Goal: Communication & Community: Answer question/provide support

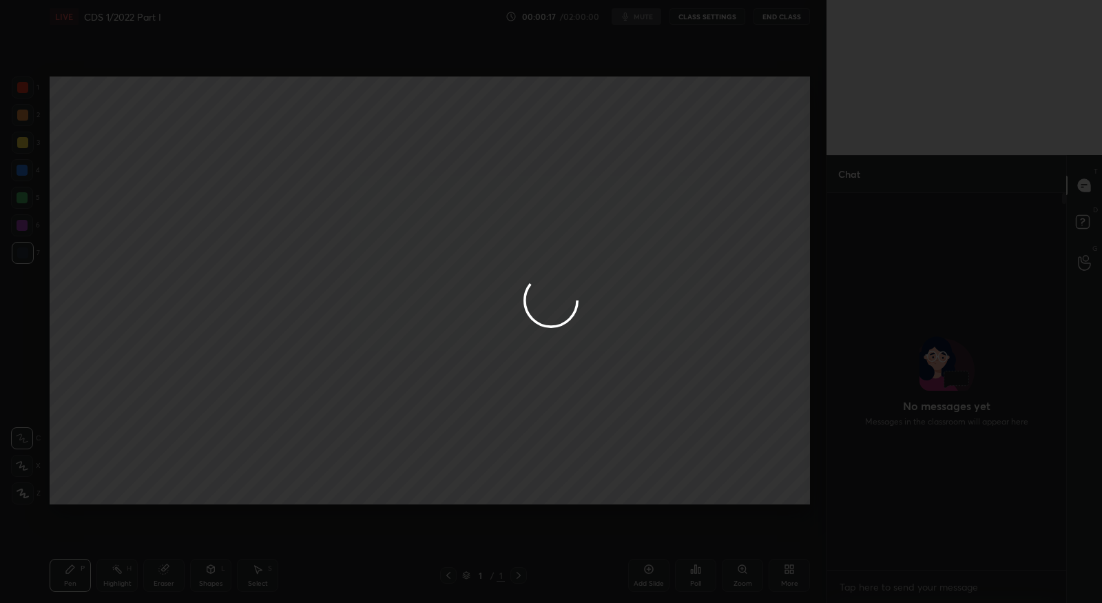
scroll to position [259, 236]
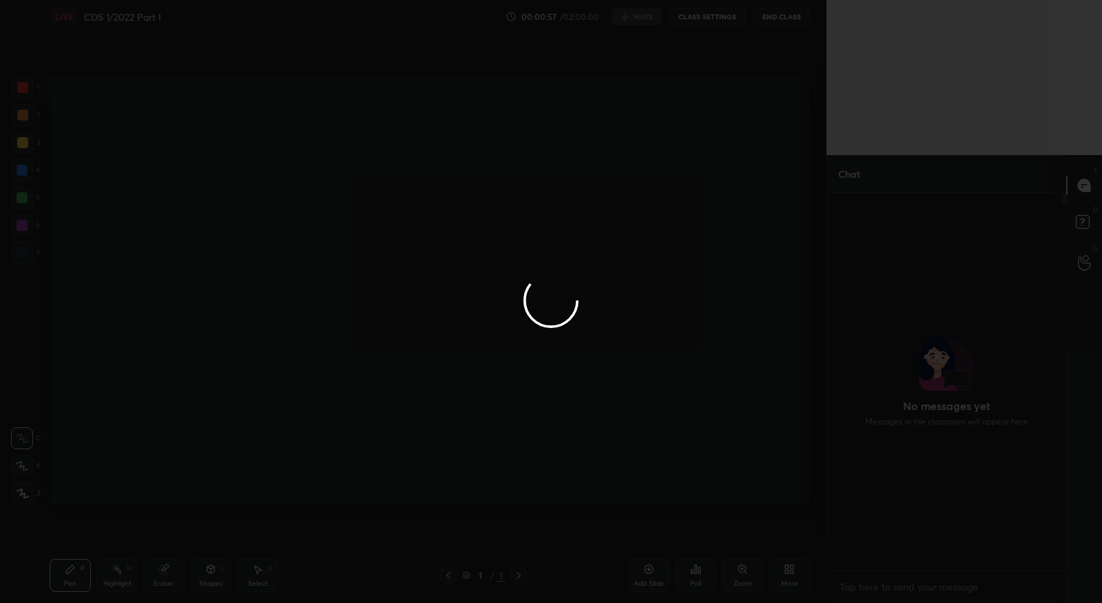
scroll to position [4, 4]
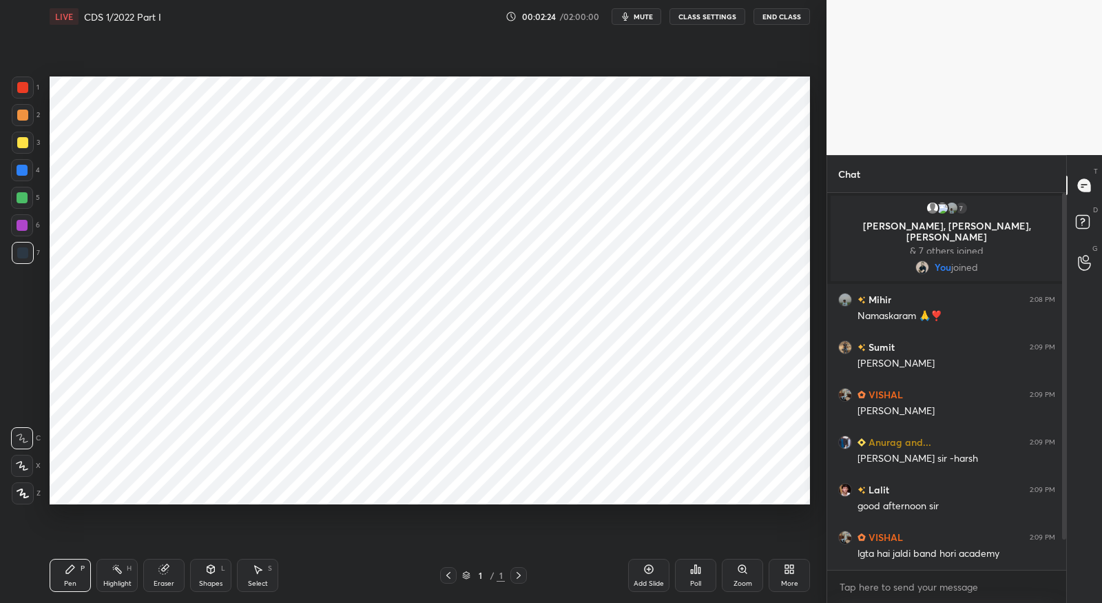
click at [635, 14] on button "mute" at bounding box center [637, 16] width 50 height 17
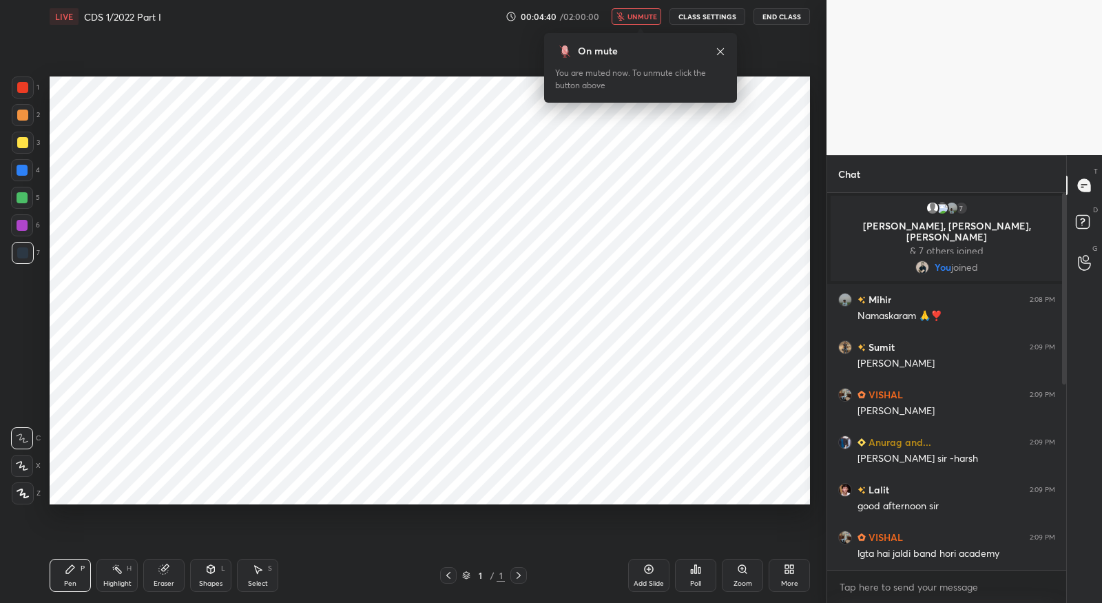
click at [640, 14] on span "unmute" at bounding box center [642, 17] width 30 height 10
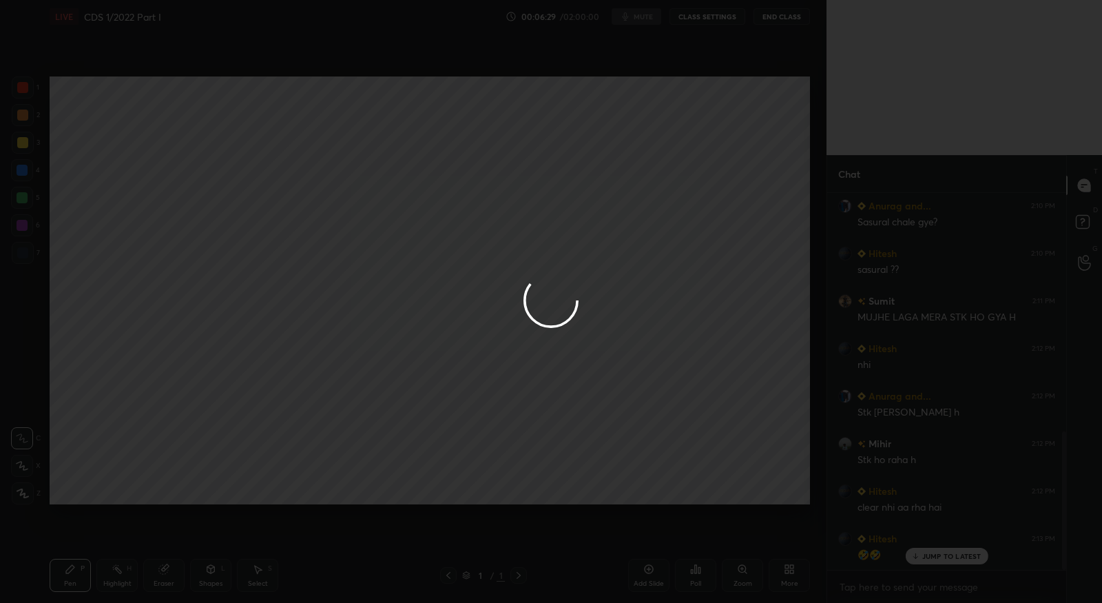
scroll to position [649, 0]
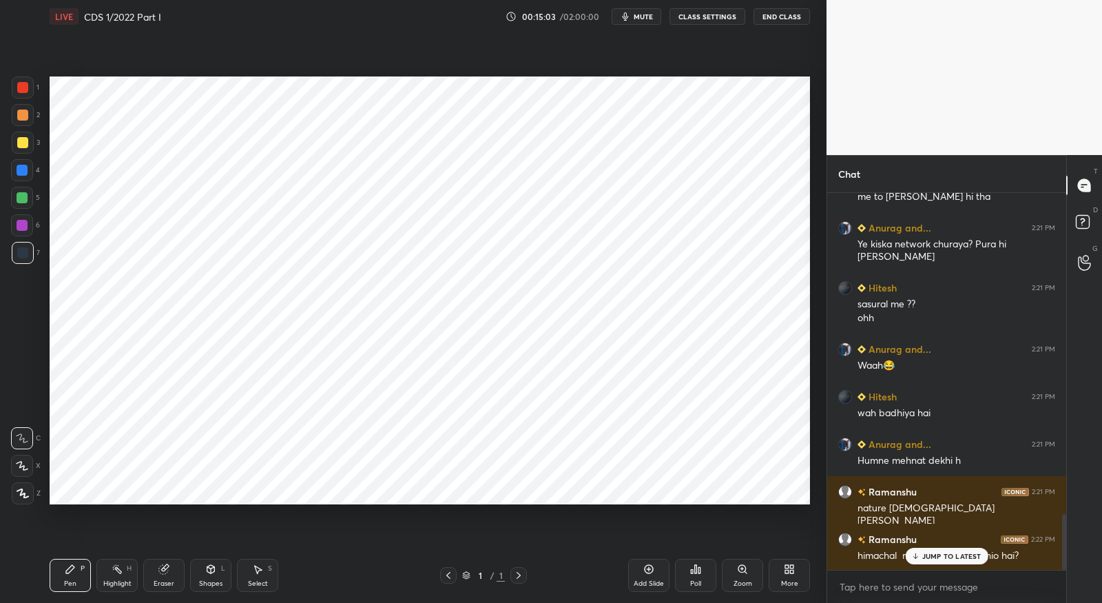
scroll to position [2179, 0]
click at [788, 574] on icon at bounding box center [789, 568] width 11 height 11
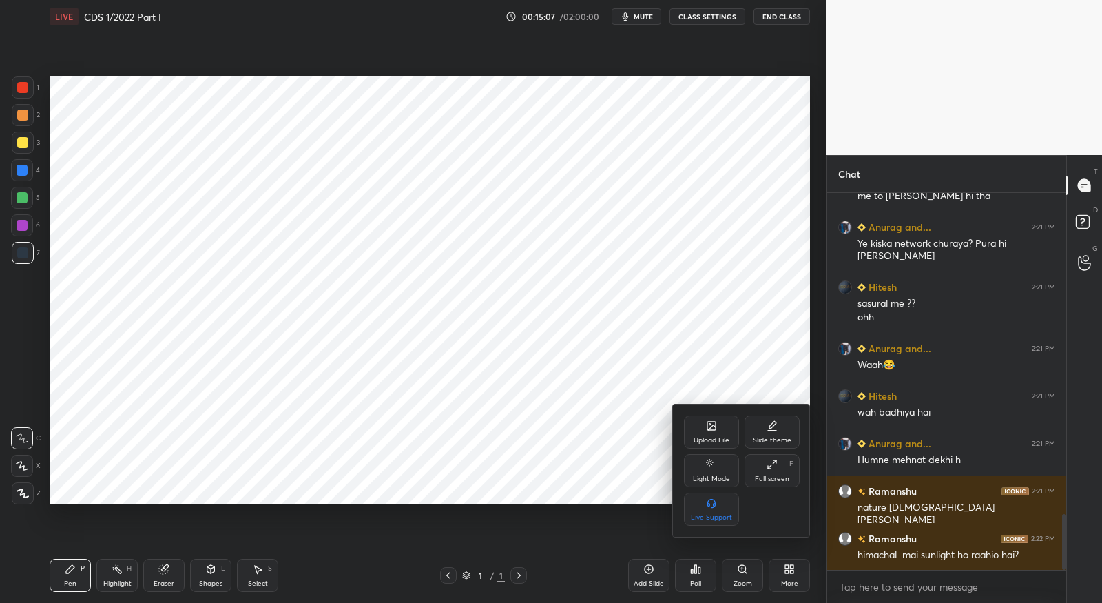
click at [701, 434] on div "Upload File" at bounding box center [711, 431] width 55 height 33
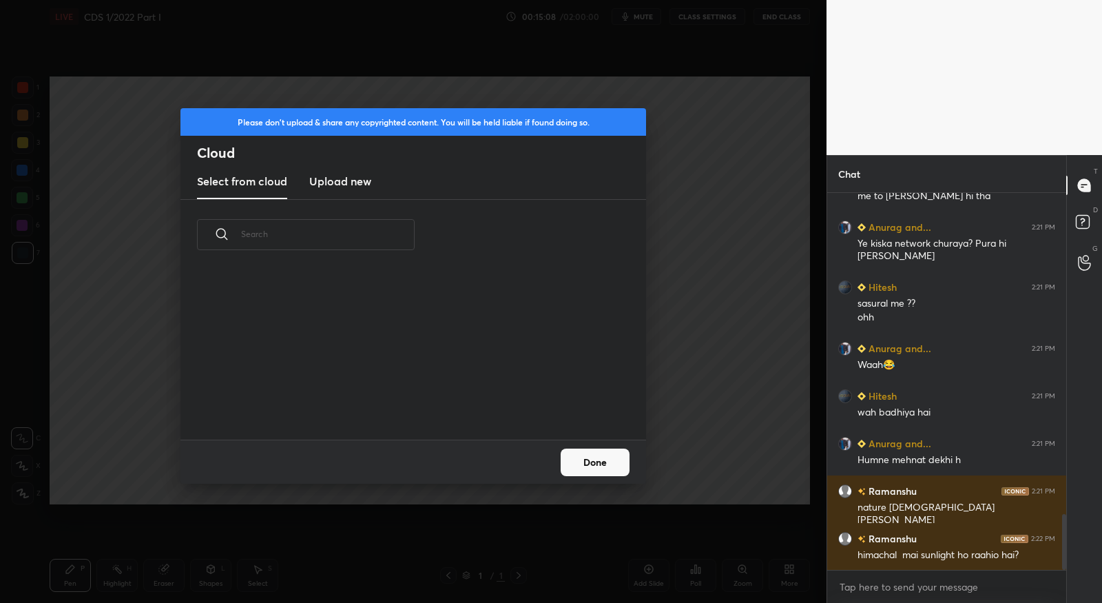
scroll to position [170, 441]
click at [353, 186] on h3 "Upload new" at bounding box center [340, 181] width 62 height 17
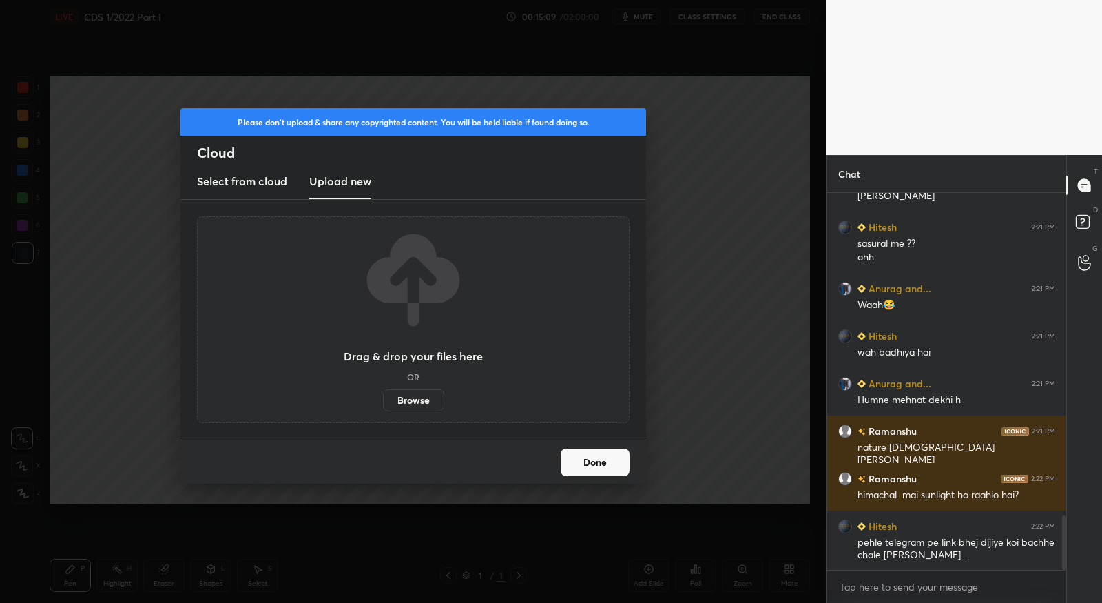
click at [425, 399] on label "Browse" at bounding box center [413, 400] width 61 height 22
click at [383, 399] on input "Browse" at bounding box center [383, 400] width 0 height 22
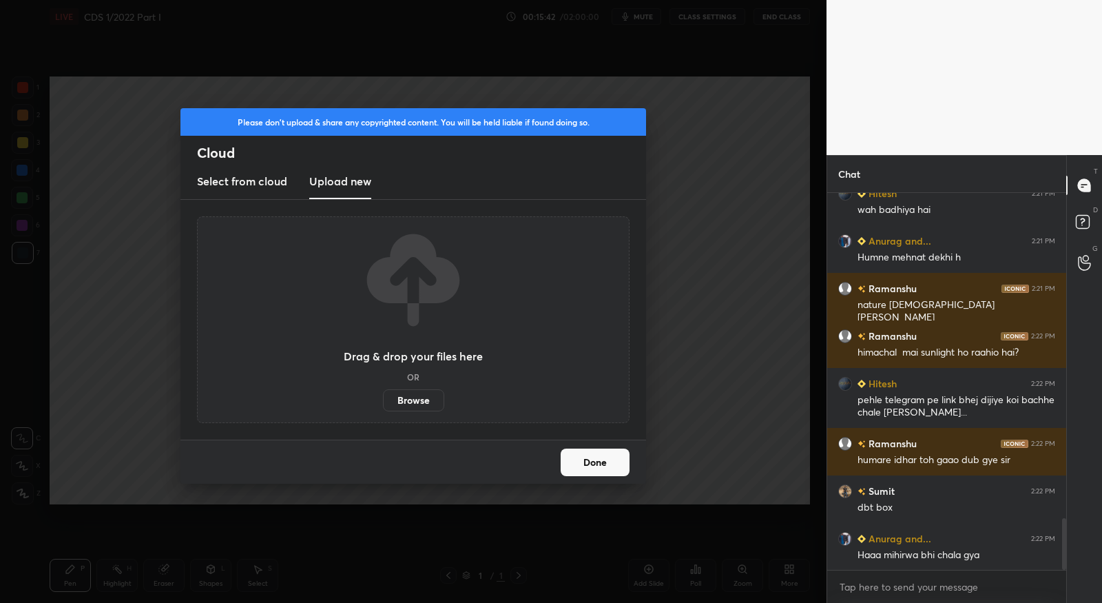
scroll to position [2429, 0]
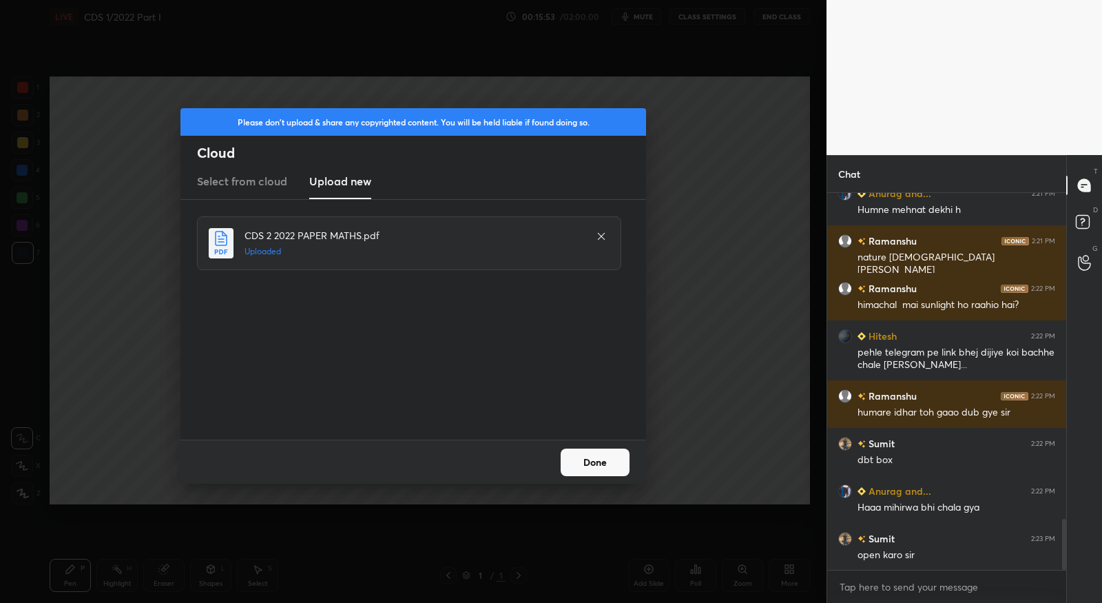
click at [587, 463] on button "Done" at bounding box center [595, 462] width 69 height 28
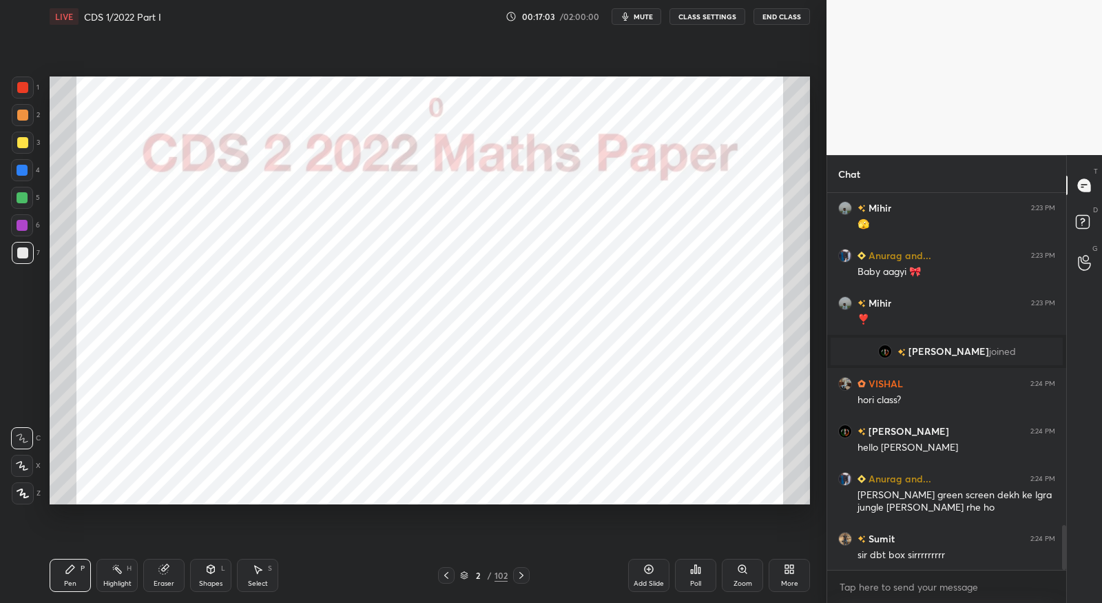
scroll to position [2853, 0]
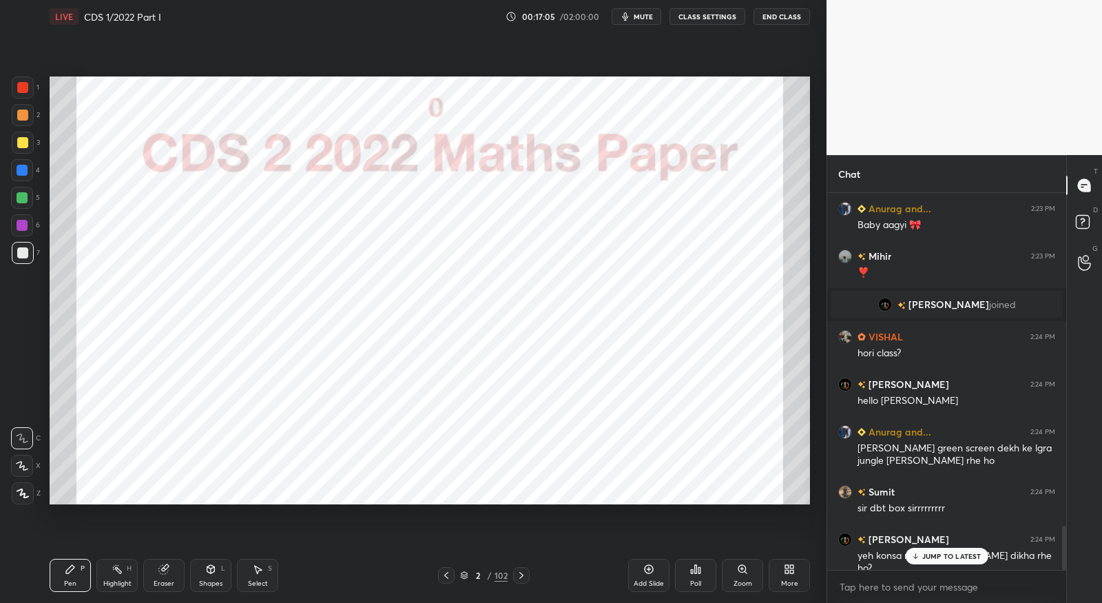
click at [722, 19] on button "CLASS SETTINGS" at bounding box center [707, 16] width 76 height 17
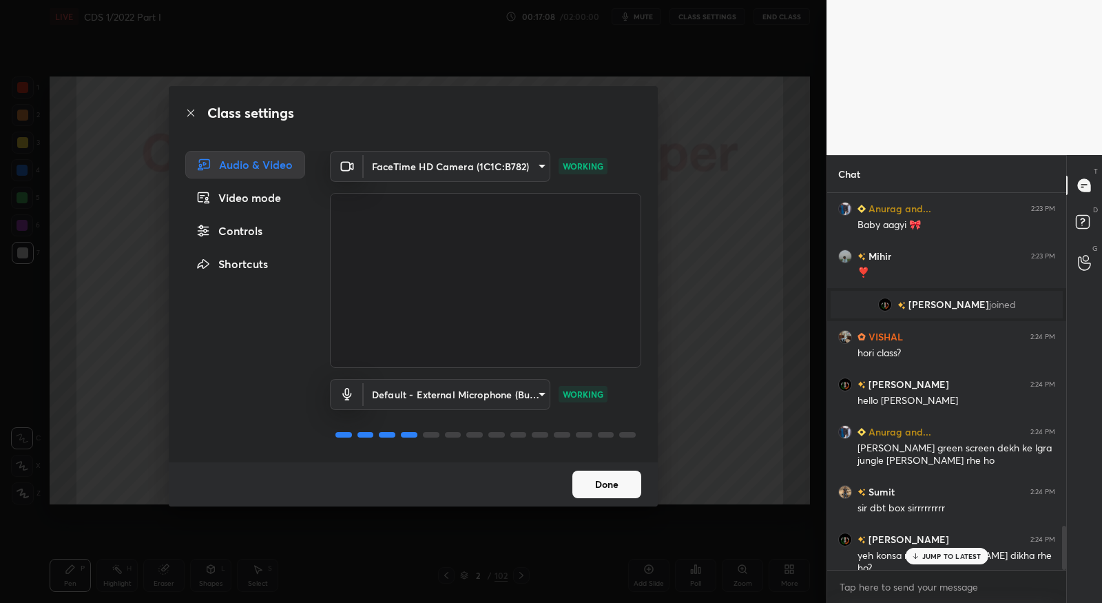
click at [253, 228] on div "Controls" at bounding box center [245, 231] width 120 height 28
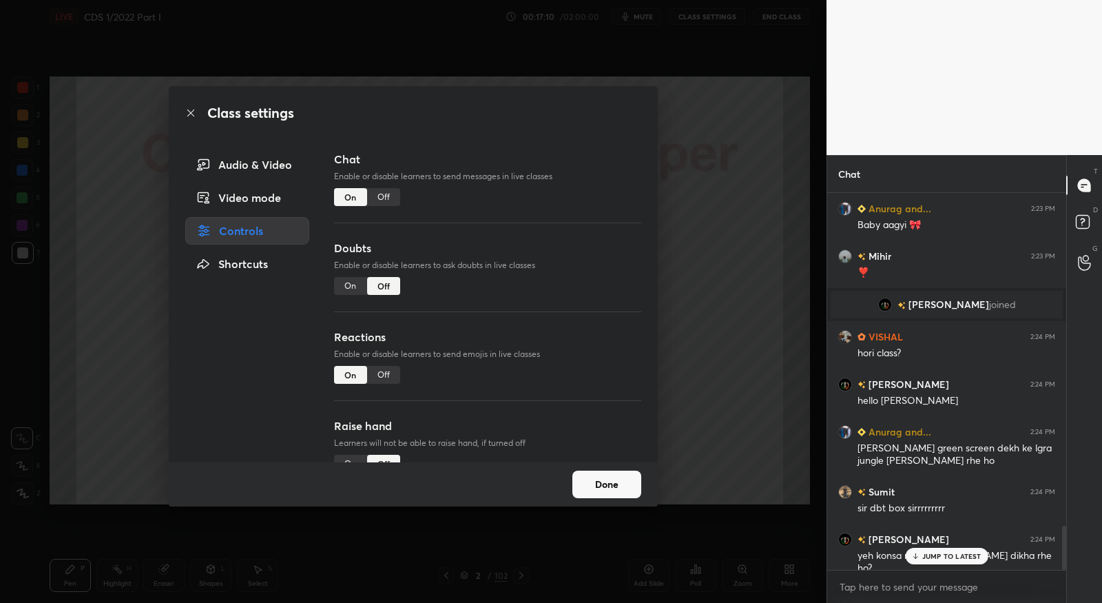
click at [256, 204] on div "Video mode" at bounding box center [247, 198] width 124 height 28
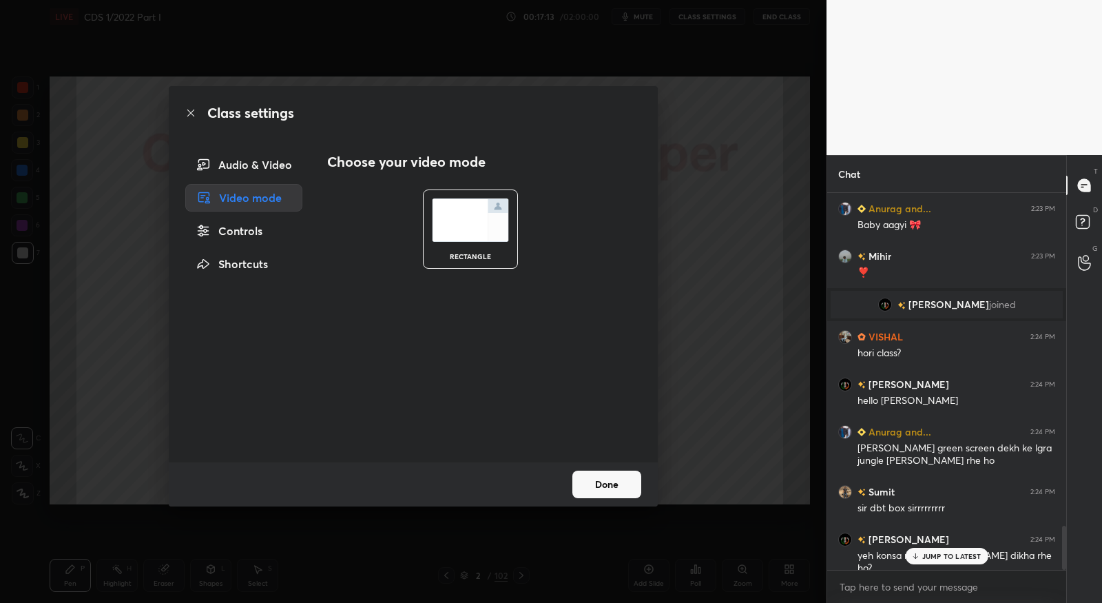
click at [254, 167] on div "Audio & Video" at bounding box center [243, 165] width 117 height 28
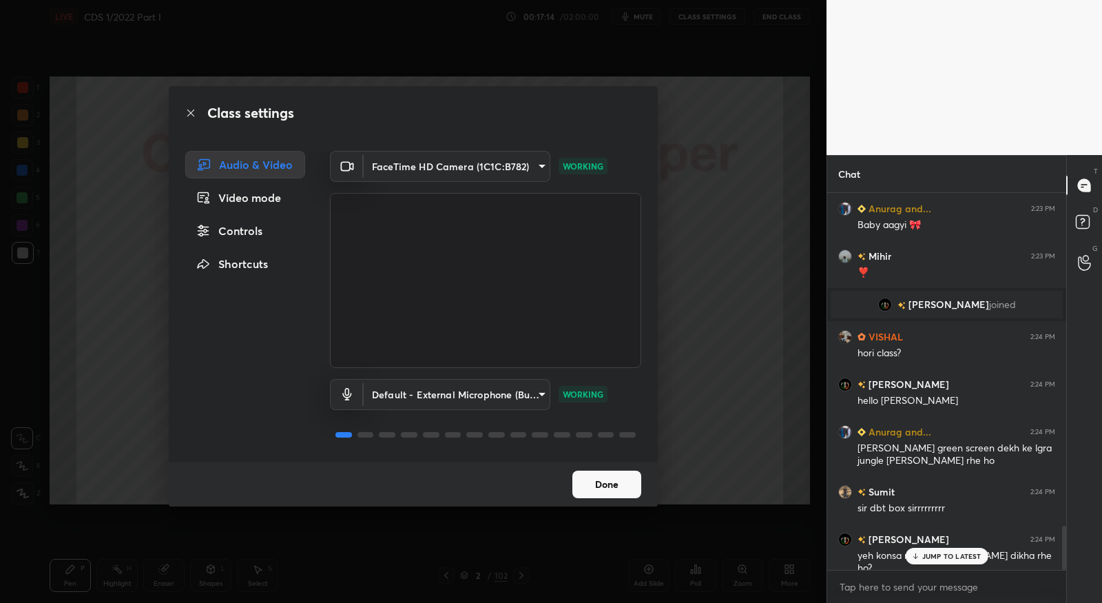
click at [196, 114] on div "Class settings" at bounding box center [413, 113] width 489 height 54
click at [595, 484] on button "Done" at bounding box center [606, 484] width 69 height 28
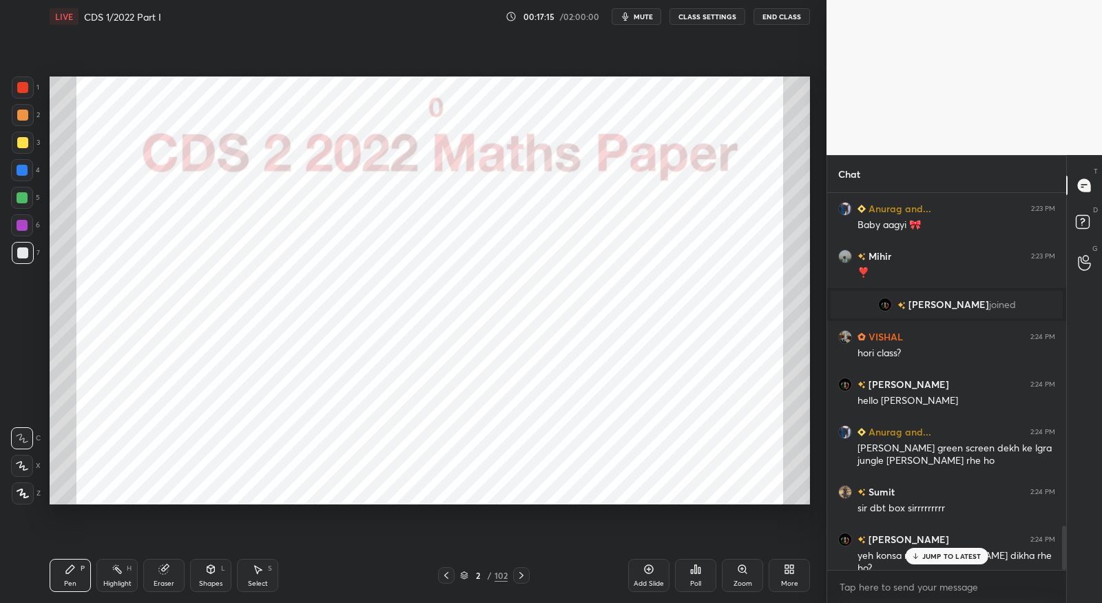
scroll to position [2854, 0]
click at [1080, 228] on rect at bounding box center [1082, 222] width 13 height 13
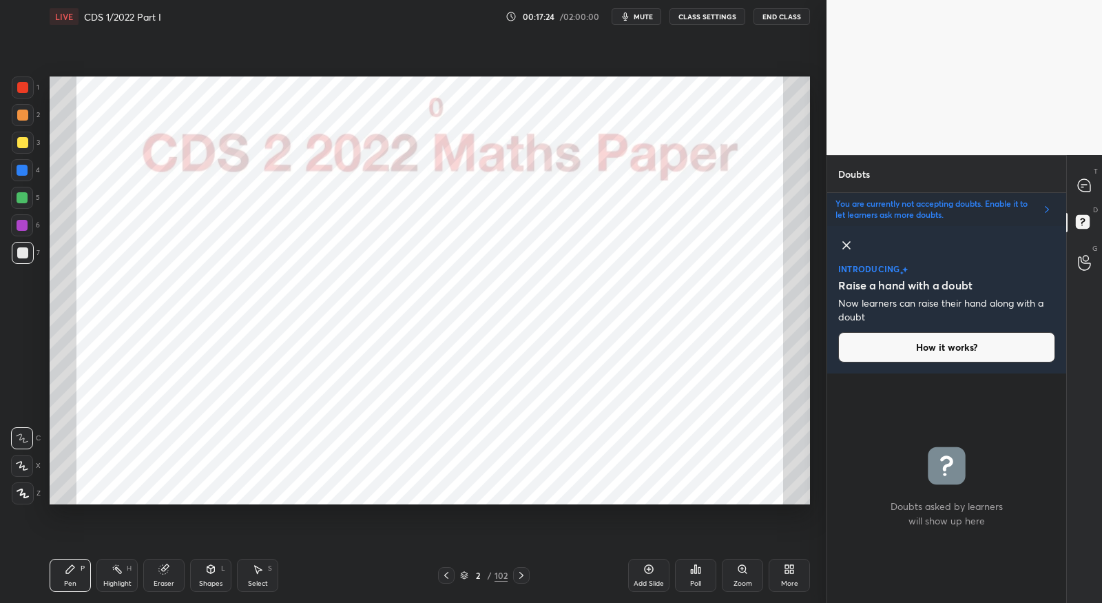
click at [976, 344] on button "How it works?" at bounding box center [946, 347] width 217 height 30
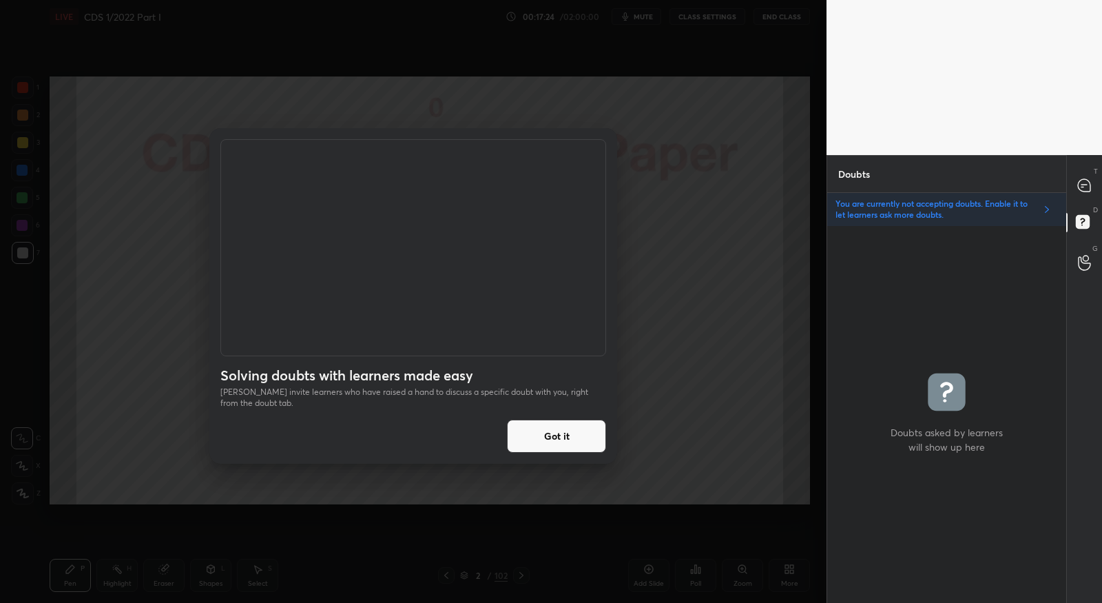
scroll to position [373, 236]
click at [564, 437] on button "Got it" at bounding box center [556, 435] width 99 height 33
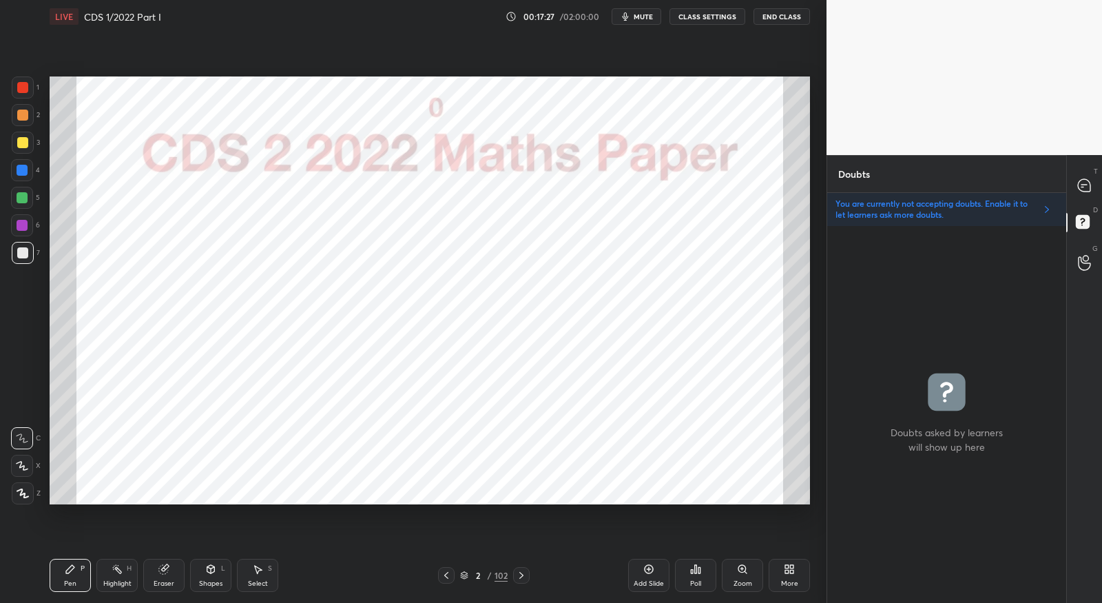
click at [946, 209] on p "You are currently not accepting doubts. Enable it to let learners ask more doub…" at bounding box center [935, 209] width 200 height 22
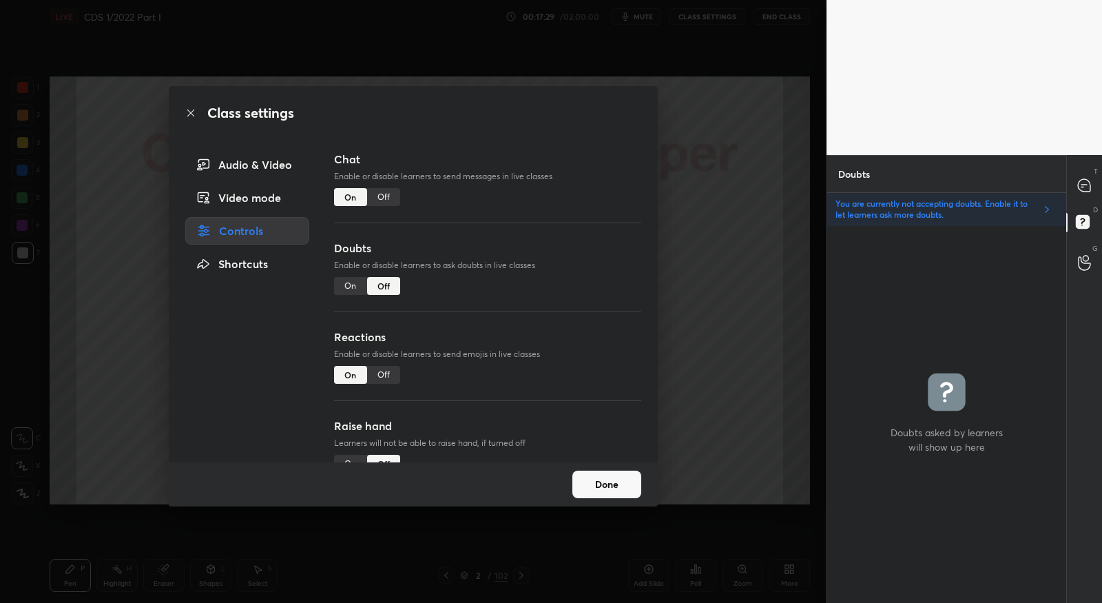
click at [352, 281] on div "On" at bounding box center [350, 286] width 33 height 18
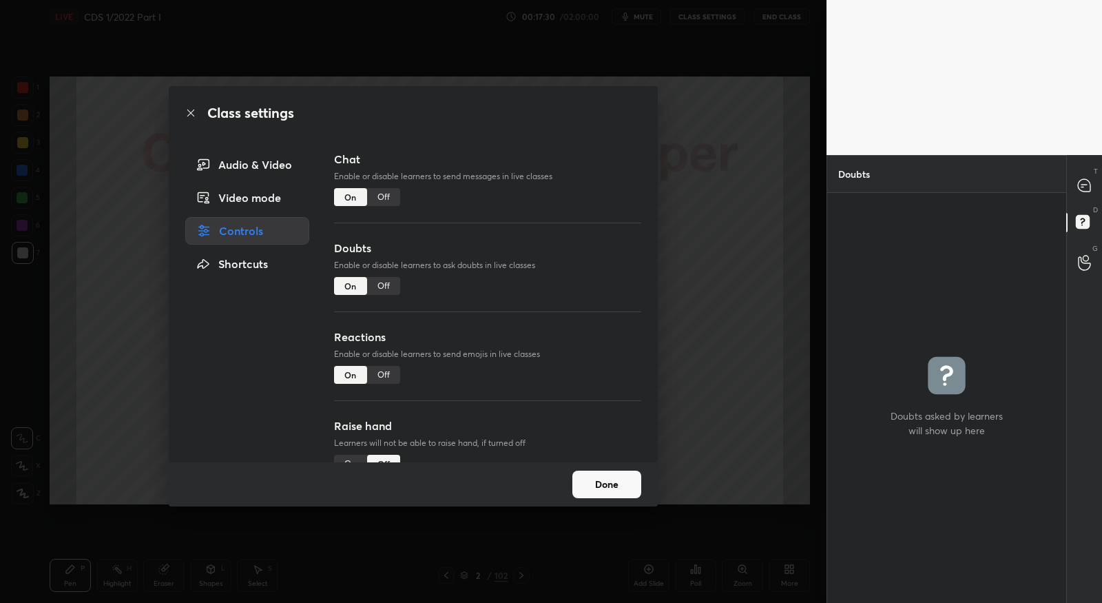
click at [607, 479] on button "Done" at bounding box center [606, 484] width 69 height 28
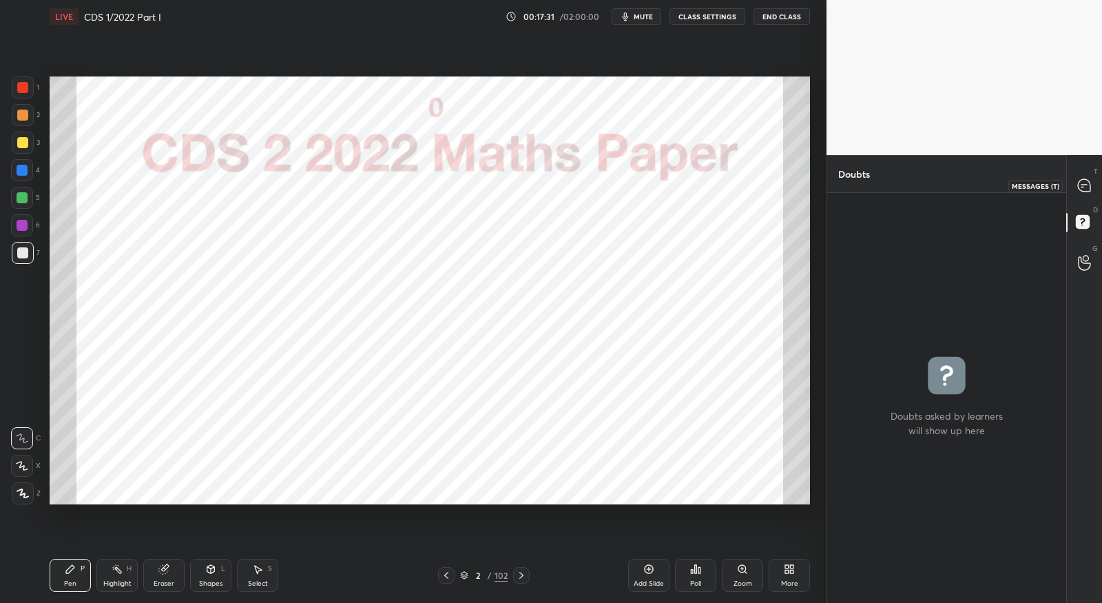
click at [1085, 194] on div at bounding box center [1085, 185] width 28 height 25
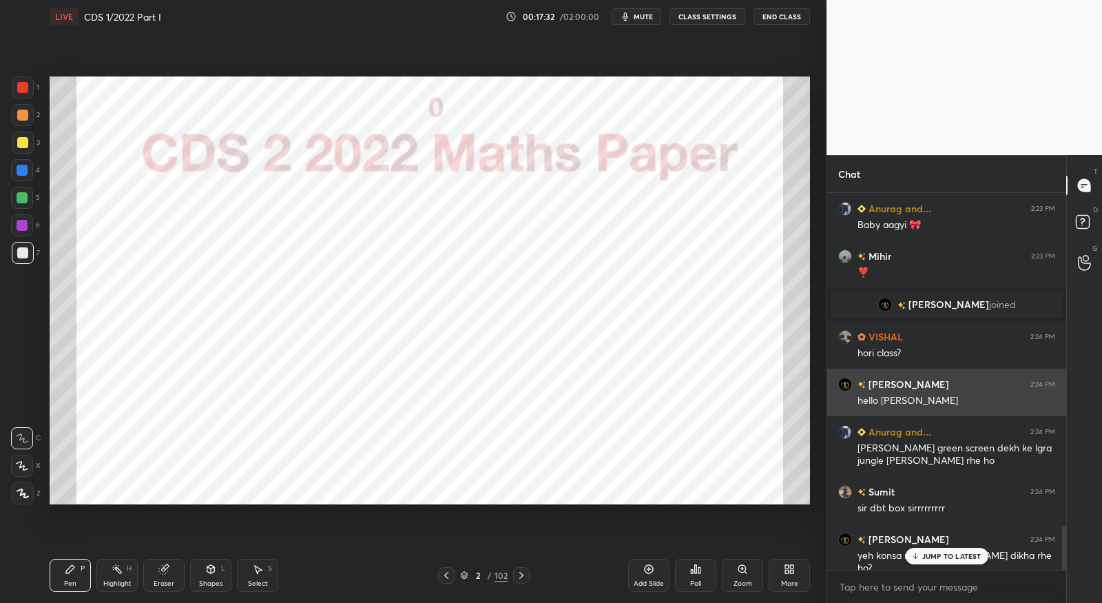
scroll to position [2854, 0]
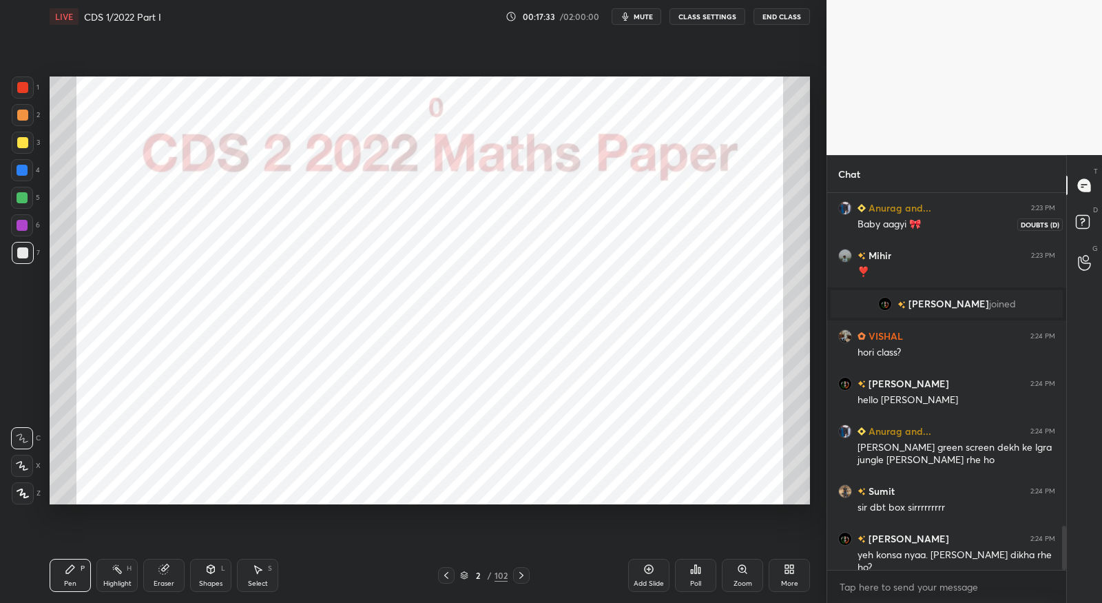
click at [1092, 225] on icon at bounding box center [1084, 223] width 25 height 25
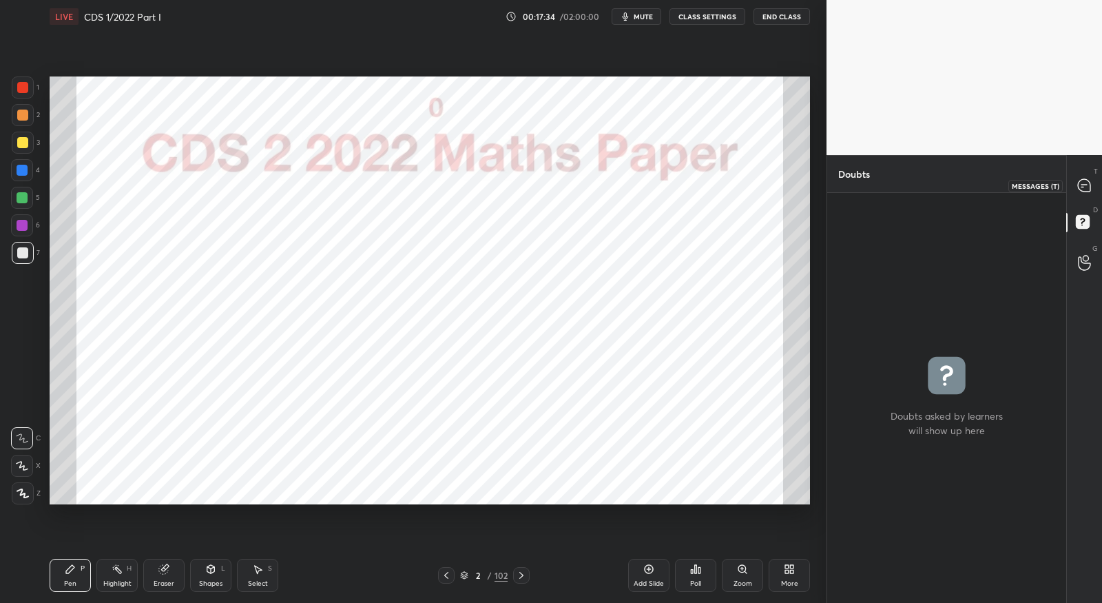
click at [1088, 193] on div at bounding box center [1085, 185] width 28 height 25
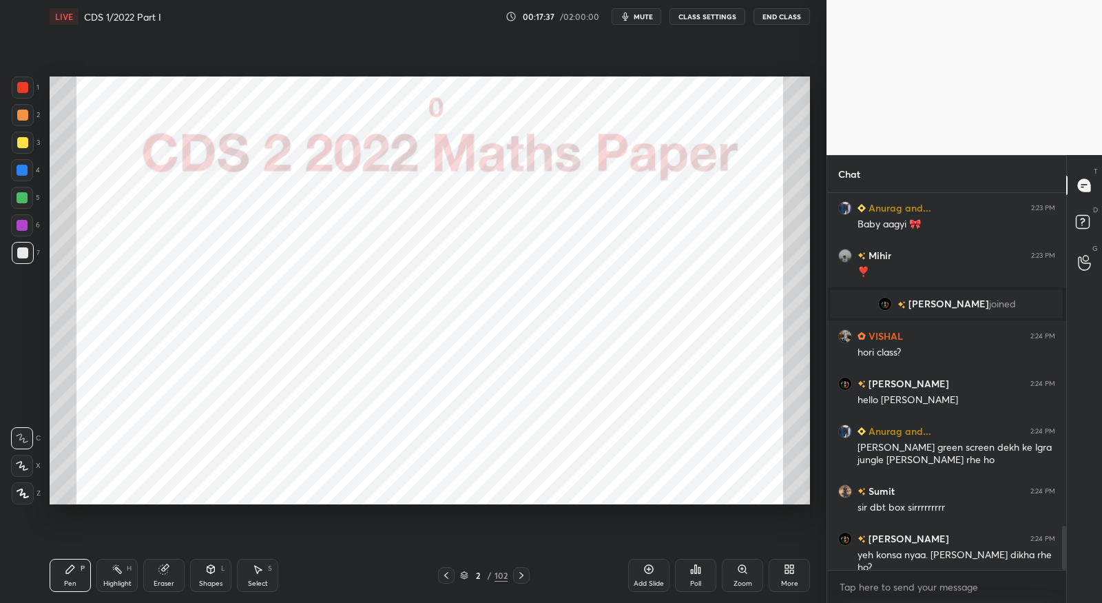
scroll to position [2901, 0]
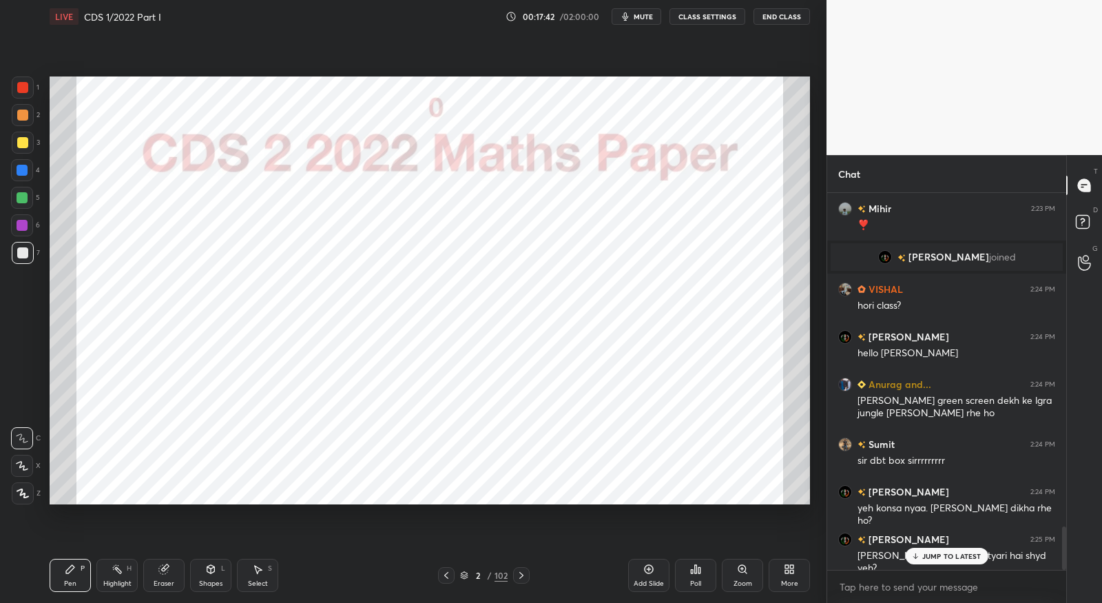
click at [466, 581] on div "2 / 102" at bounding box center [484, 575] width 48 height 12
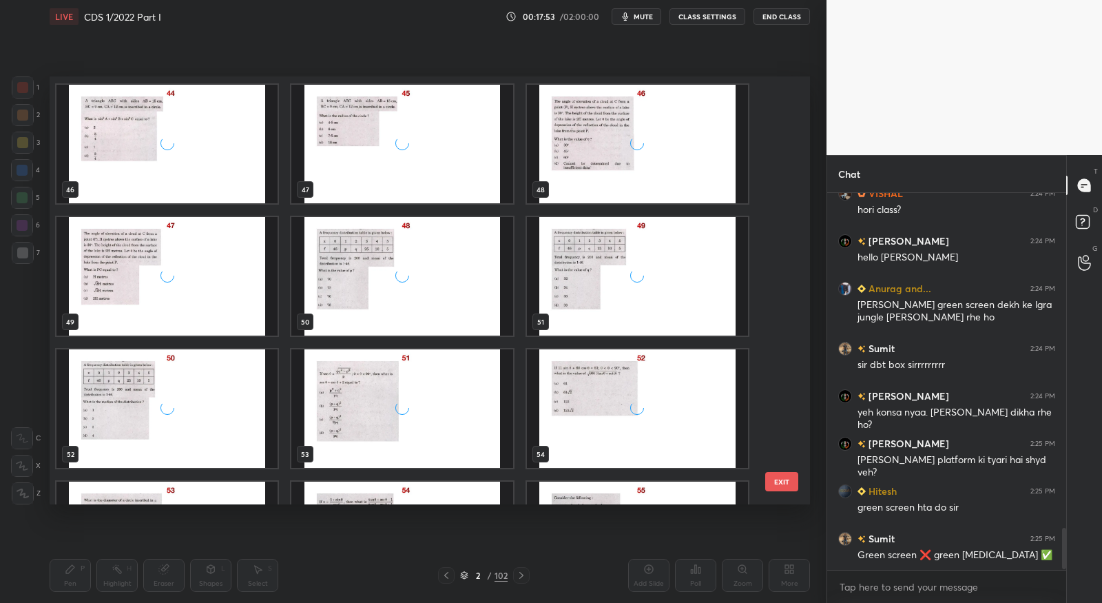
scroll to position [3044, 0]
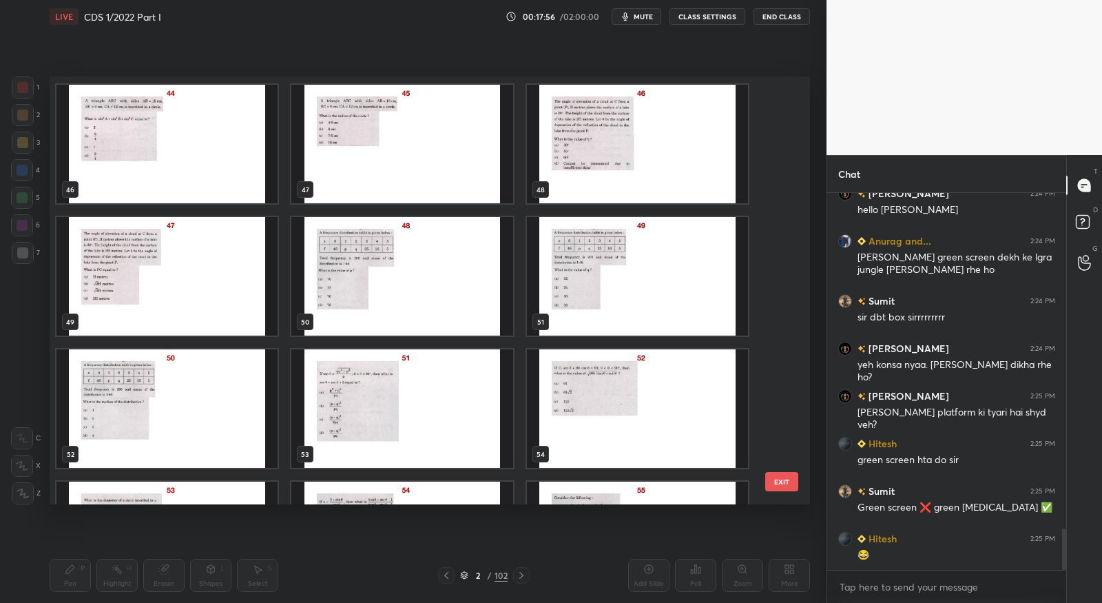
click at [183, 395] on img "grid" at bounding box center [166, 408] width 221 height 118
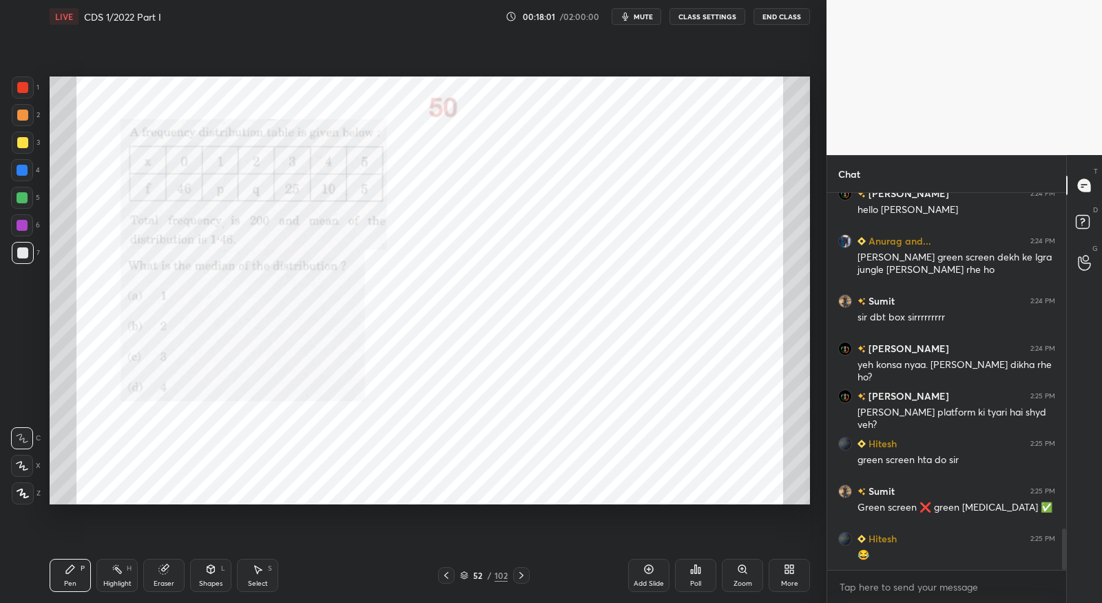
click at [525, 576] on icon at bounding box center [521, 575] width 11 height 11
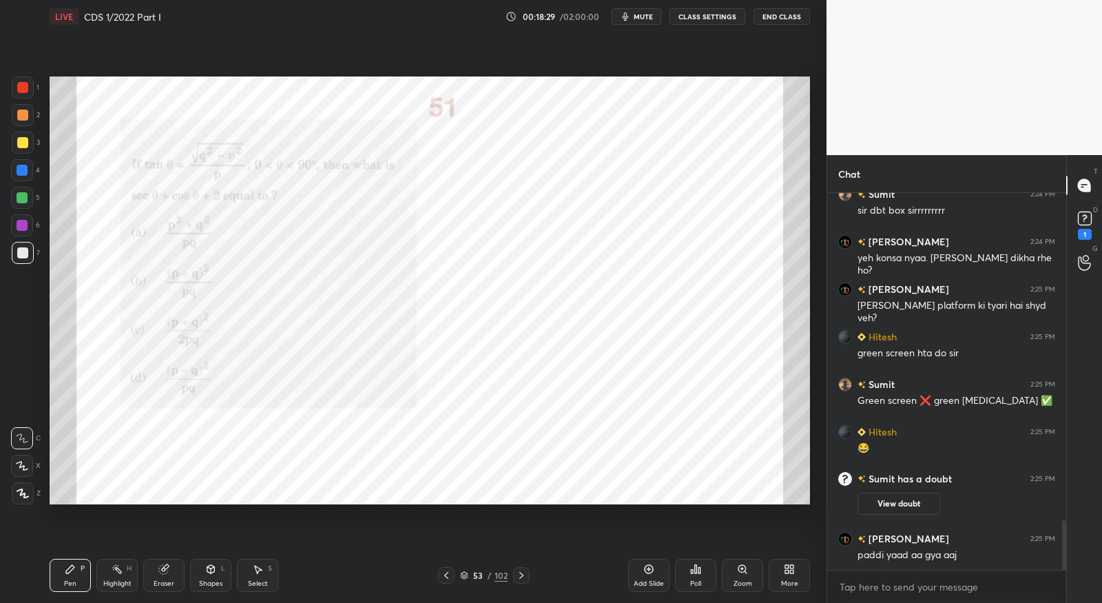
scroll to position [2536, 0]
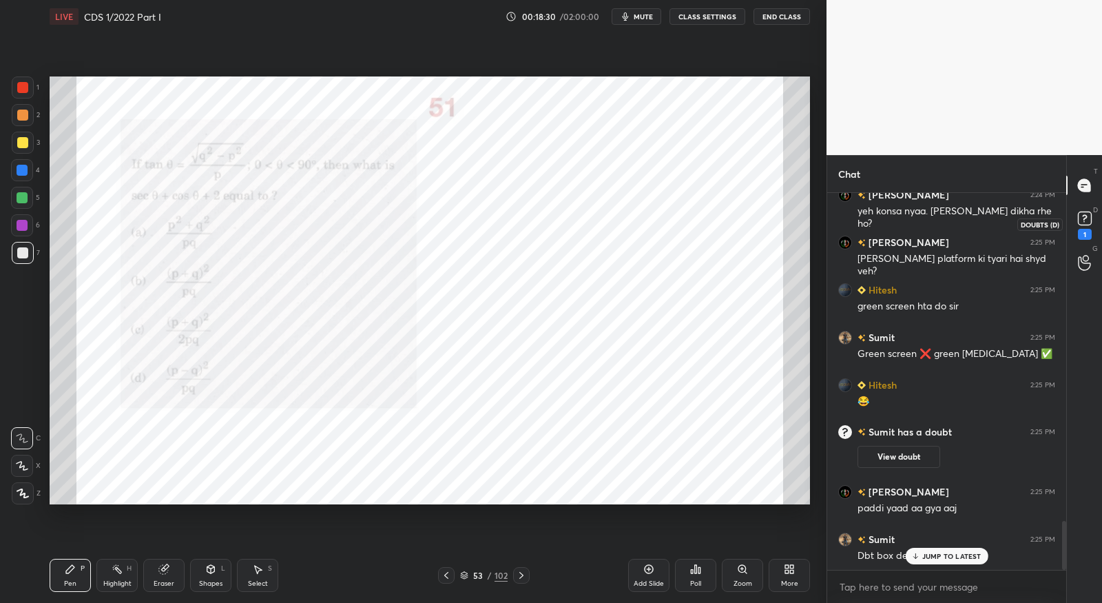
click at [1081, 227] on icon at bounding box center [1084, 218] width 21 height 21
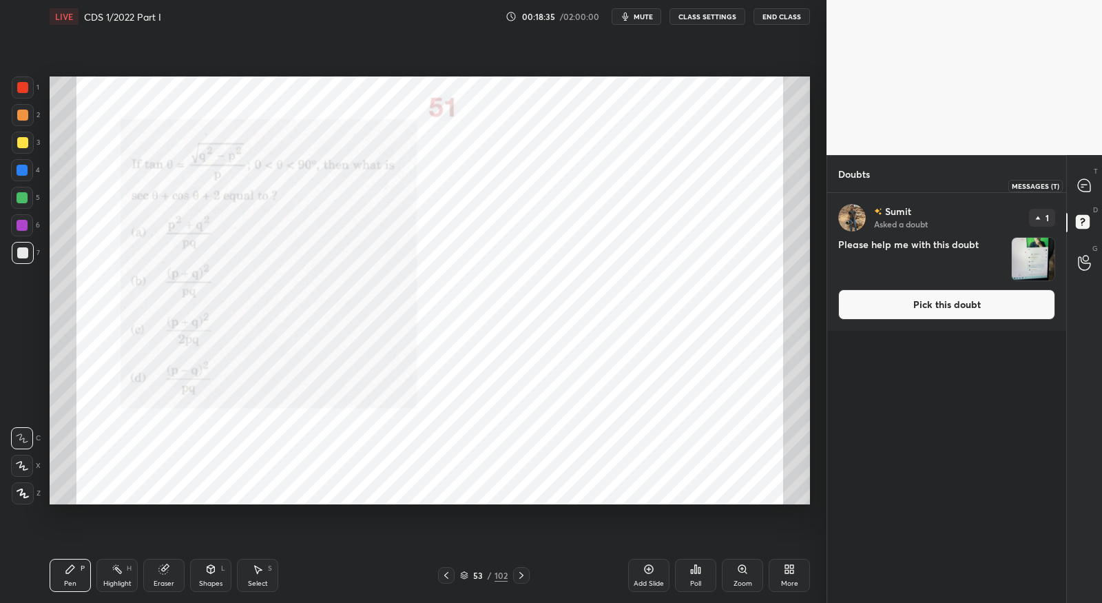
click at [1090, 189] on icon at bounding box center [1084, 185] width 12 height 12
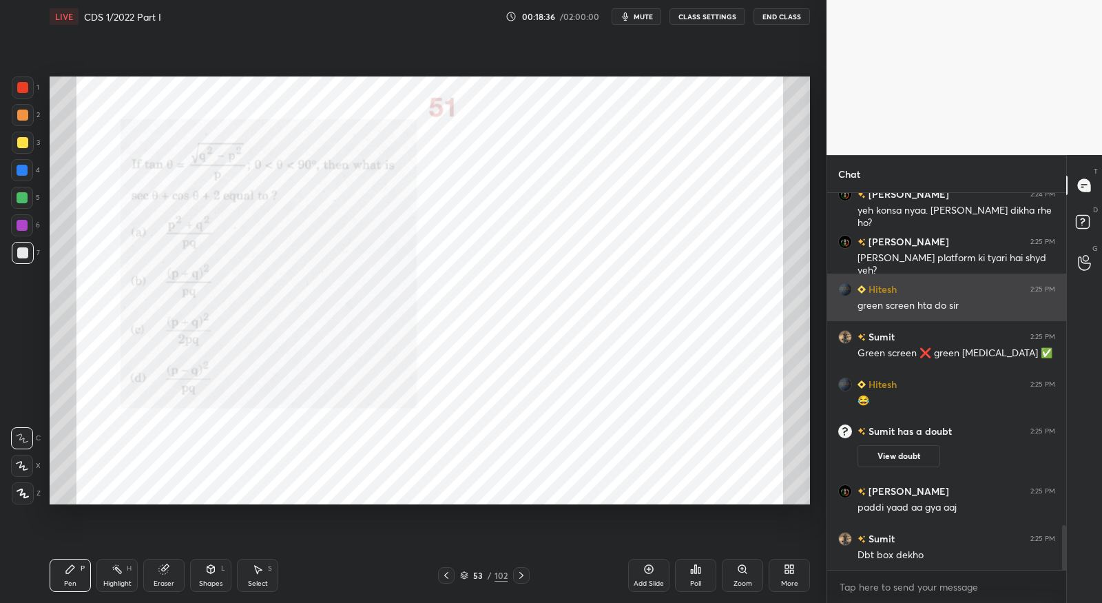
scroll to position [373, 236]
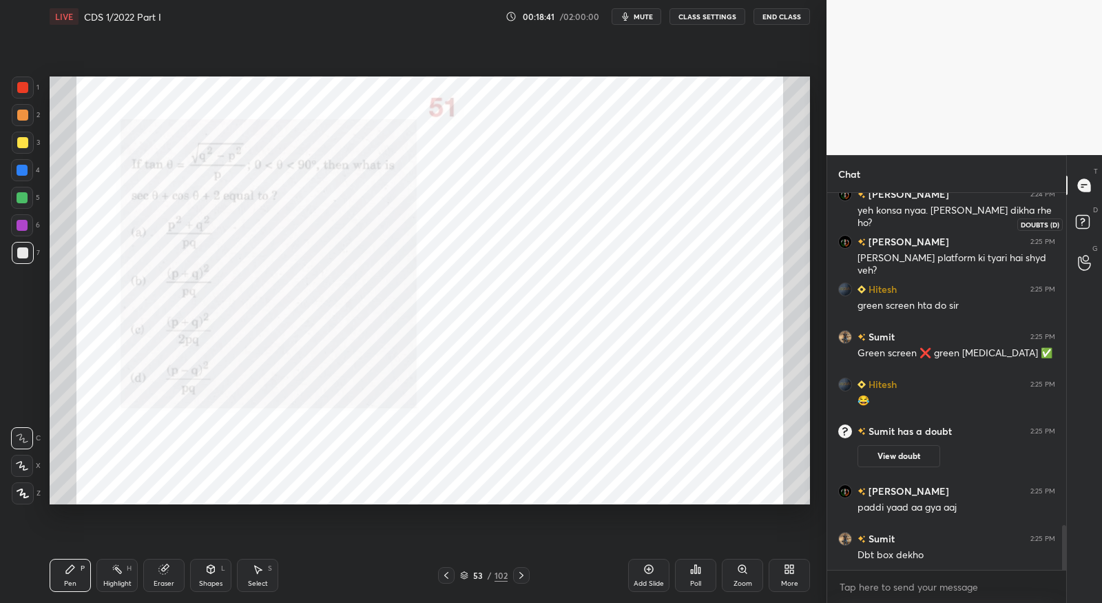
click at [1083, 222] on icon at bounding box center [1082, 221] width 5 height 6
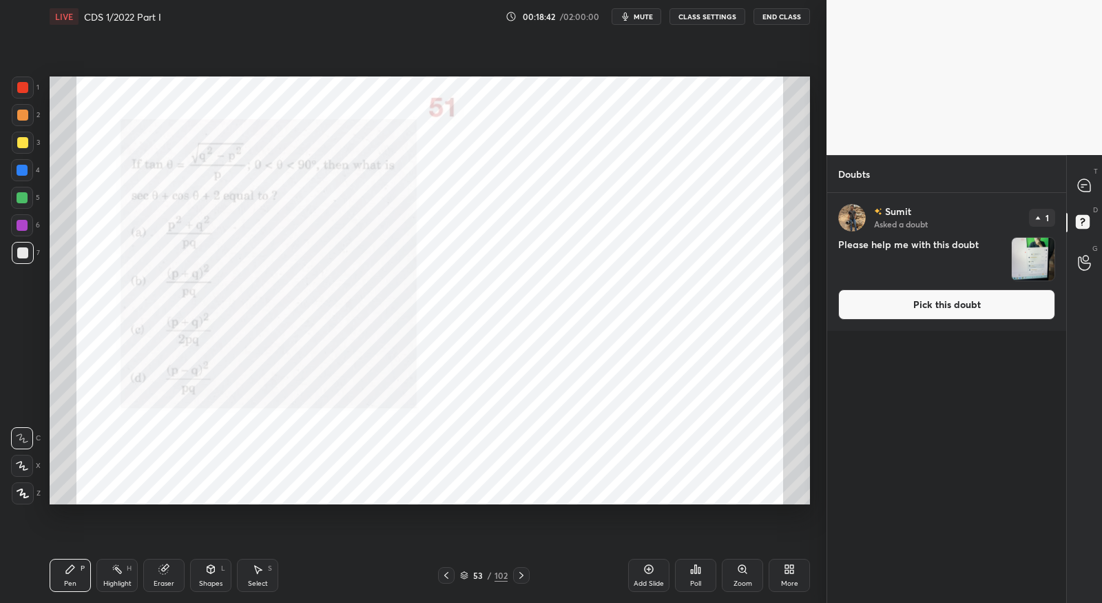
click at [976, 297] on button "Pick this doubt" at bounding box center [946, 304] width 217 height 30
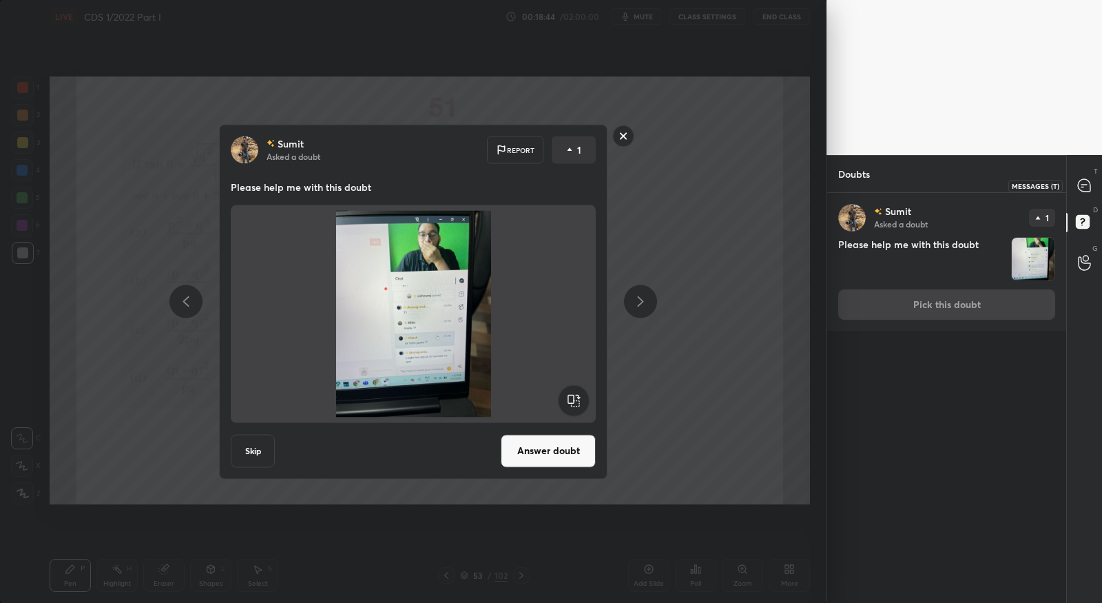
click at [1086, 187] on icon at bounding box center [1084, 185] width 12 height 12
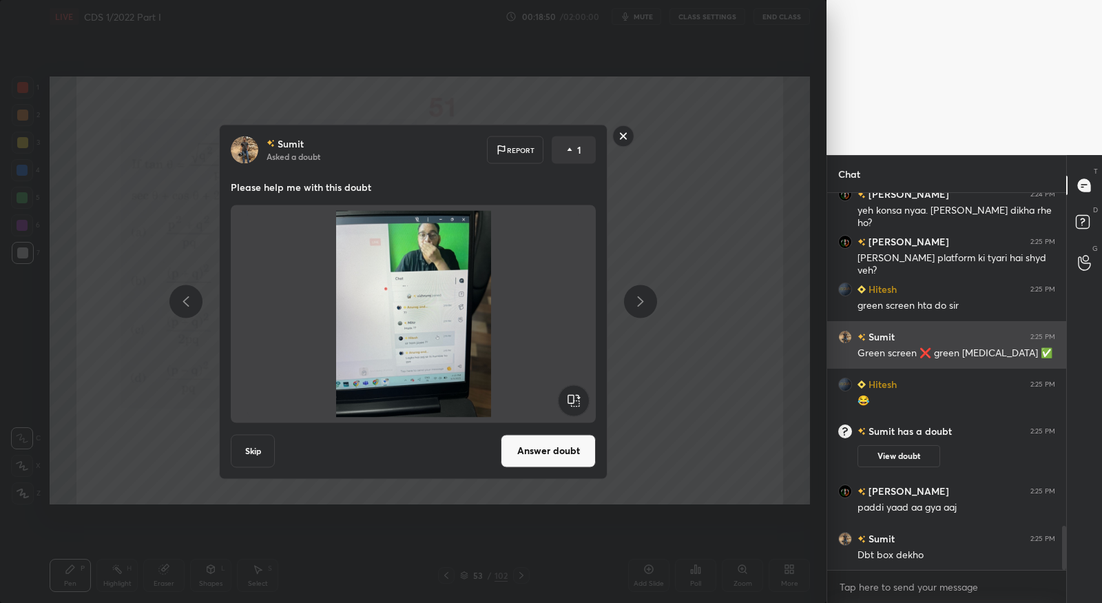
scroll to position [2855, 0]
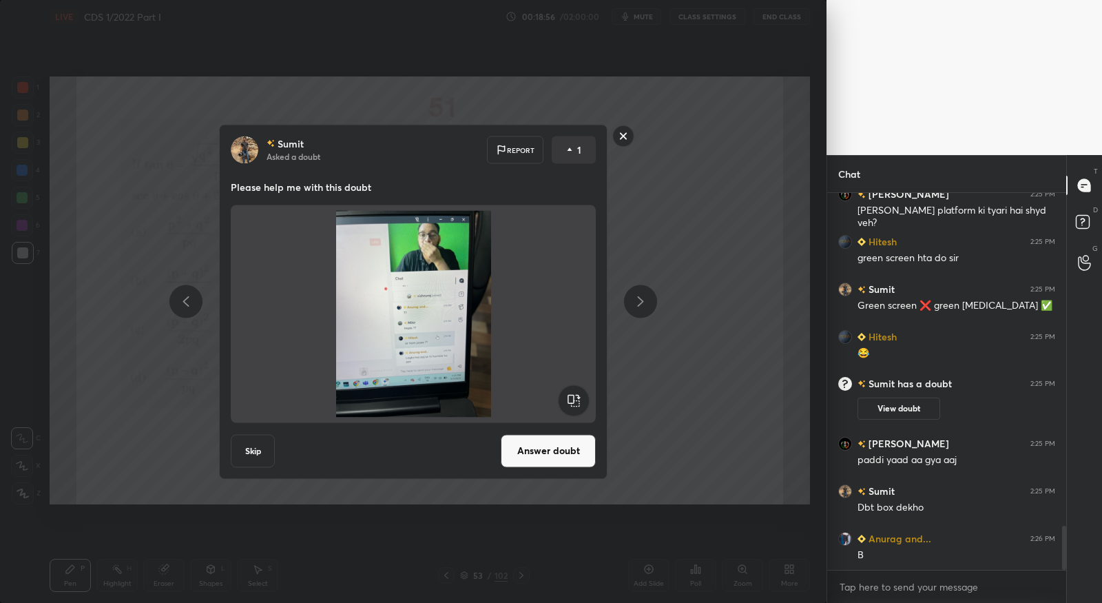
click at [618, 135] on rect at bounding box center [623, 135] width 21 height 21
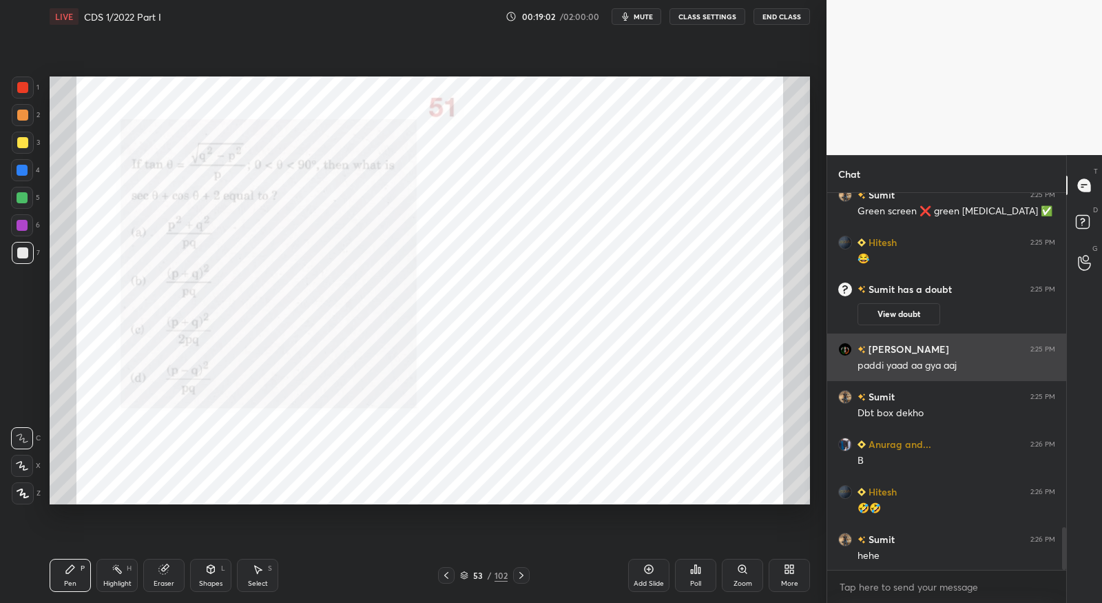
scroll to position [2950, 0]
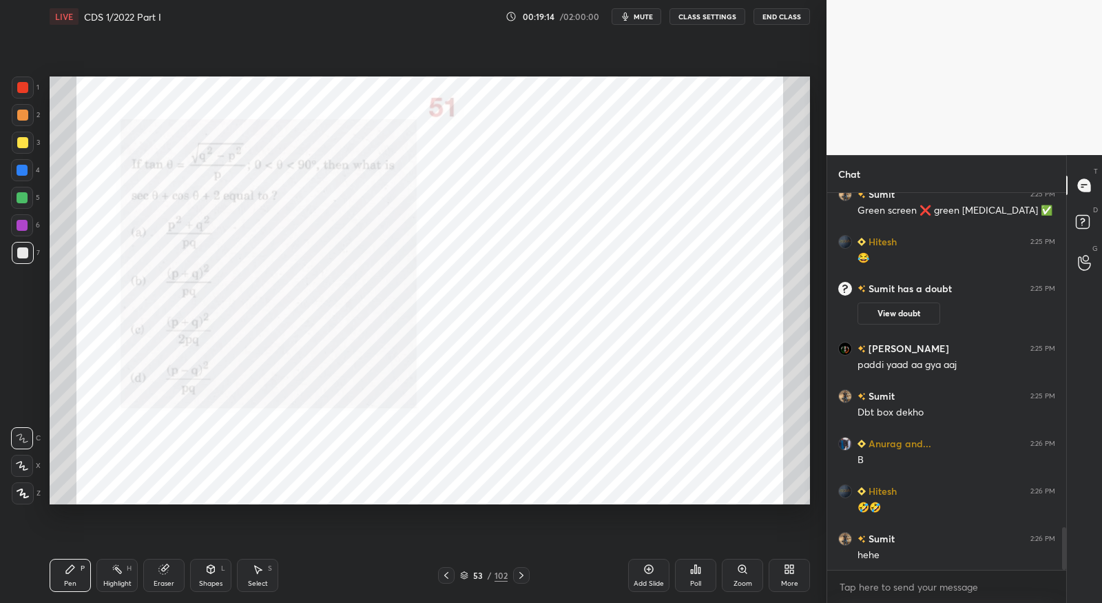
drag, startPoint x: 25, startPoint y: 86, endPoint x: 28, endPoint y: 126, distance: 40.0
click at [25, 87] on div at bounding box center [22, 87] width 11 height 11
click at [22, 466] on icon at bounding box center [22, 466] width 12 height 10
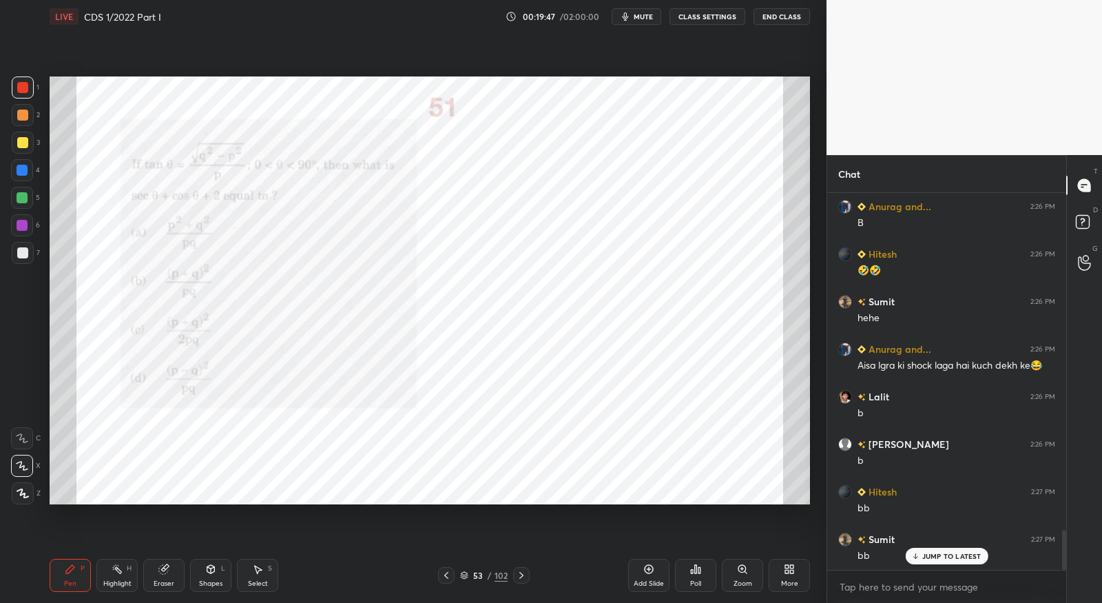
scroll to position [3235, 0]
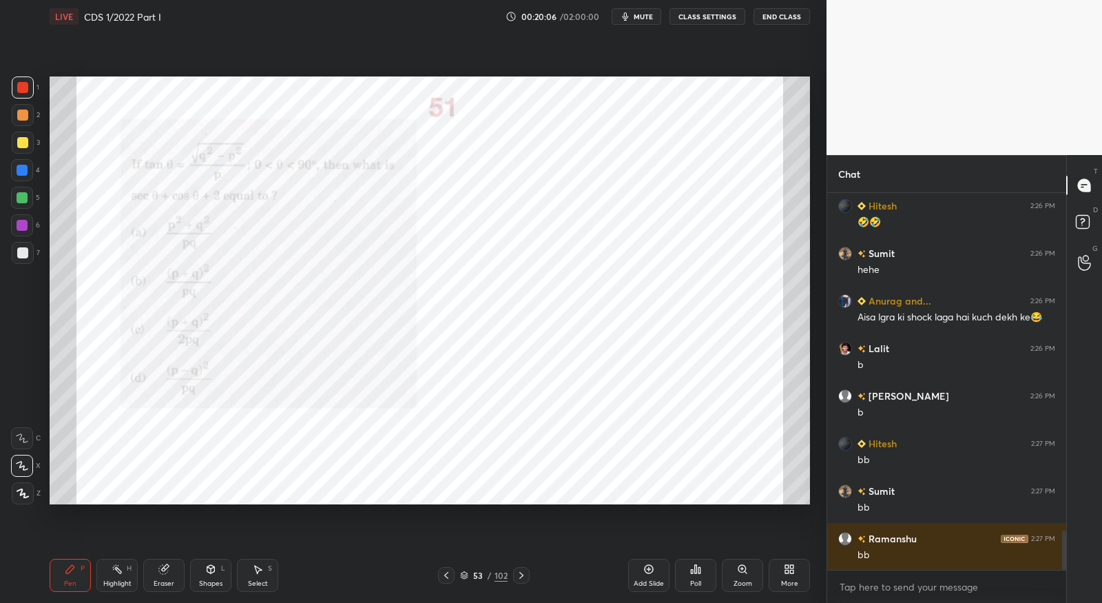
click at [523, 572] on icon at bounding box center [521, 575] width 11 height 11
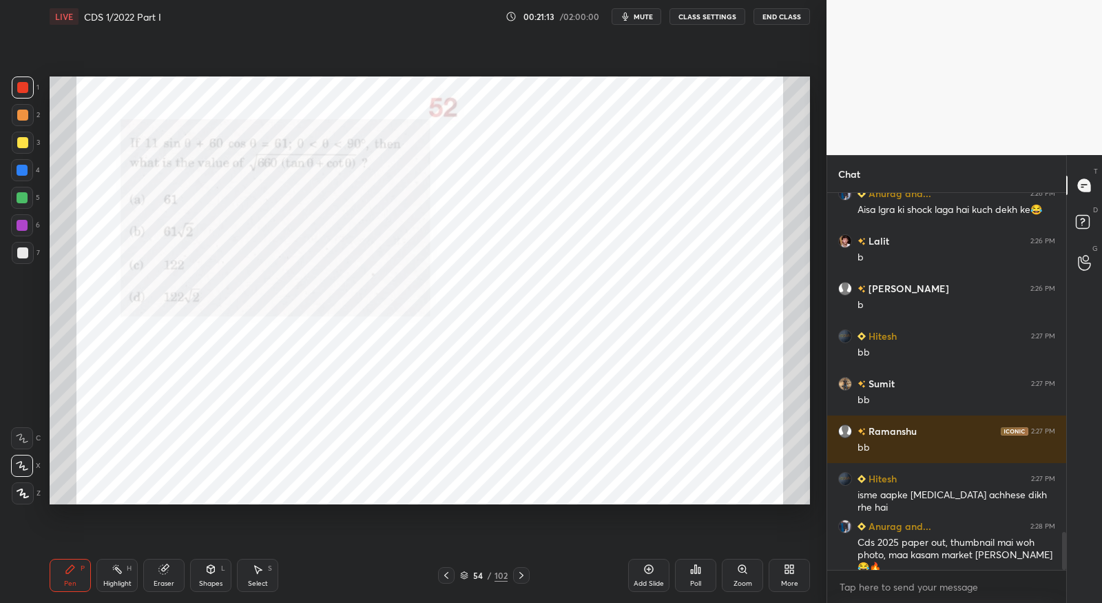
scroll to position [3390, 0]
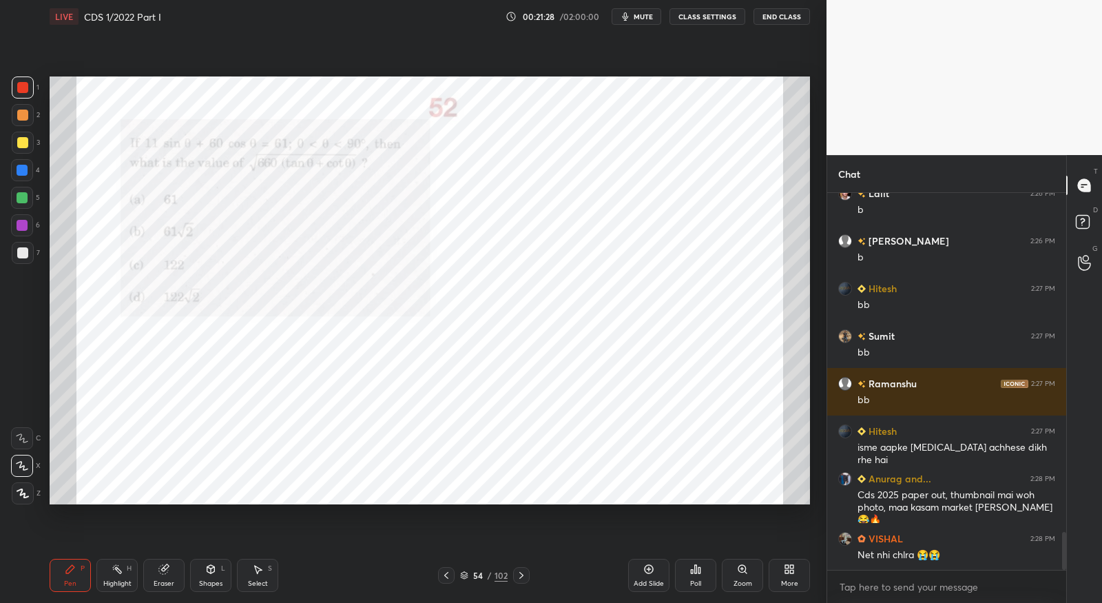
drag, startPoint x: 169, startPoint y: 565, endPoint x: 147, endPoint y: 552, distance: 25.6
click at [169, 565] on icon at bounding box center [163, 568] width 11 height 11
drag, startPoint x: 23, startPoint y: 471, endPoint x: 35, endPoint y: 462, distance: 14.7
click at [23, 471] on icon at bounding box center [22, 466] width 11 height 12
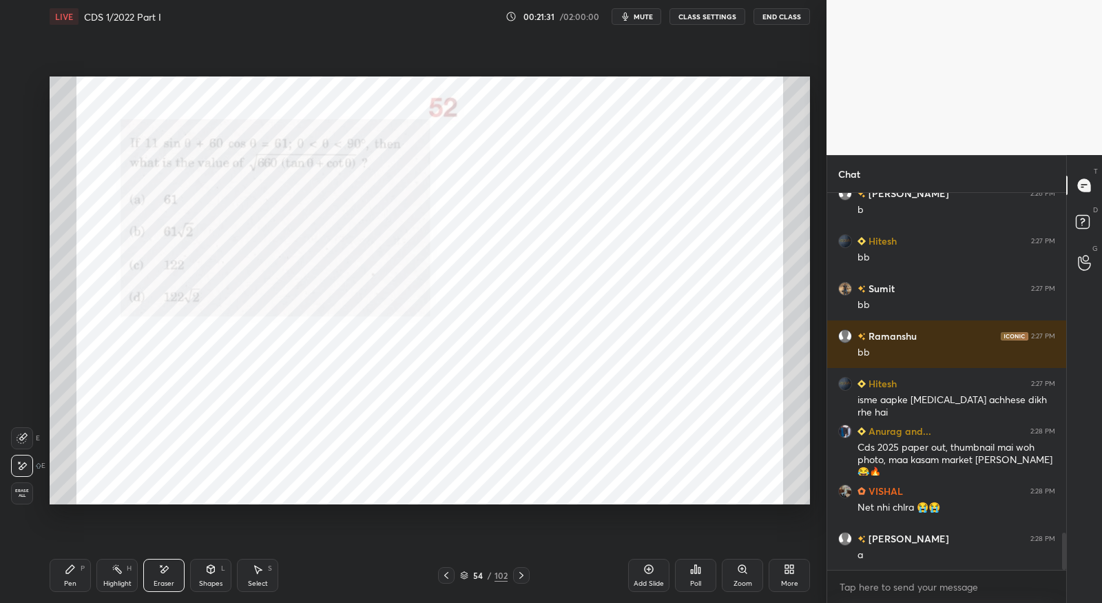
click at [76, 572] on div "Pen P" at bounding box center [70, 575] width 41 height 33
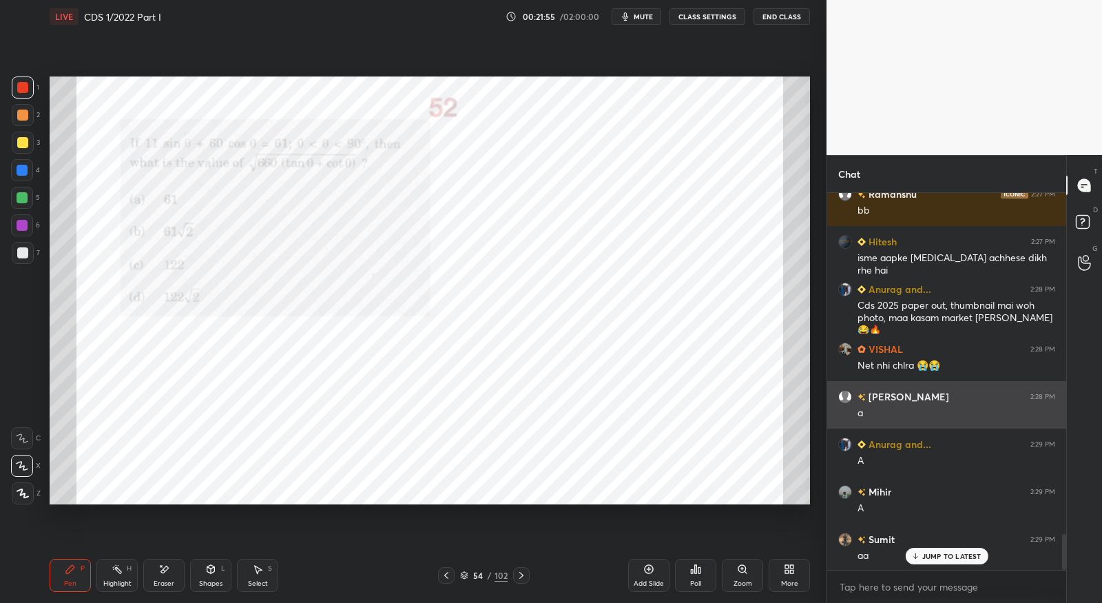
scroll to position [3580, 0]
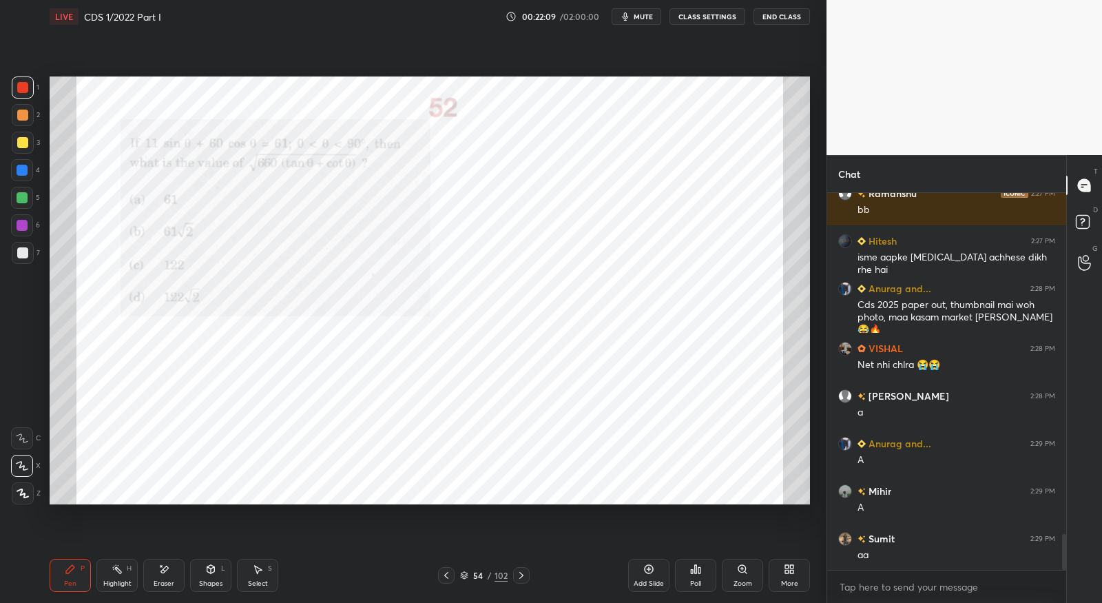
click at [517, 579] on icon at bounding box center [521, 575] width 11 height 11
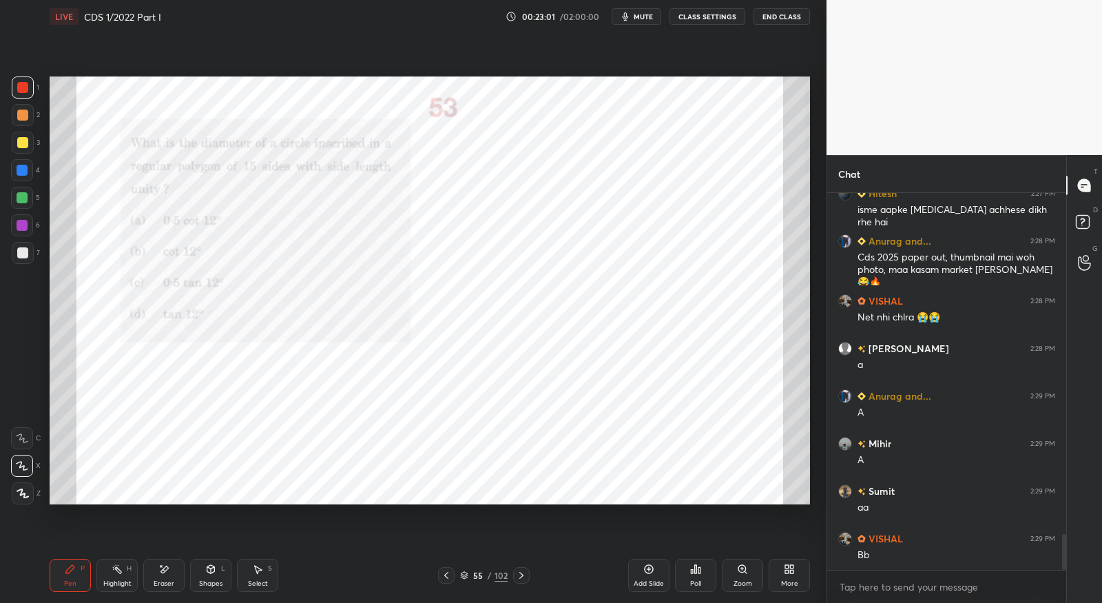
scroll to position [3675, 0]
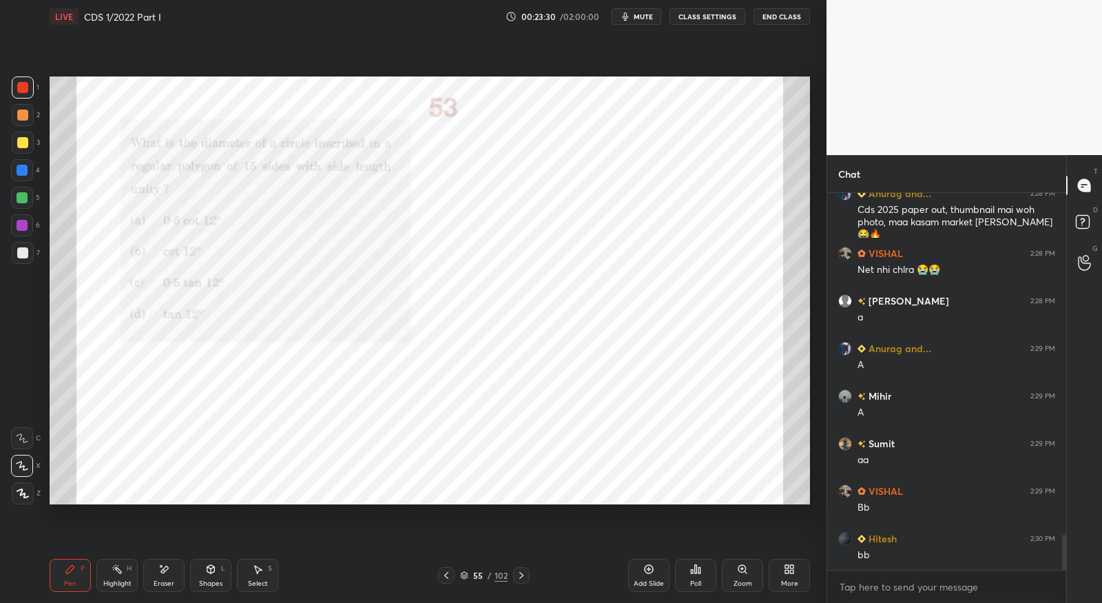
click at [165, 576] on div "Eraser" at bounding box center [163, 575] width 41 height 33
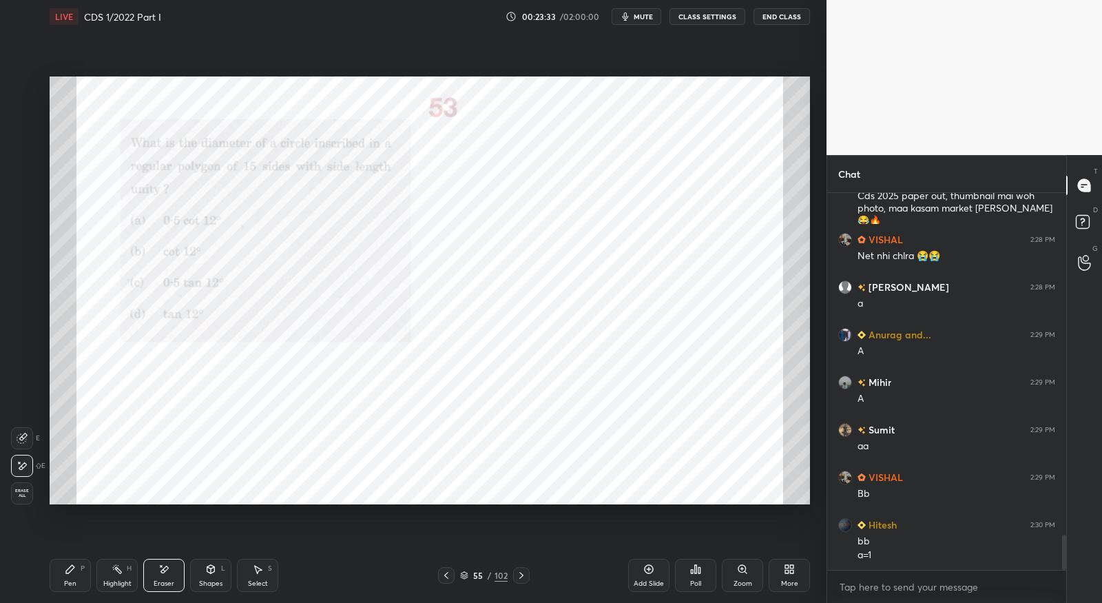
click at [81, 572] on div "P" at bounding box center [83, 568] width 4 height 7
click at [525, 576] on icon at bounding box center [521, 575] width 11 height 11
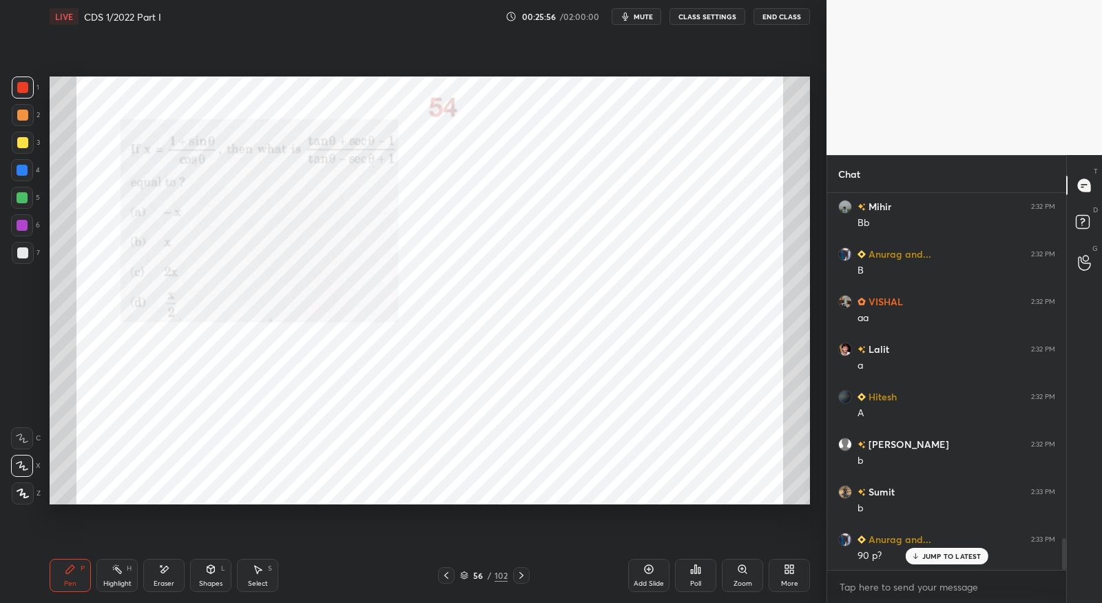
scroll to position [4117, 0]
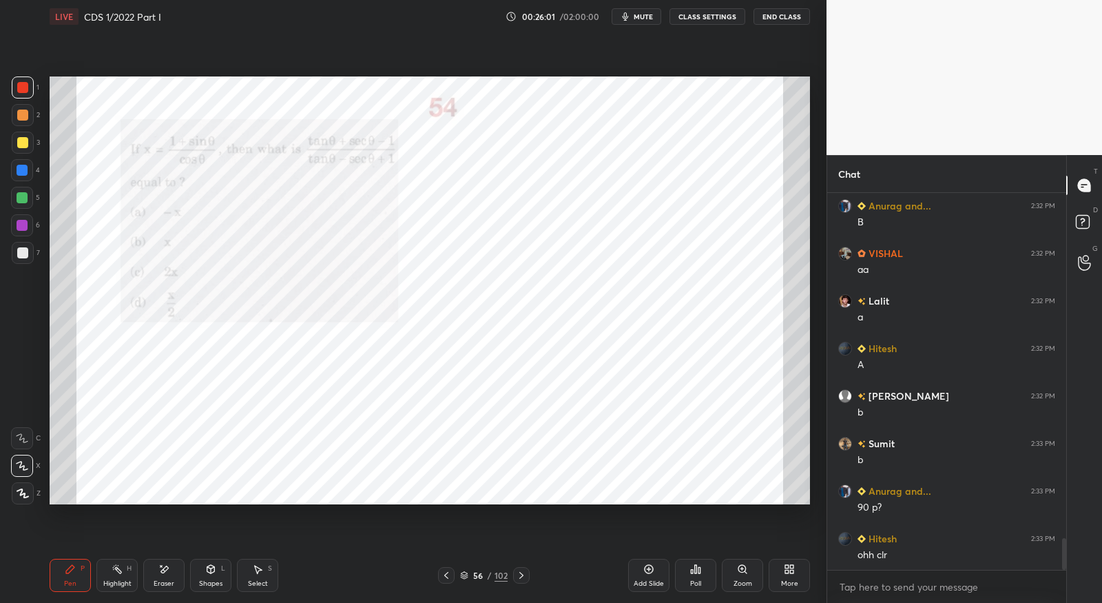
click at [525, 572] on icon at bounding box center [521, 575] width 11 height 11
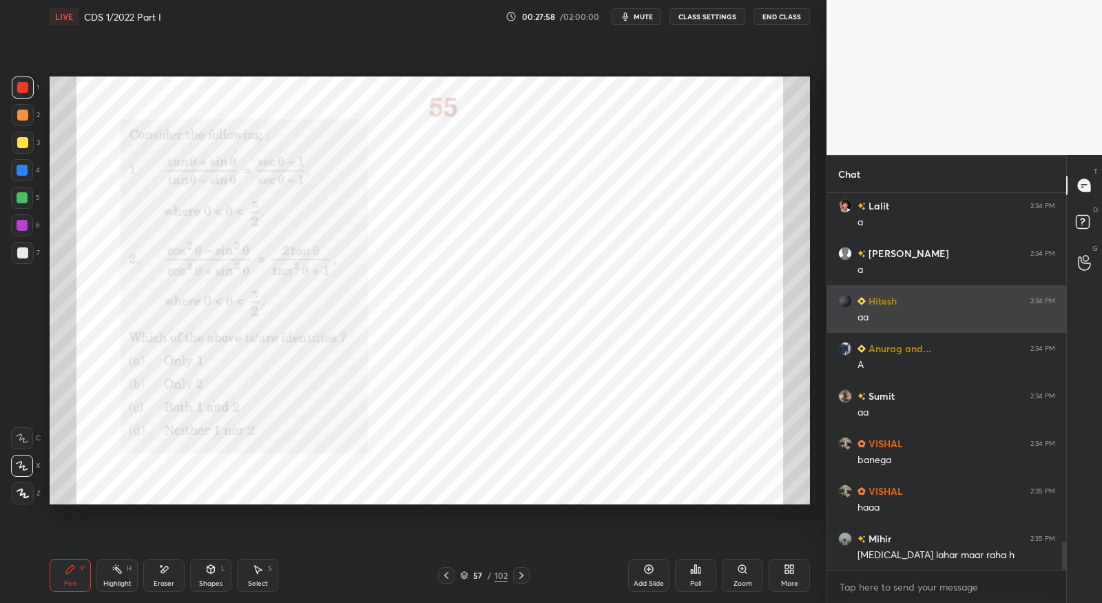
scroll to position [4639, 0]
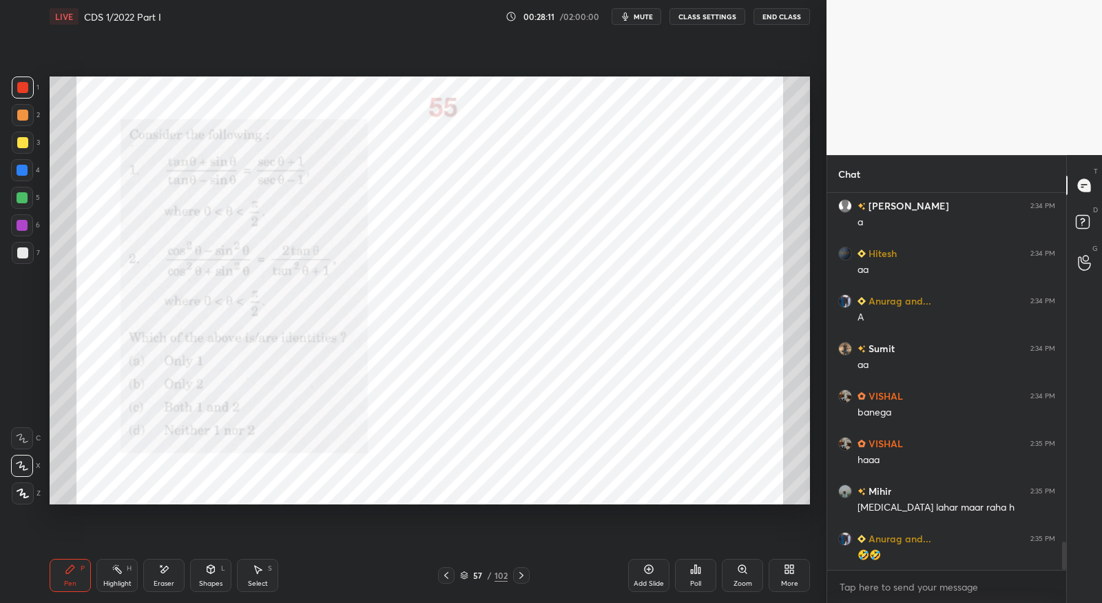
click at [523, 578] on icon at bounding box center [521, 575] width 11 height 11
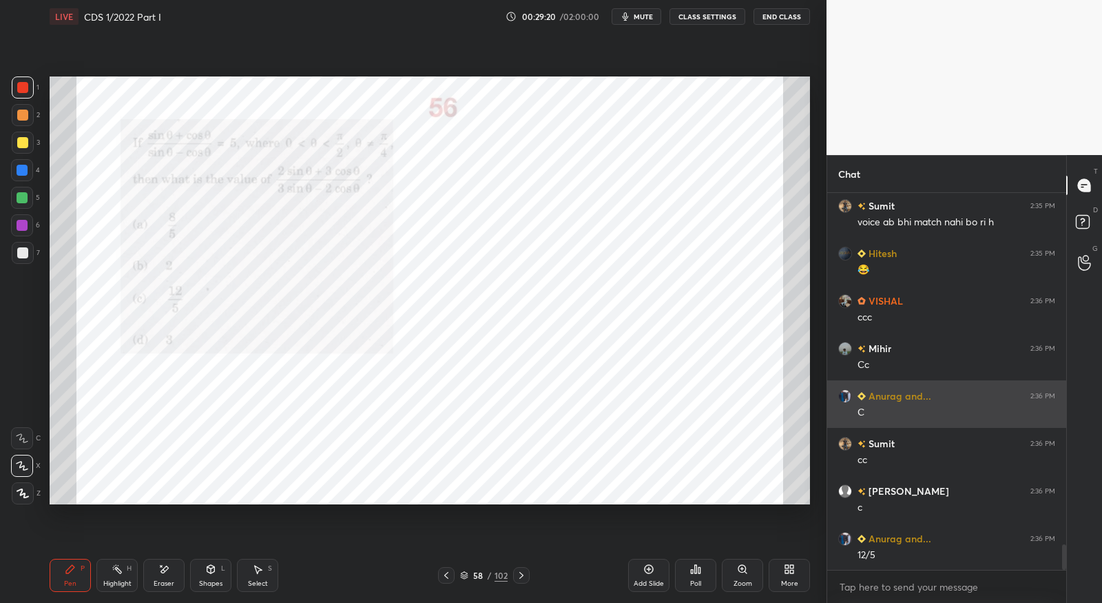
scroll to position [5162, 0]
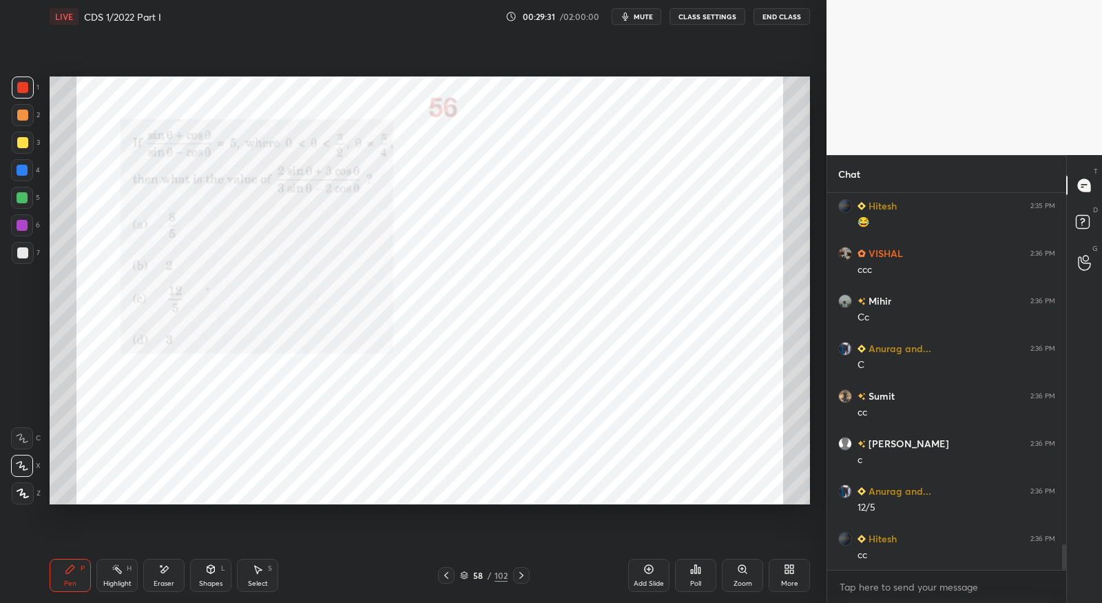
click at [526, 574] on div at bounding box center [521, 575] width 17 height 17
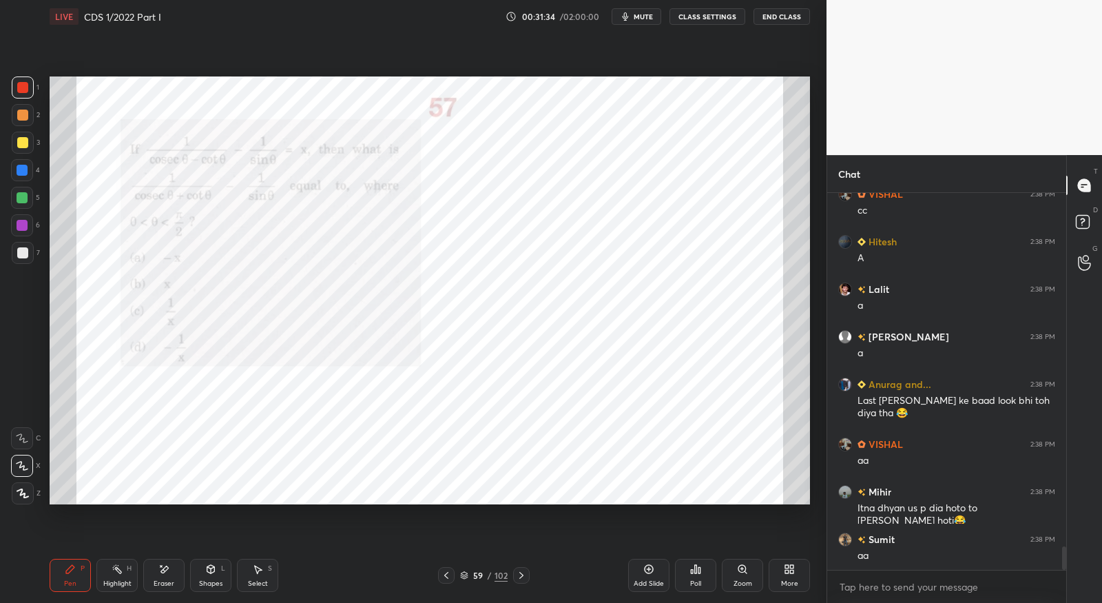
scroll to position [5711, 0]
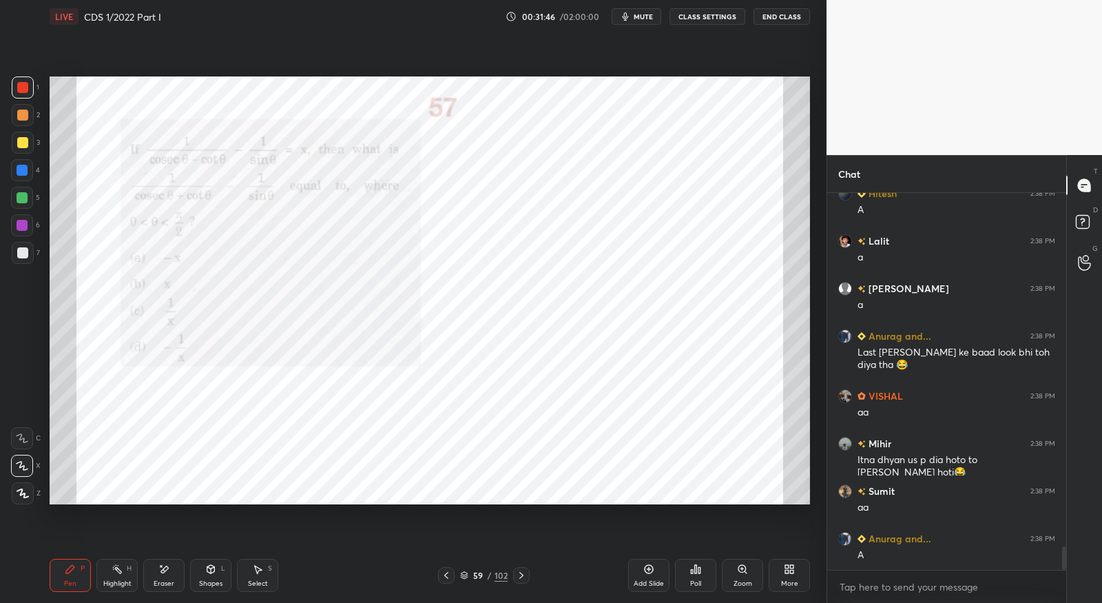
click at [521, 576] on icon at bounding box center [521, 575] width 4 height 7
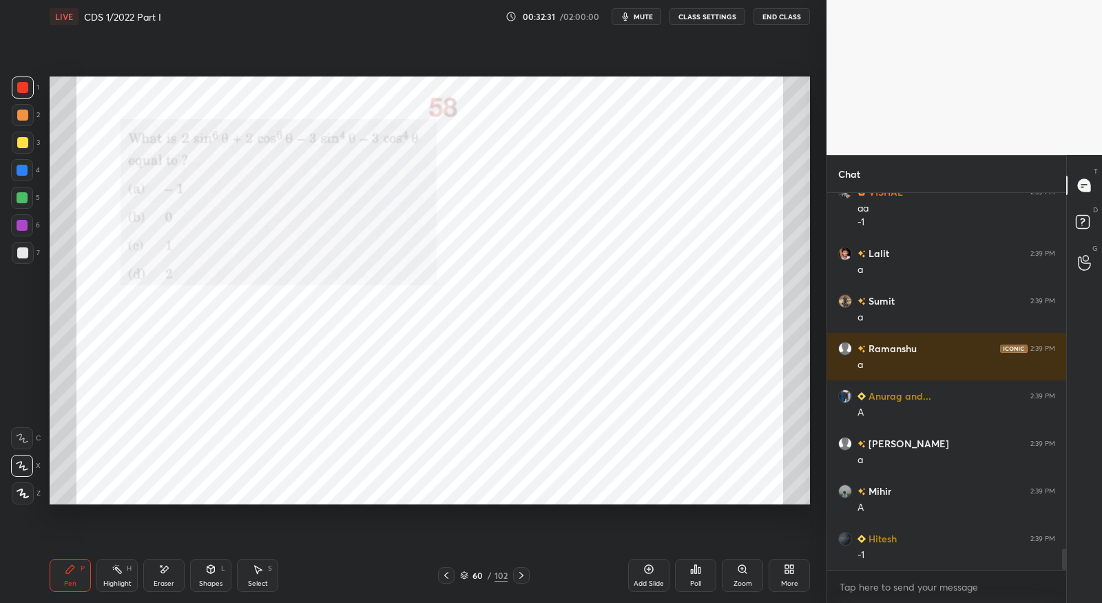
scroll to position [6214, 0]
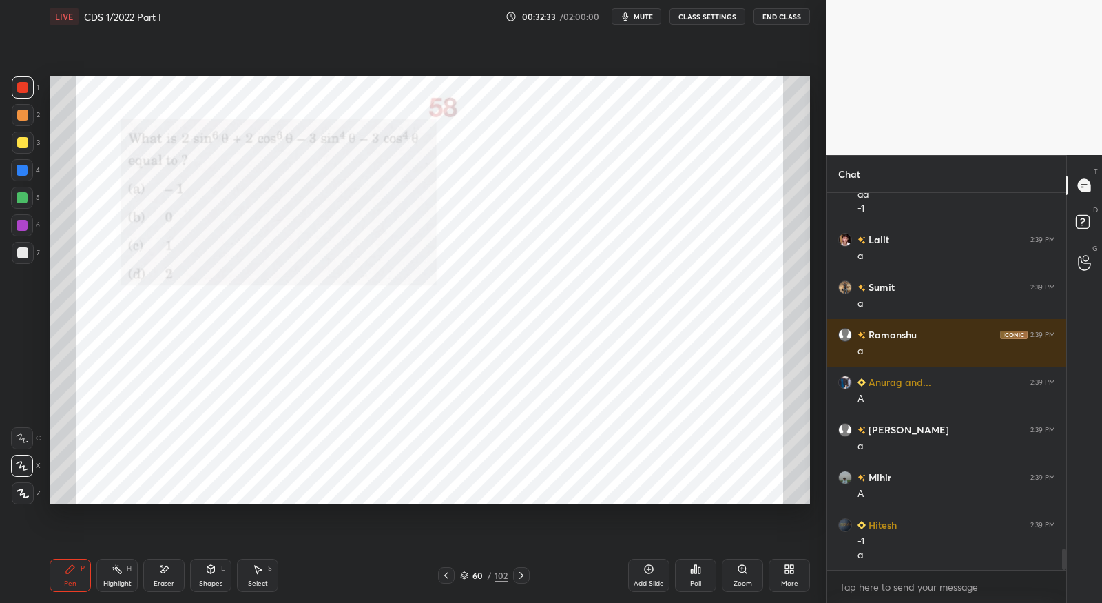
click at [527, 576] on div at bounding box center [521, 575] width 17 height 17
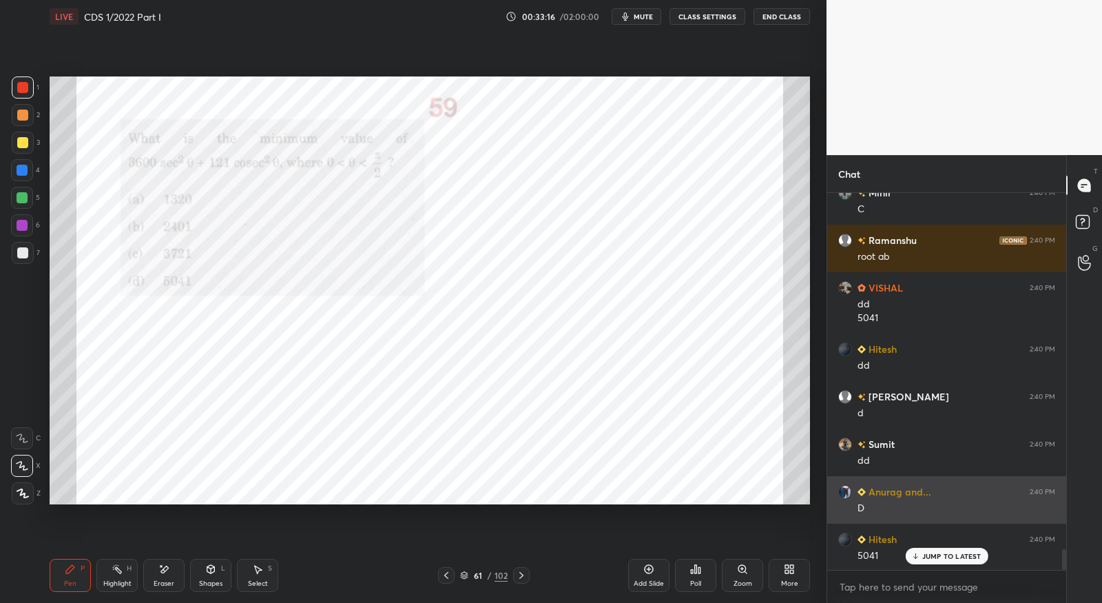
scroll to position [6608, 0]
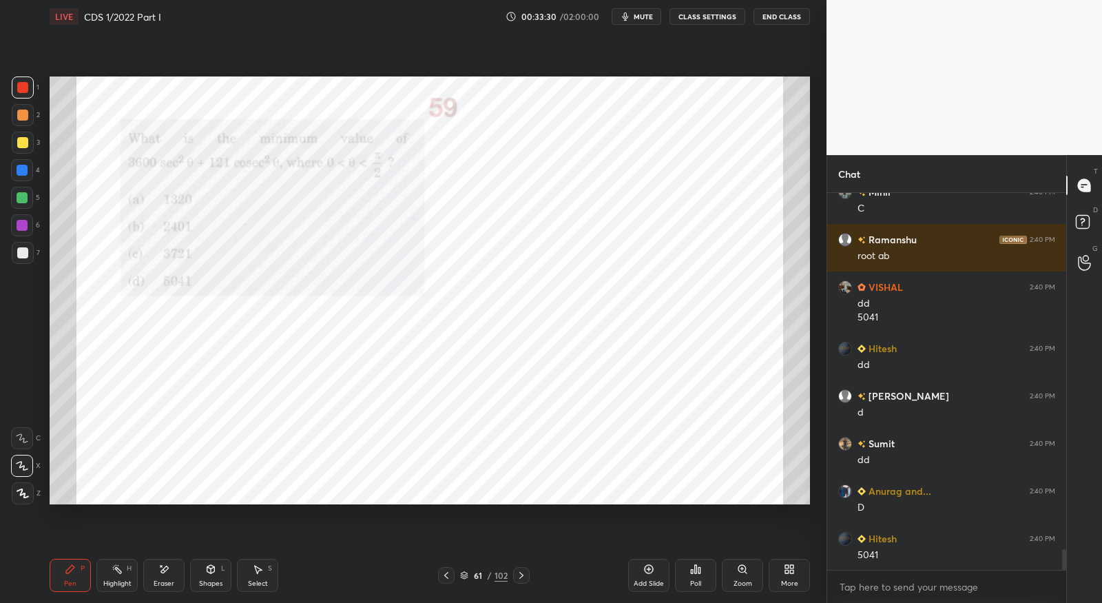
click at [519, 577] on icon at bounding box center [521, 575] width 11 height 11
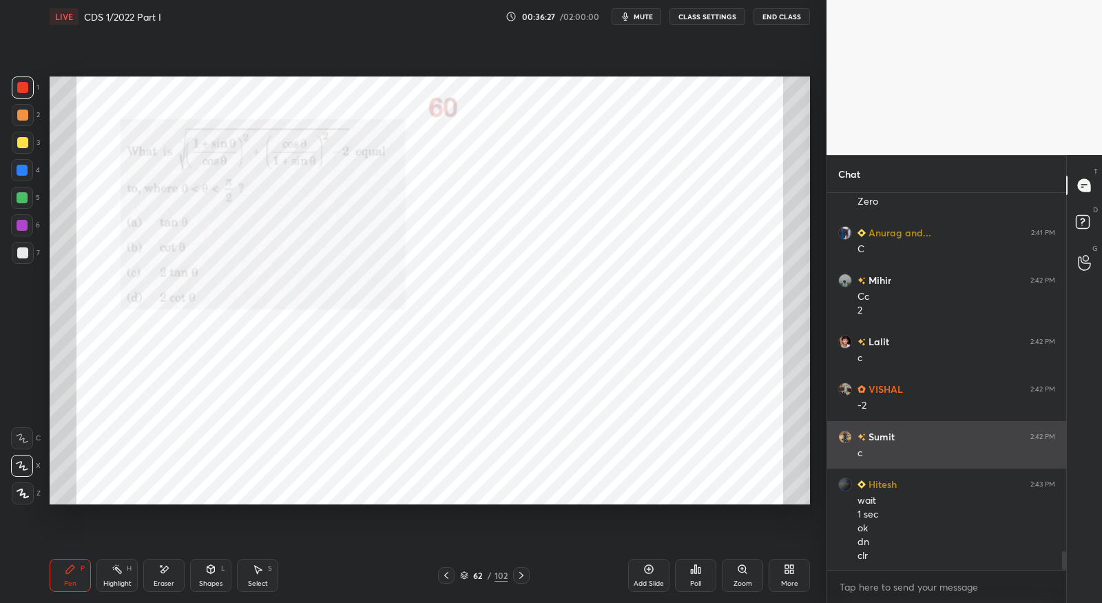
scroll to position [7166, 0]
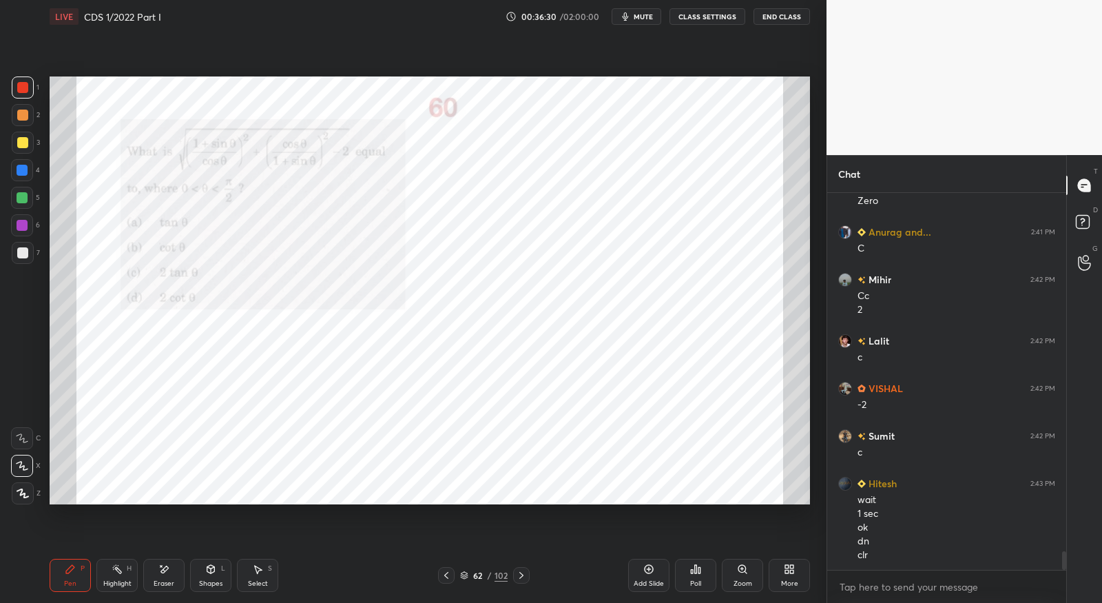
click at [519, 579] on icon at bounding box center [521, 575] width 11 height 11
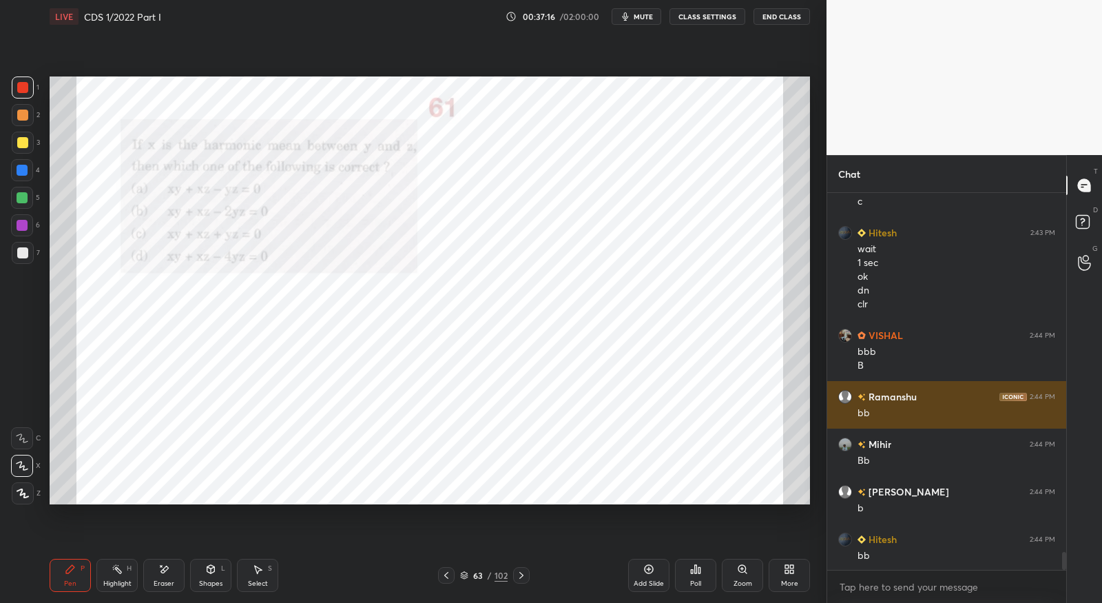
scroll to position [7417, 0]
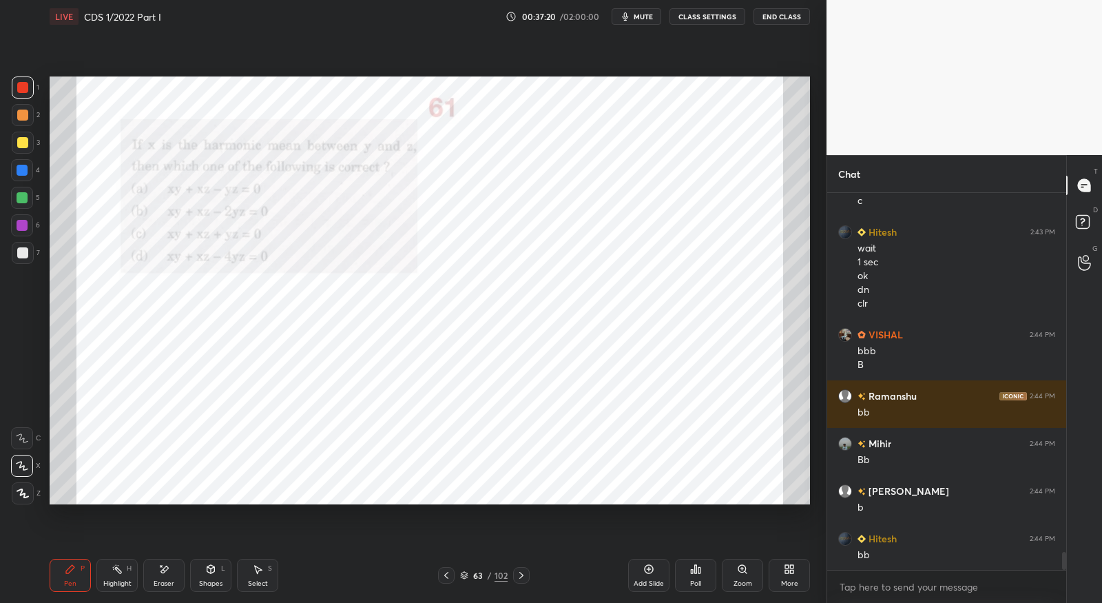
click at [522, 576] on icon at bounding box center [521, 575] width 11 height 11
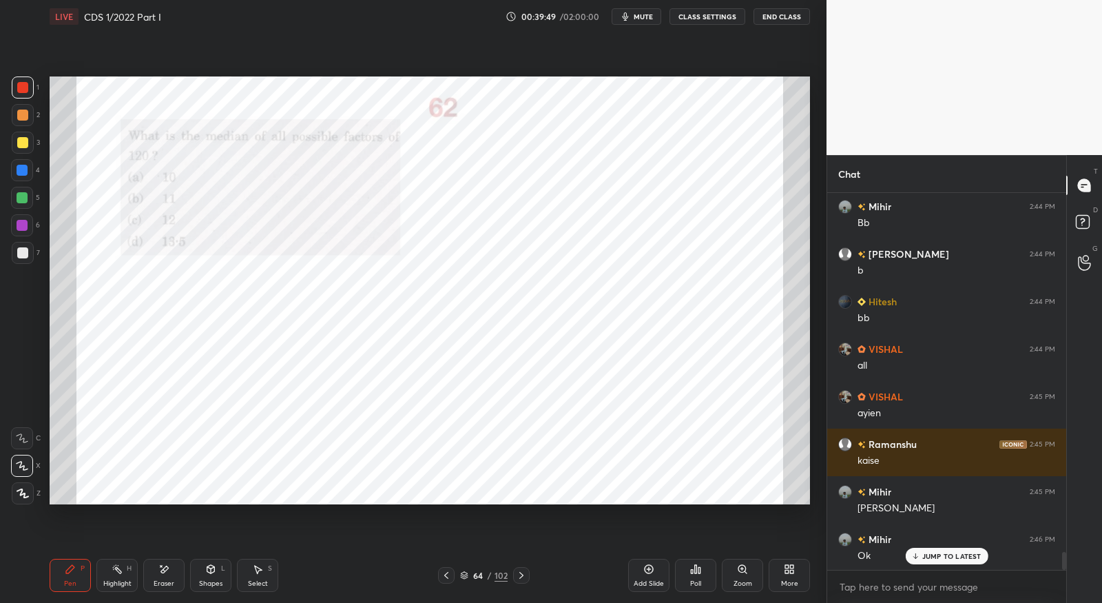
scroll to position [7655, 0]
click at [526, 576] on icon at bounding box center [521, 575] width 11 height 11
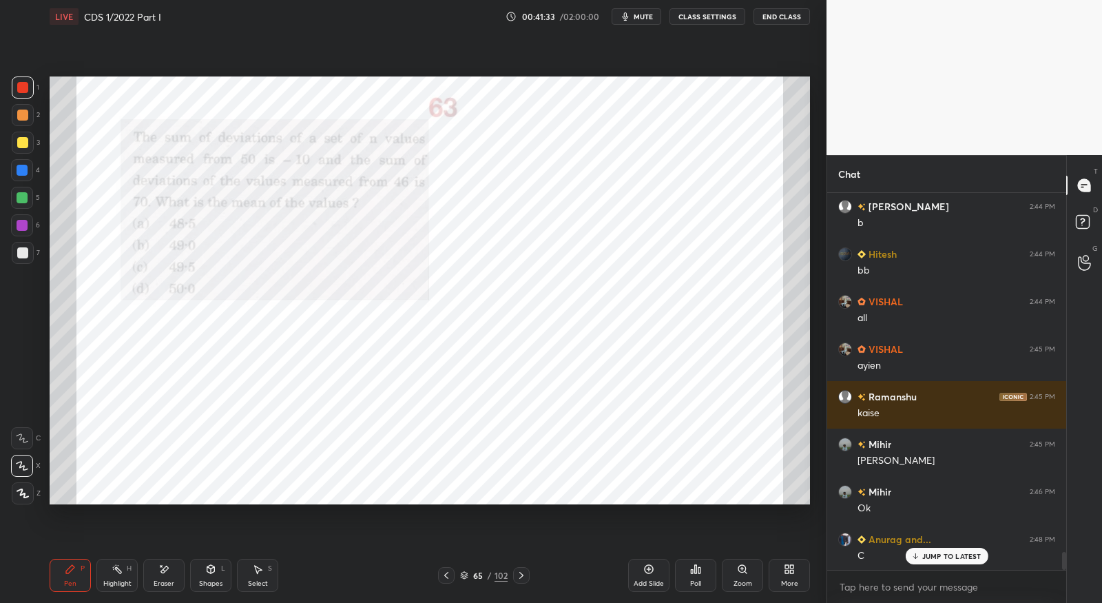
click at [169, 572] on div "Eraser" at bounding box center [163, 575] width 41 height 33
click at [77, 567] on div "Pen P" at bounding box center [70, 575] width 41 height 33
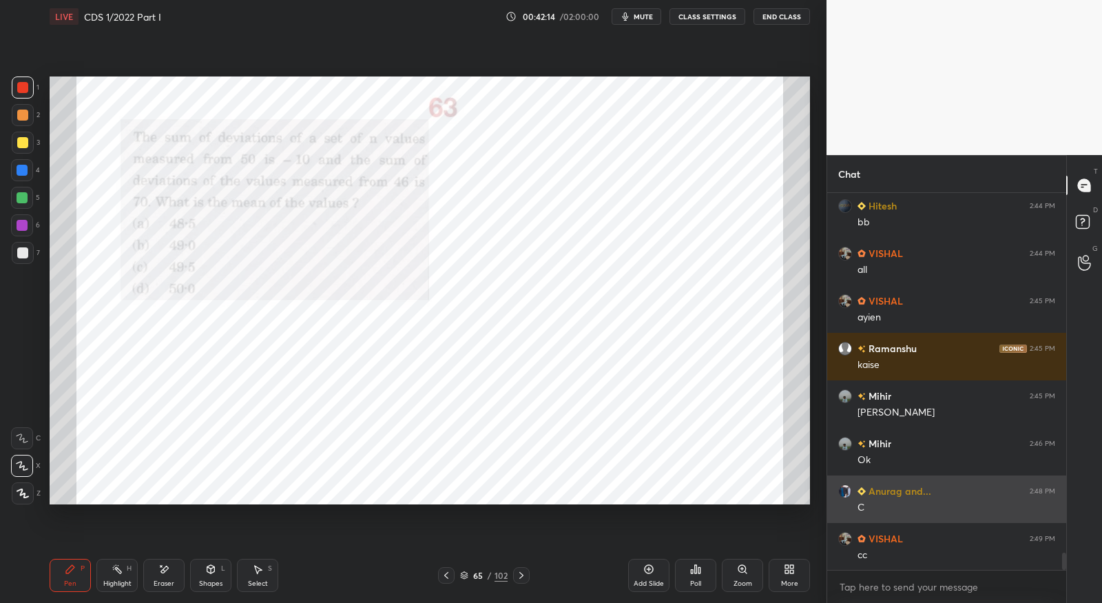
scroll to position [7797, 0]
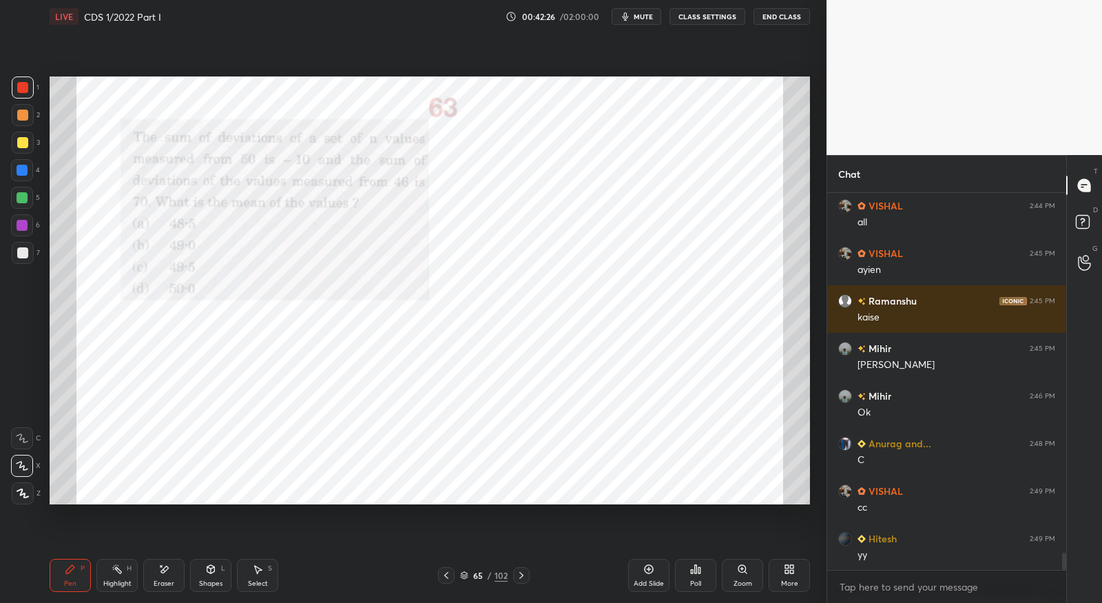
click at [524, 578] on icon at bounding box center [521, 575] width 11 height 11
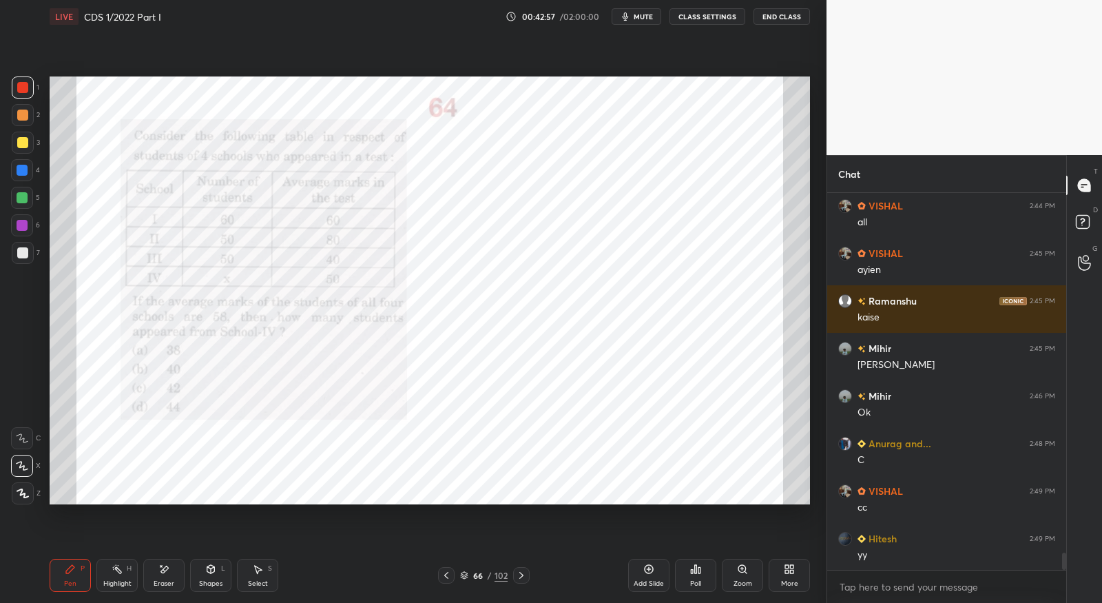
click at [524, 578] on icon at bounding box center [521, 575] width 11 height 11
click at [441, 574] on icon at bounding box center [446, 575] width 11 height 11
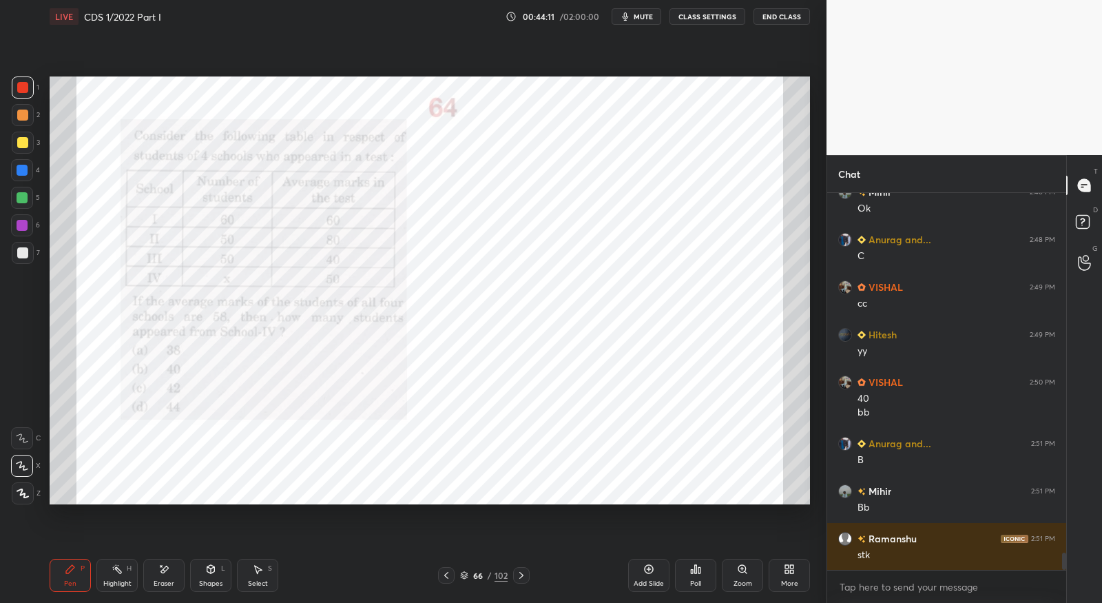
scroll to position [8049, 0]
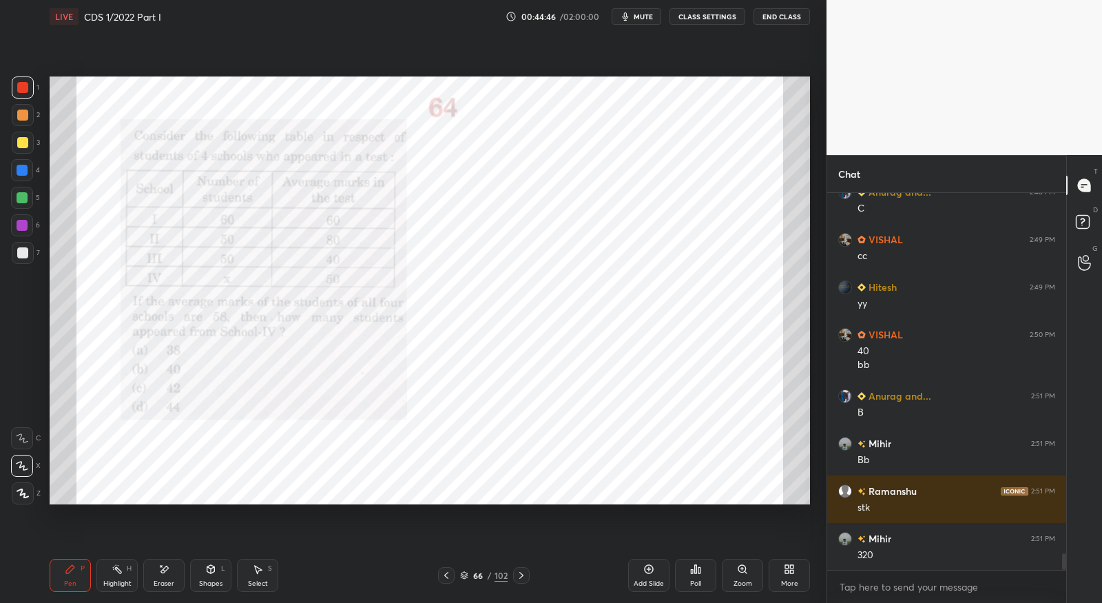
click at [526, 574] on div at bounding box center [521, 575] width 17 height 17
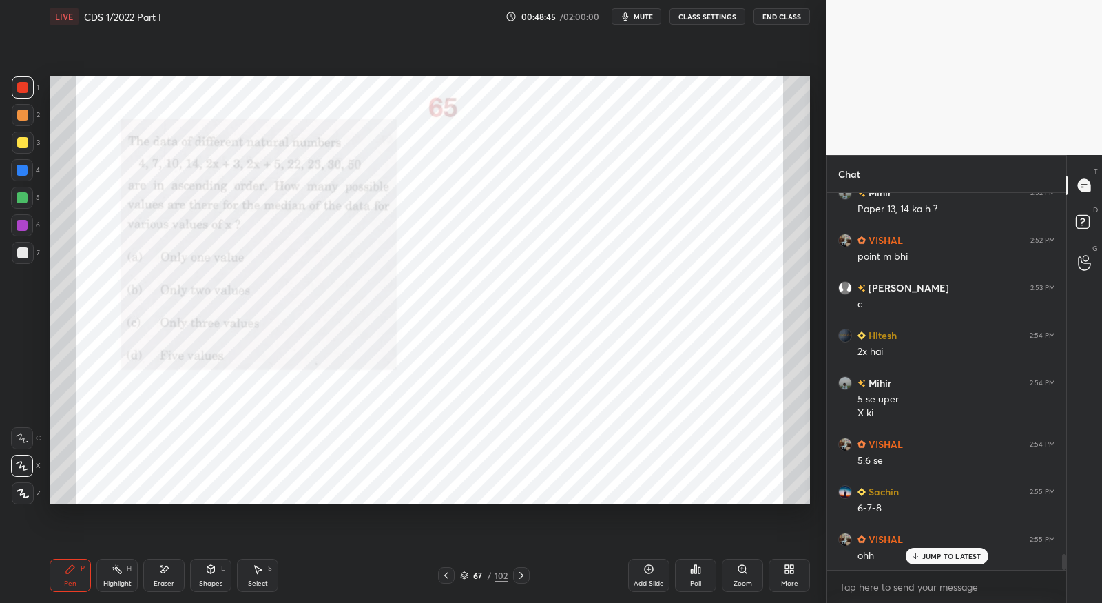
scroll to position [8490, 0]
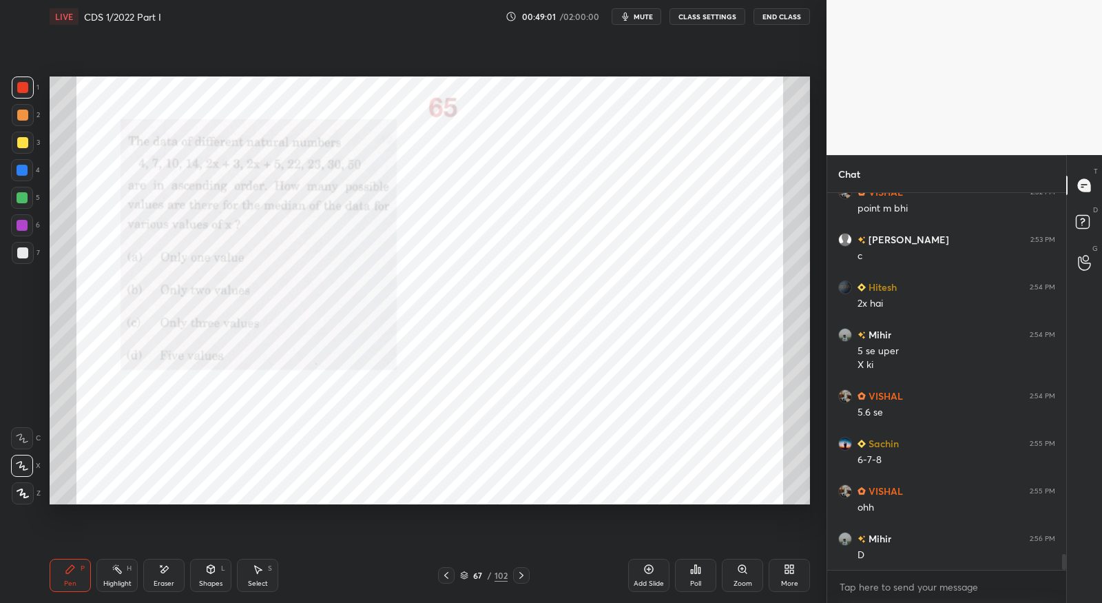
click at [175, 576] on div "Eraser" at bounding box center [163, 575] width 41 height 33
drag, startPoint x: 76, startPoint y: 580, endPoint x: 145, endPoint y: 542, distance: 78.0
click at [77, 579] on div "Pen P" at bounding box center [70, 575] width 41 height 33
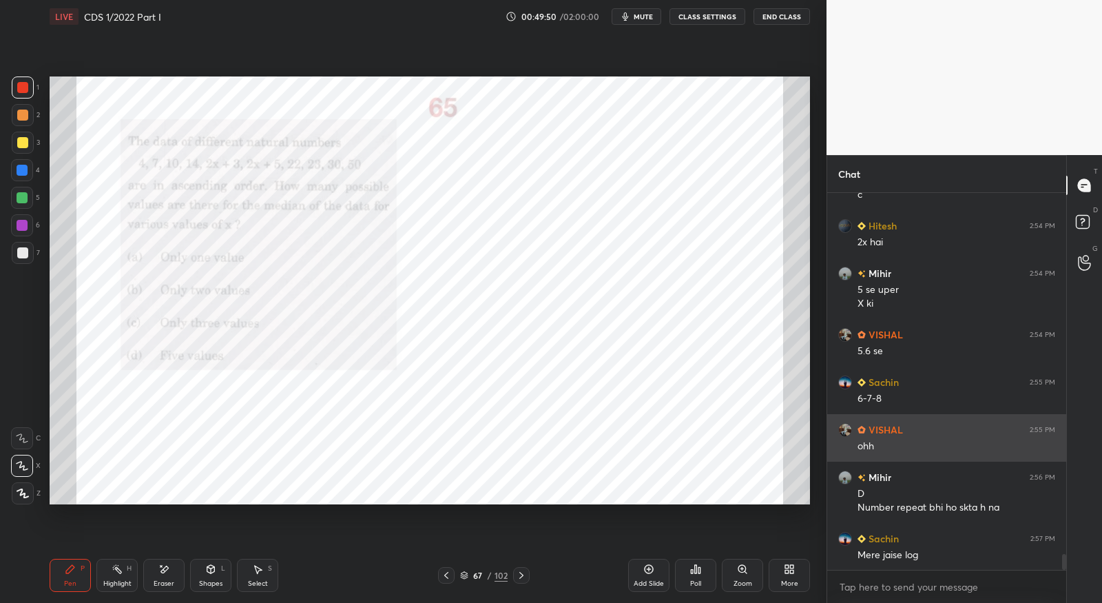
scroll to position [8599, 0]
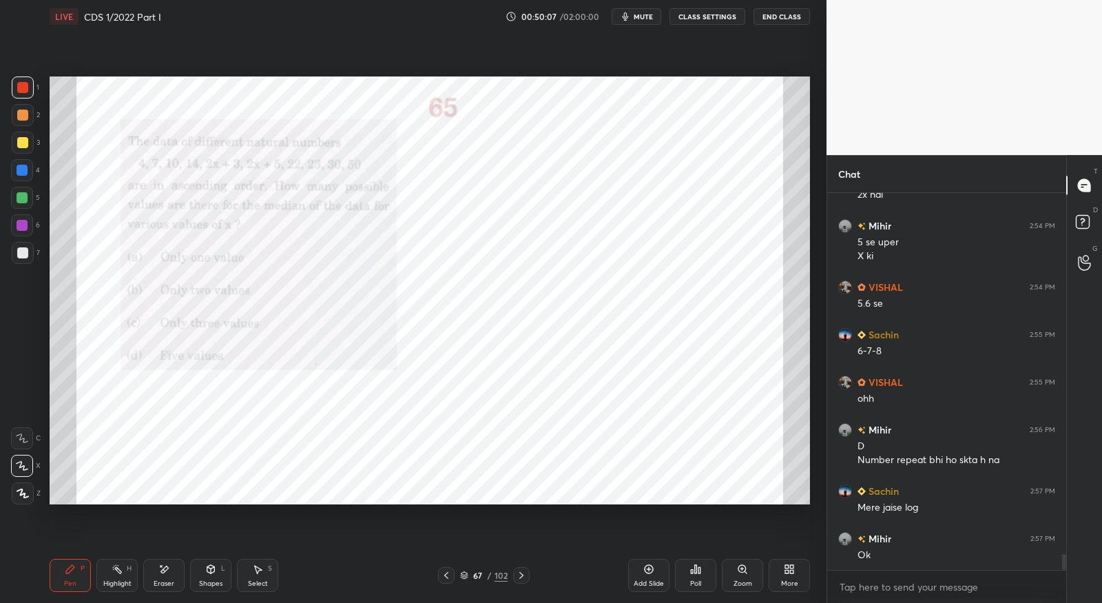
click at [524, 575] on icon at bounding box center [521, 575] width 11 height 11
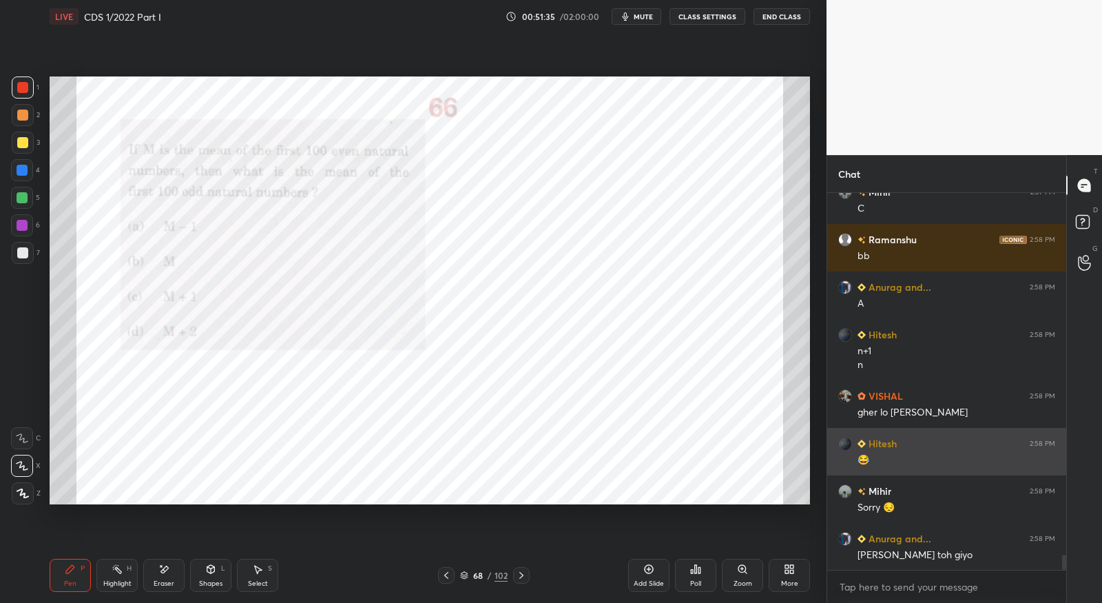
scroll to position [9182, 0]
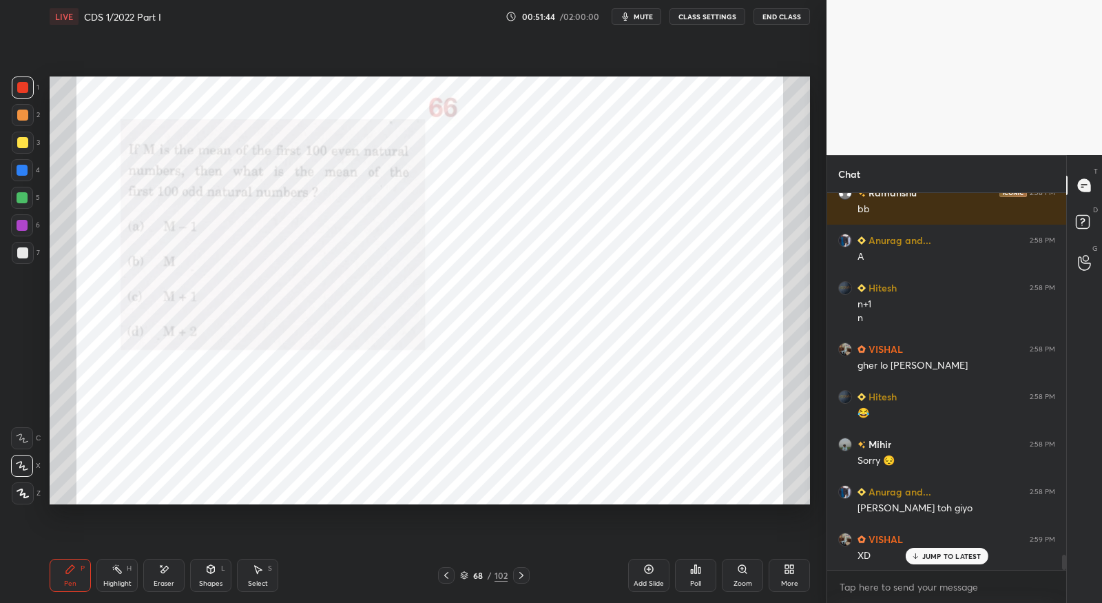
click at [522, 573] on icon at bounding box center [521, 575] width 11 height 11
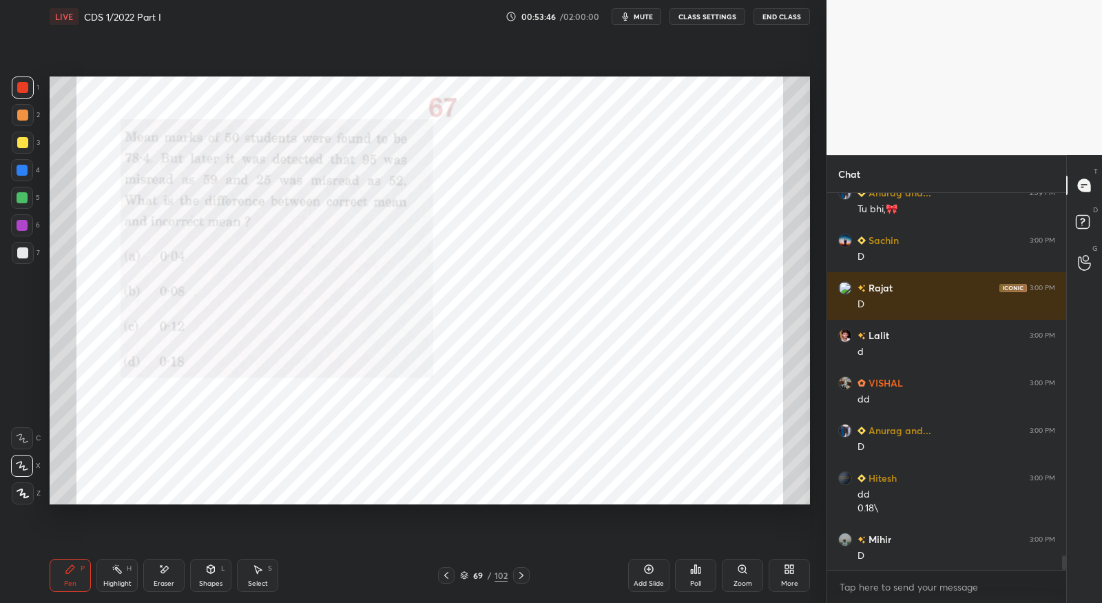
scroll to position [9603, 0]
click at [527, 575] on div at bounding box center [521, 575] width 17 height 17
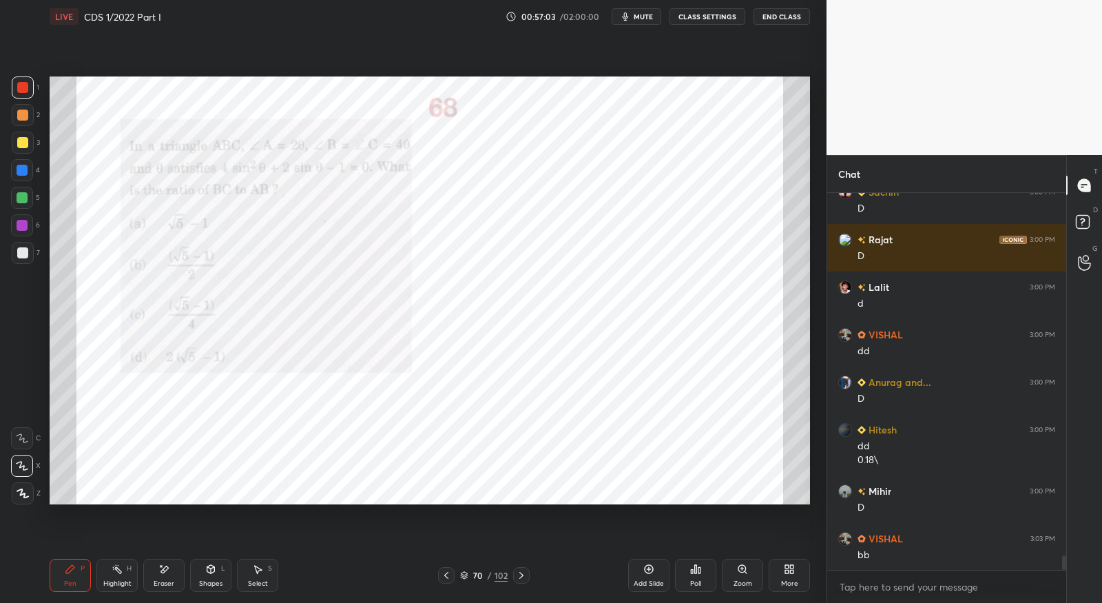
drag, startPoint x: 166, startPoint y: 576, endPoint x: 204, endPoint y: 543, distance: 49.8
click at [166, 575] on div "Eraser" at bounding box center [163, 575] width 41 height 33
click at [74, 581] on div "Pen" at bounding box center [70, 583] width 12 height 7
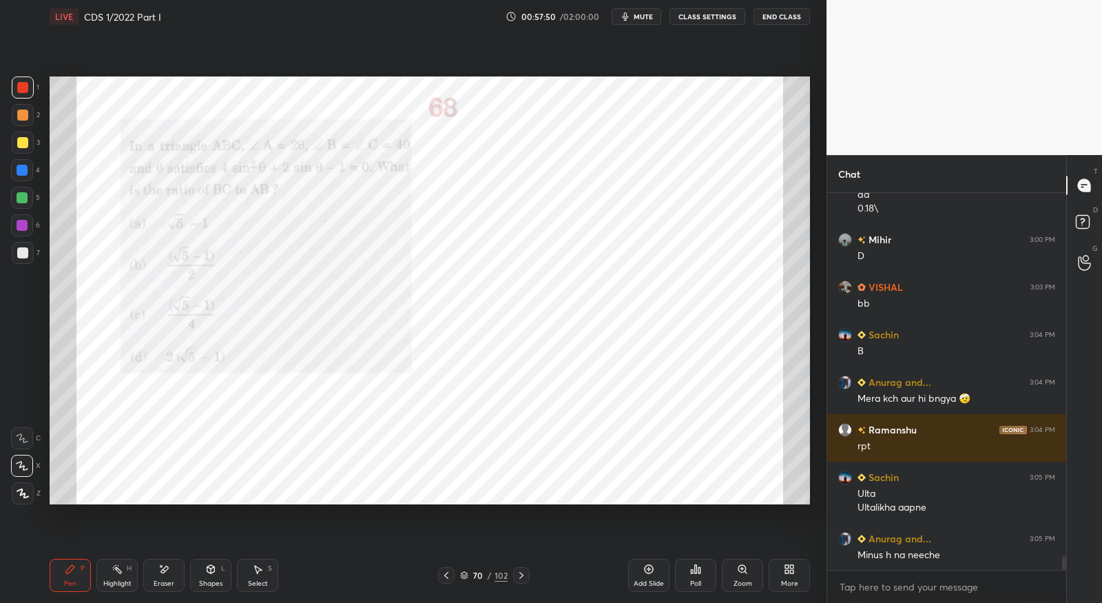
scroll to position [9950, 0]
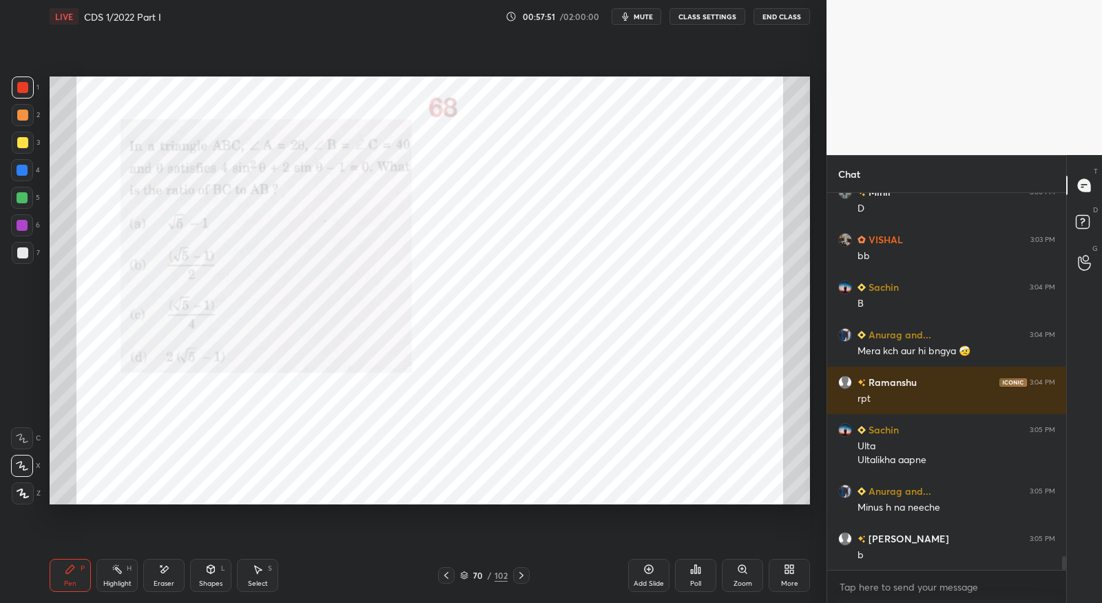
drag, startPoint x: 170, startPoint y: 583, endPoint x: 178, endPoint y: 573, distance: 12.7
click at [170, 582] on div "Eraser" at bounding box center [164, 583] width 21 height 7
click at [73, 574] on icon at bounding box center [70, 568] width 11 height 11
click at [519, 574] on icon at bounding box center [521, 575] width 11 height 11
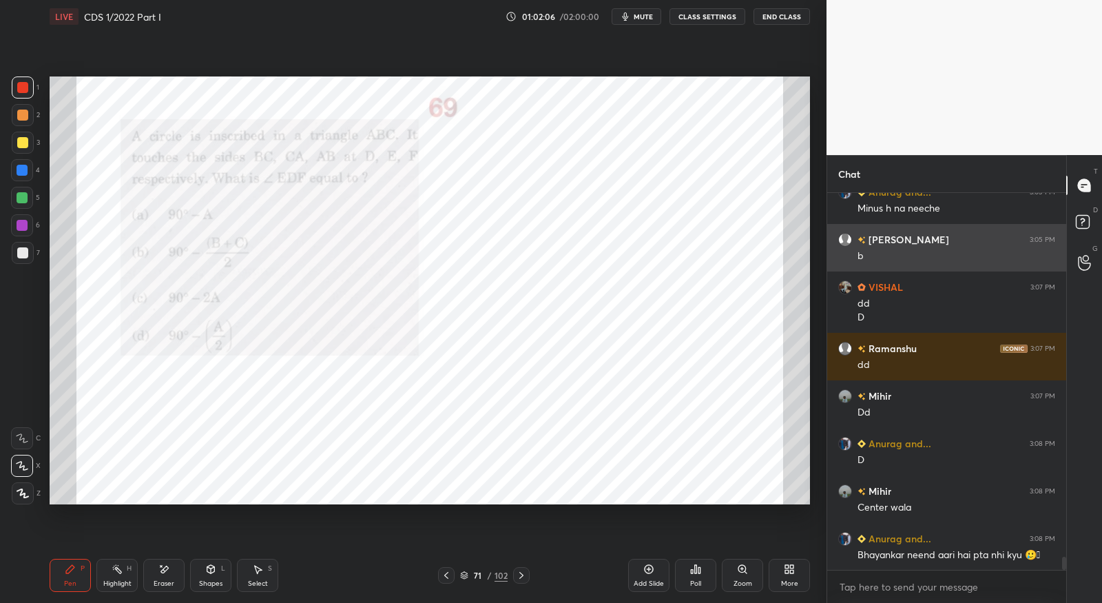
scroll to position [10309, 0]
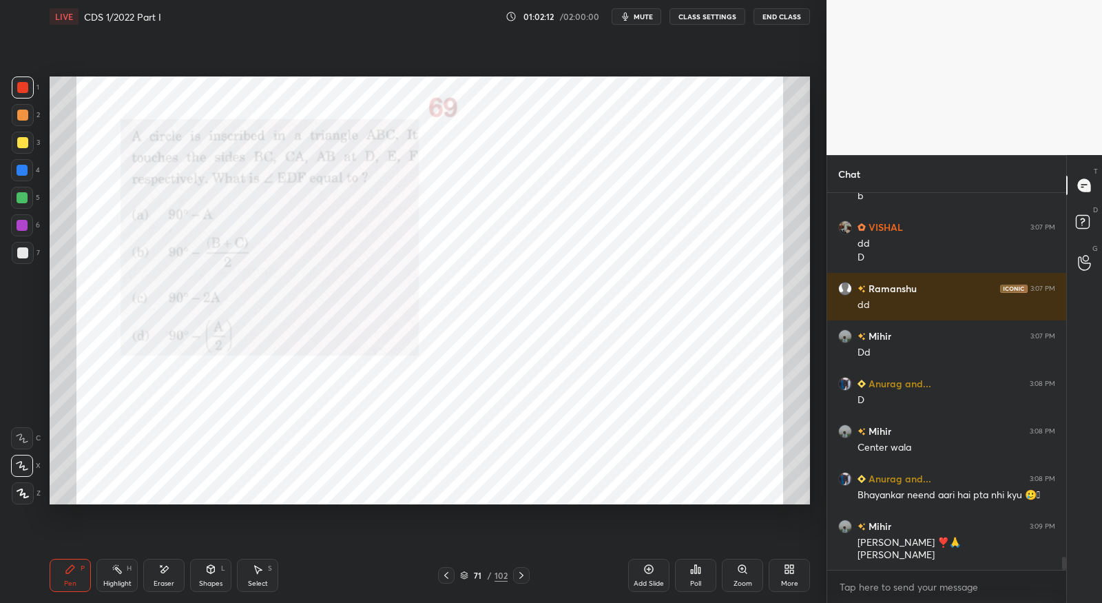
click at [526, 575] on icon at bounding box center [521, 575] width 11 height 11
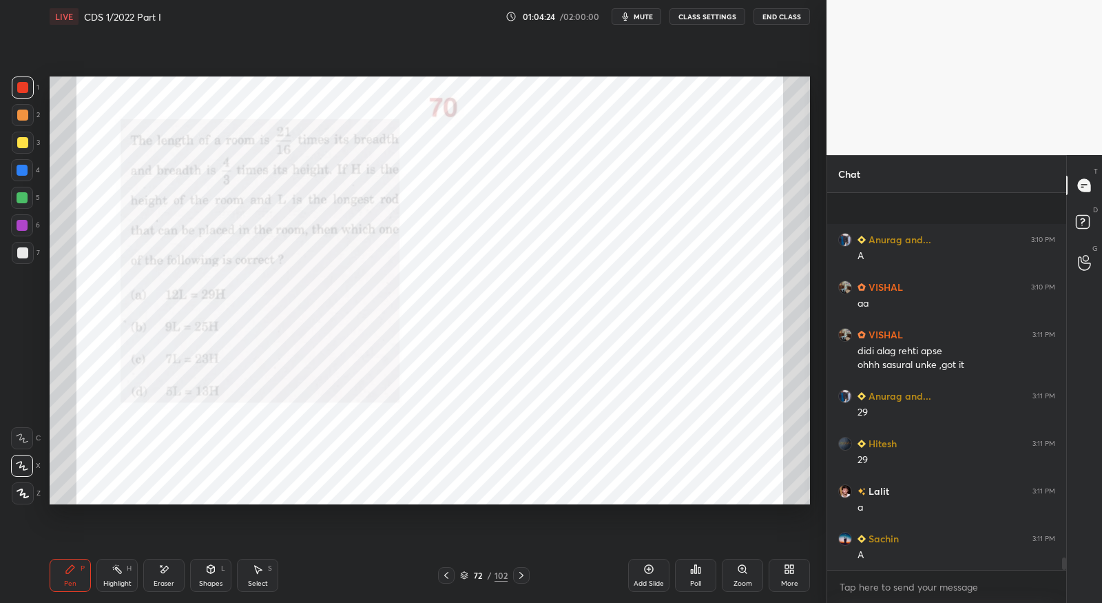
scroll to position [10893, 0]
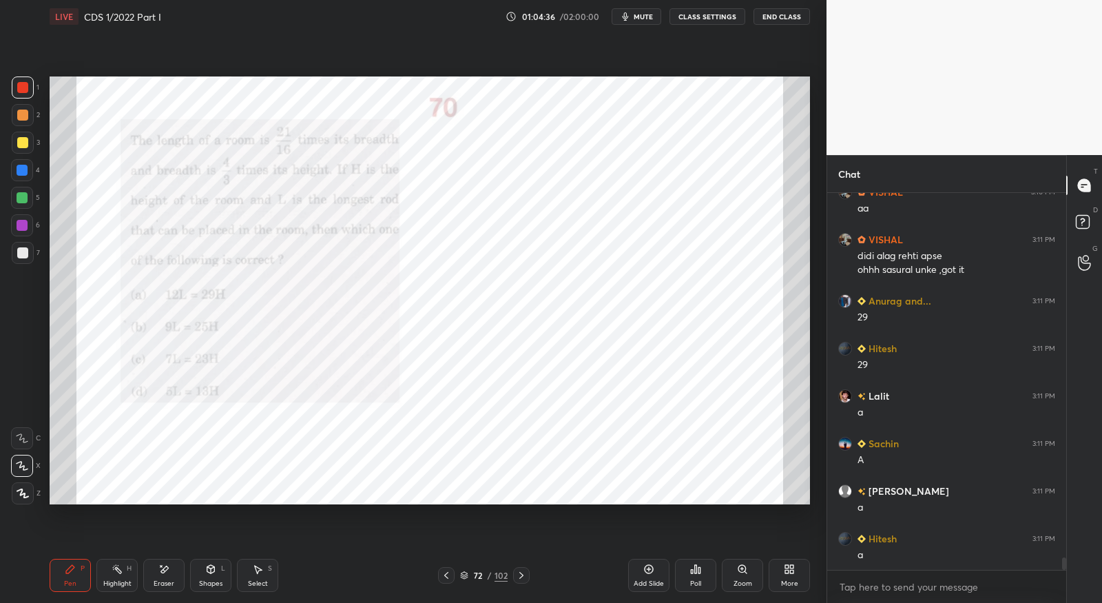
click at [524, 579] on icon at bounding box center [521, 575] width 11 height 11
click at [524, 574] on icon at bounding box center [521, 575] width 11 height 11
click at [519, 573] on icon at bounding box center [521, 575] width 4 height 7
click at [452, 575] on div at bounding box center [446, 575] width 17 height 17
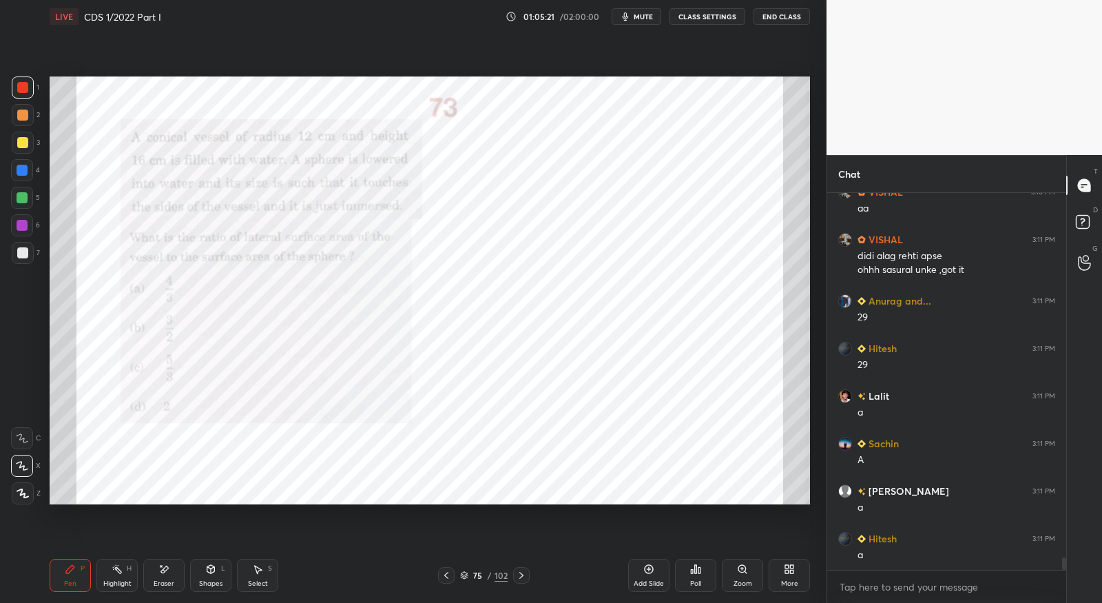
click at [452, 575] on div at bounding box center [446, 575] width 17 height 17
click at [444, 572] on icon at bounding box center [446, 575] width 11 height 11
click at [526, 573] on icon at bounding box center [521, 575] width 11 height 11
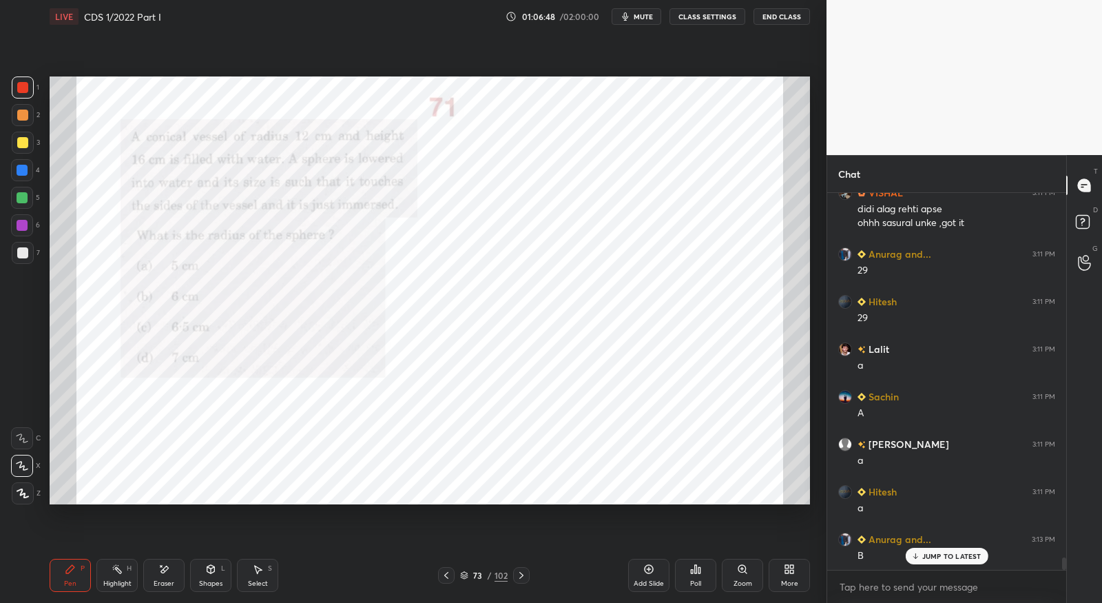
scroll to position [10987, 0]
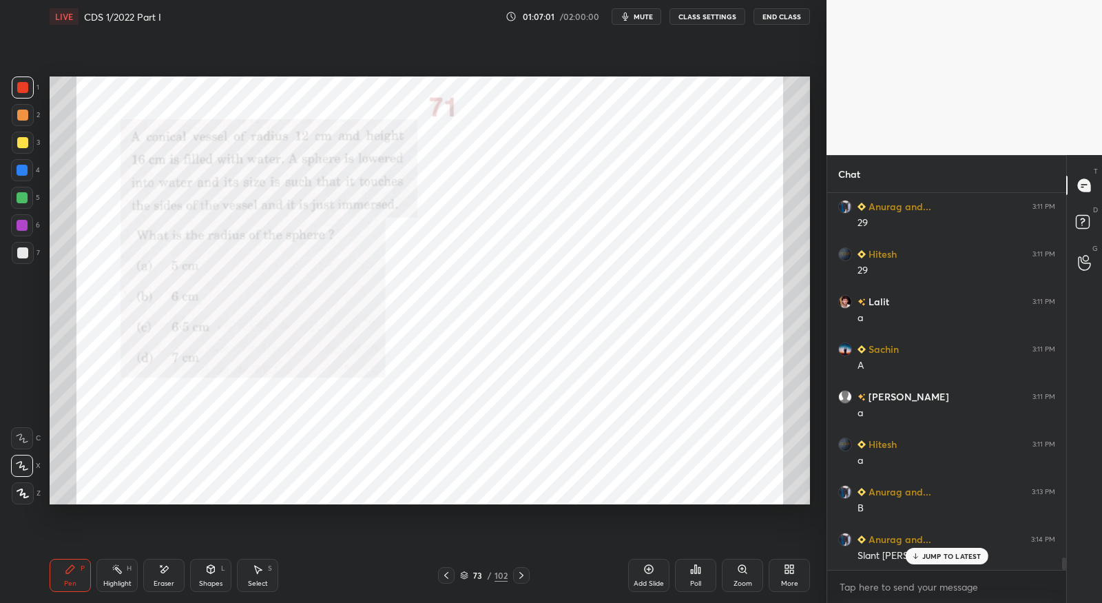
click at [917, 554] on icon at bounding box center [915, 556] width 9 height 8
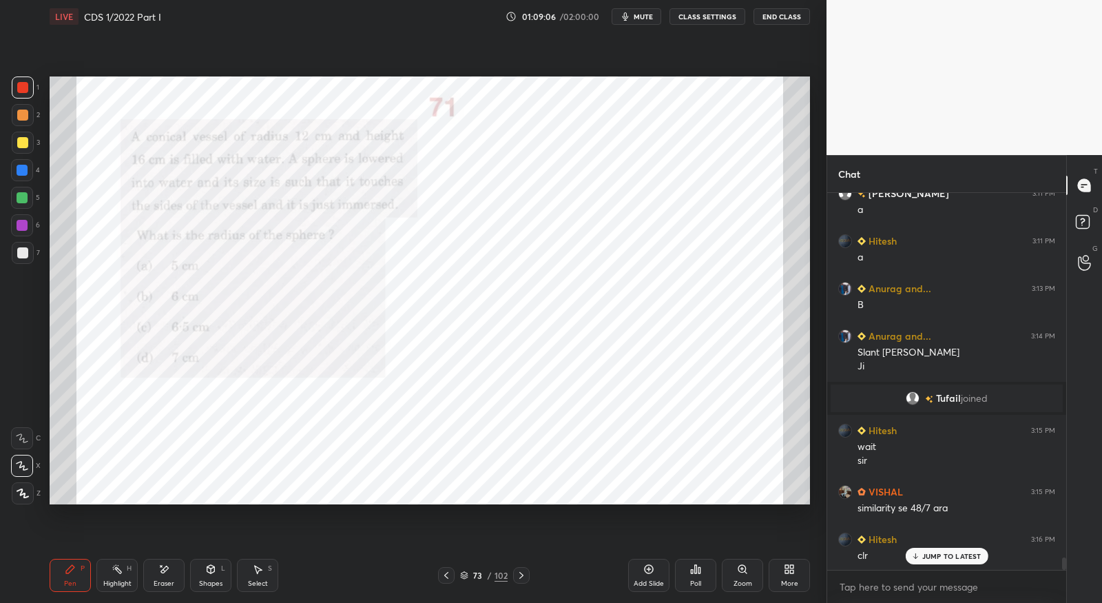
scroll to position [11238, 0]
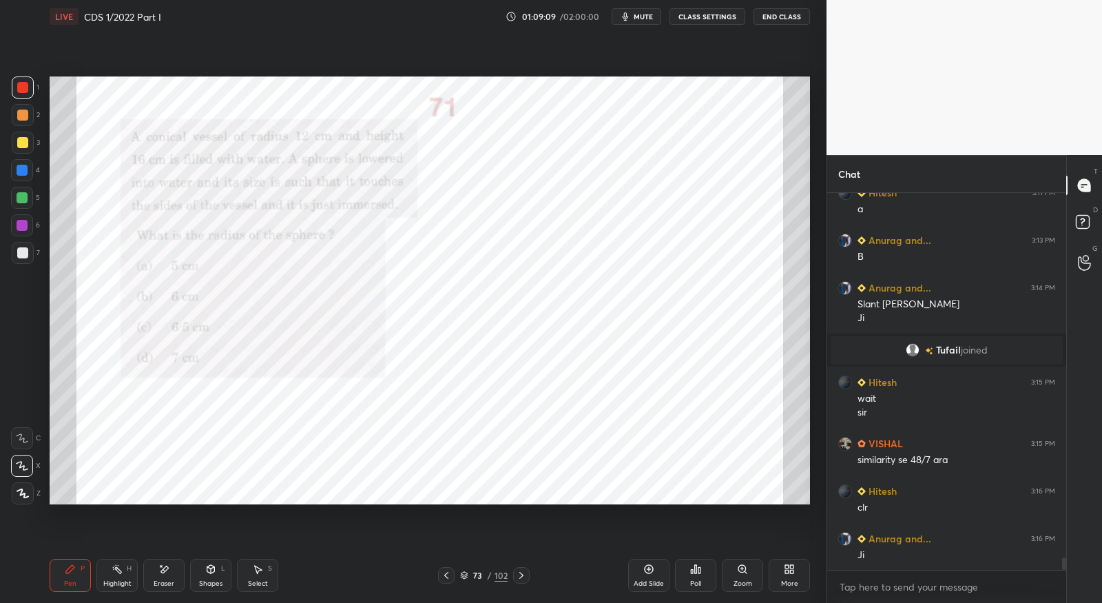
click at [517, 576] on icon at bounding box center [521, 575] width 11 height 11
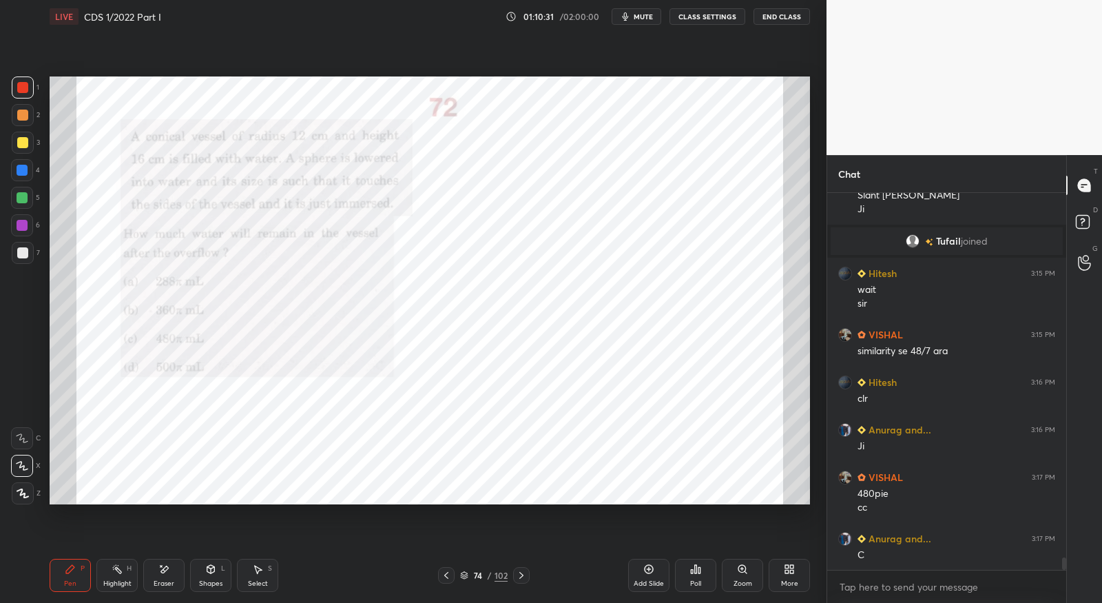
scroll to position [11361, 0]
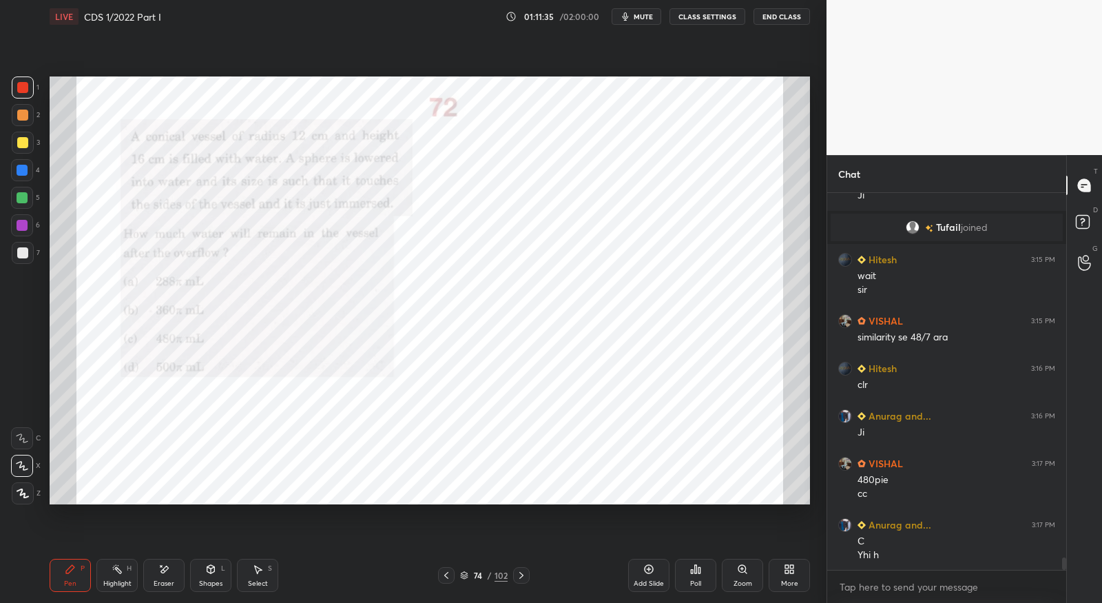
click at [519, 574] on icon at bounding box center [521, 575] width 11 height 11
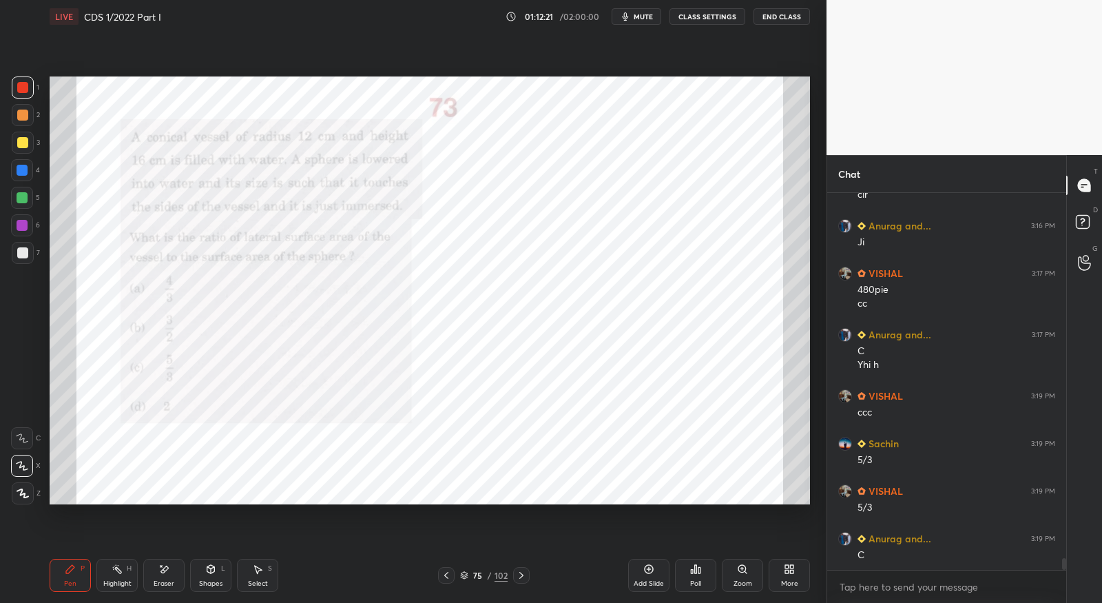
scroll to position [11599, 0]
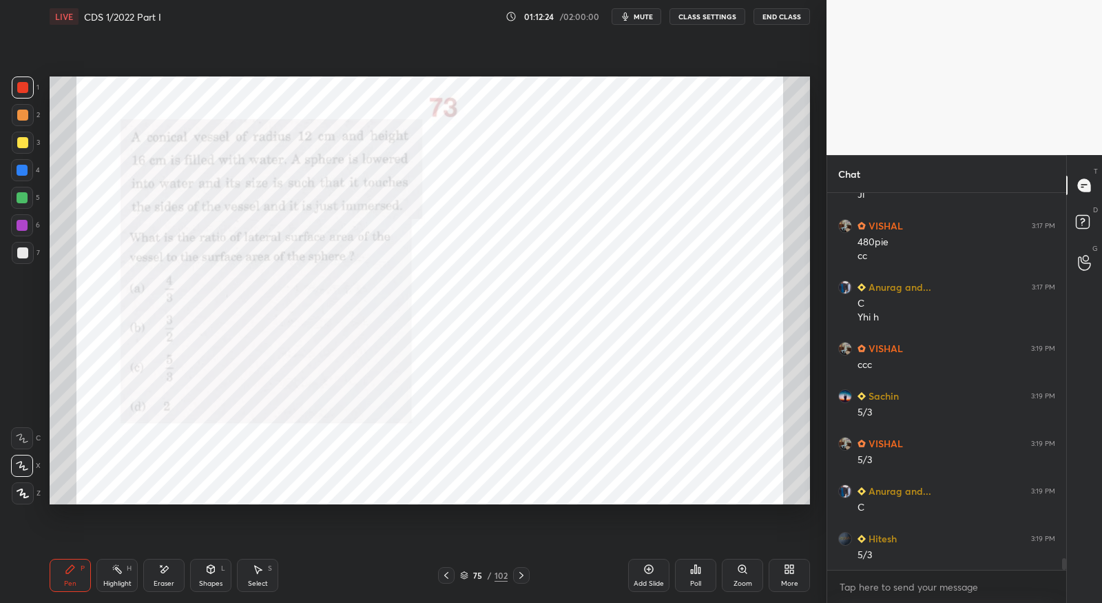
drag, startPoint x: 165, startPoint y: 573, endPoint x: 219, endPoint y: 519, distance: 76.9
click at [167, 572] on icon at bounding box center [163, 569] width 11 height 12
click at [74, 572] on icon at bounding box center [70, 568] width 11 height 11
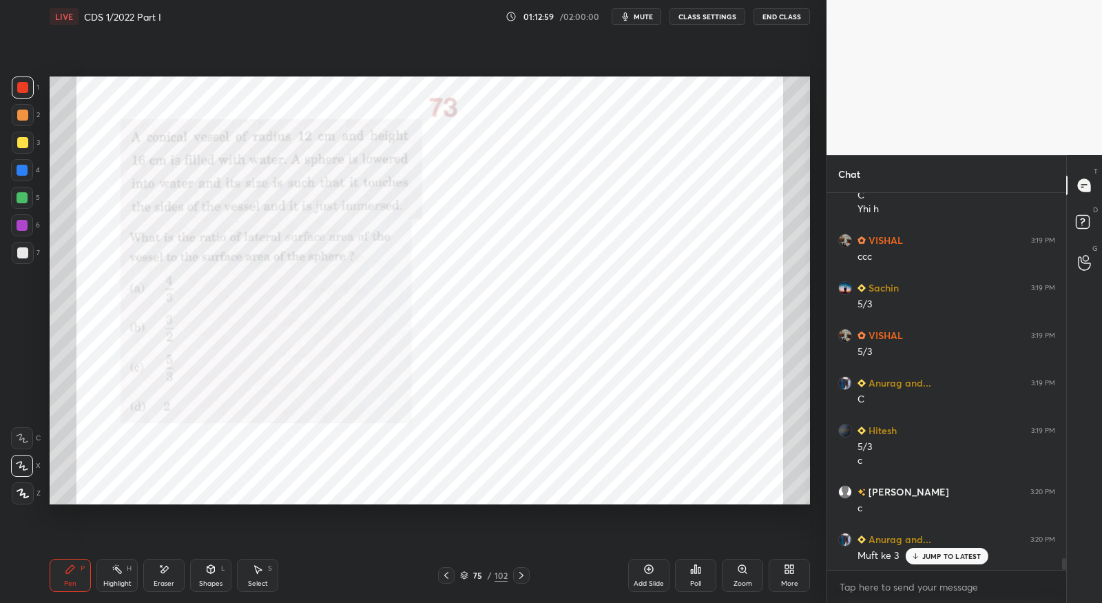
scroll to position [11707, 0]
click at [526, 574] on icon at bounding box center [521, 575] width 11 height 11
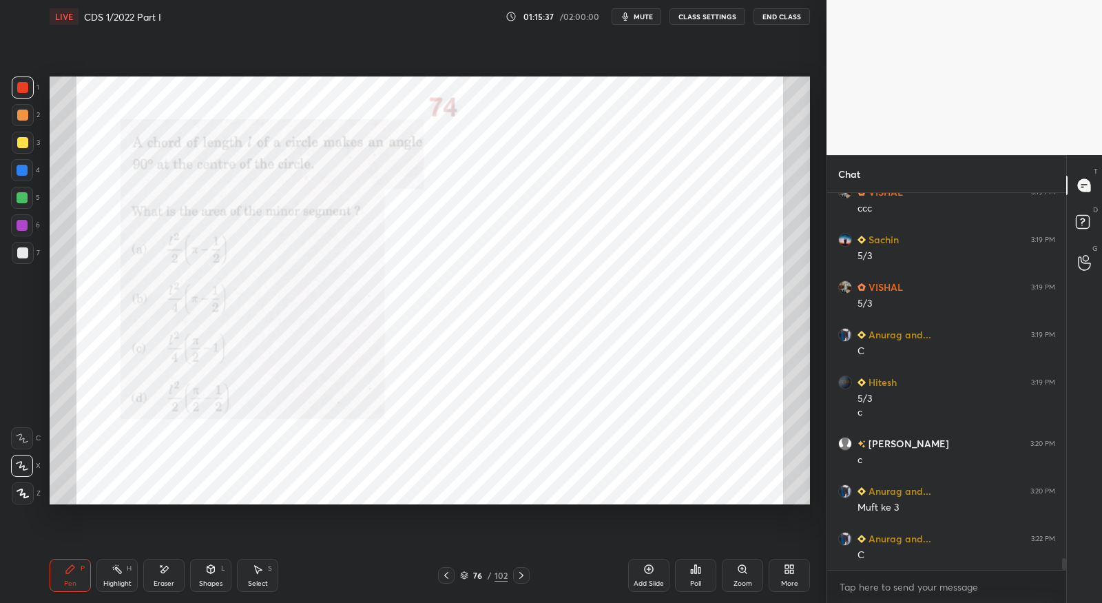
scroll to position [11802, 0]
click at [520, 572] on icon at bounding box center [521, 575] width 11 height 11
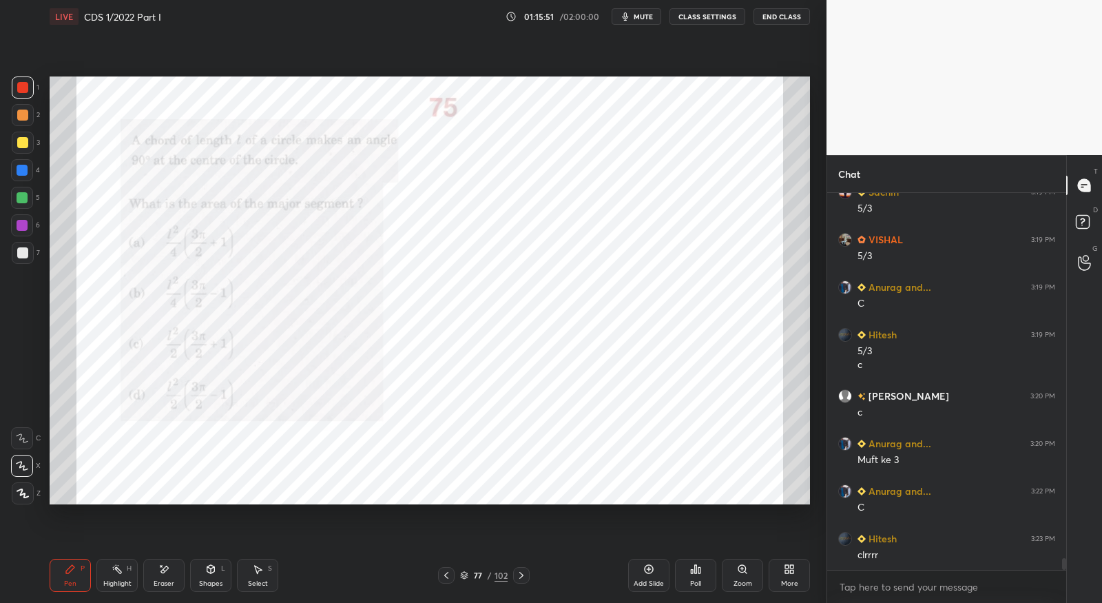
scroll to position [11850, 0]
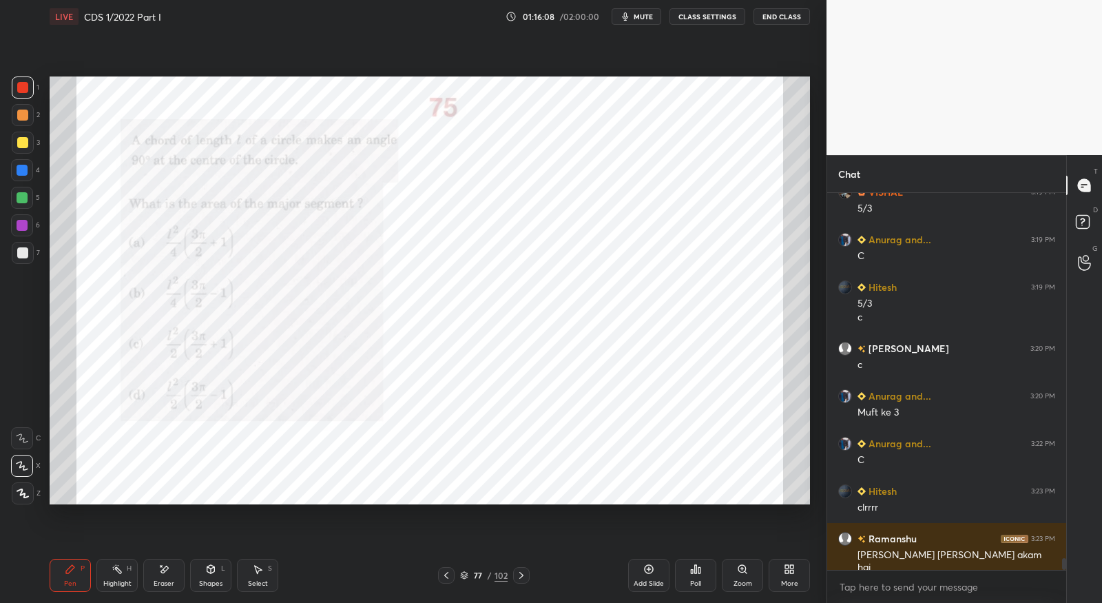
click at [448, 572] on icon at bounding box center [446, 575] width 4 height 7
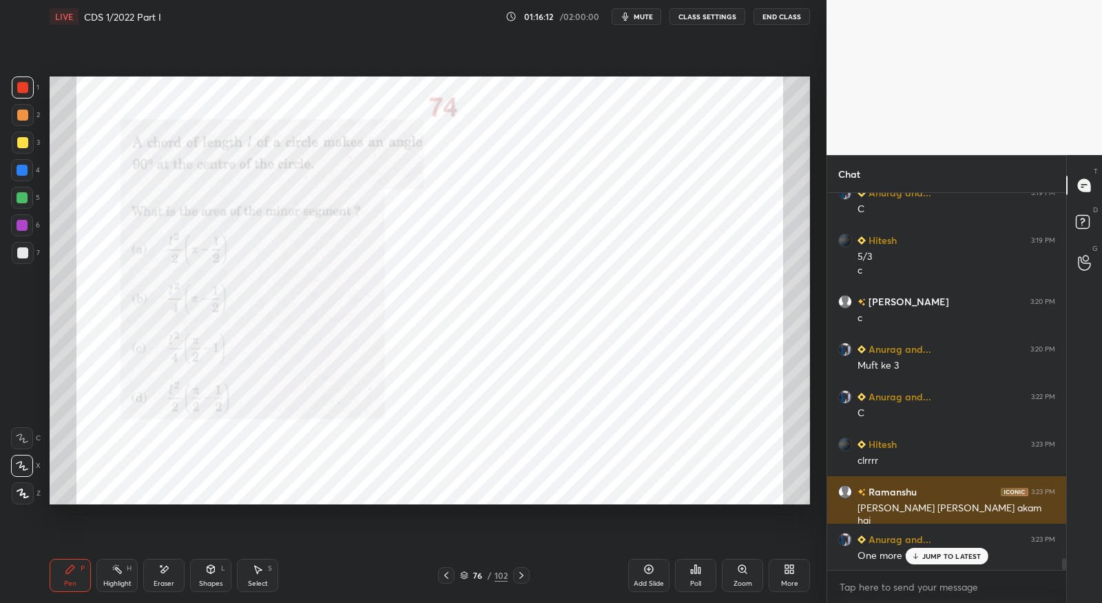
scroll to position [11897, 0]
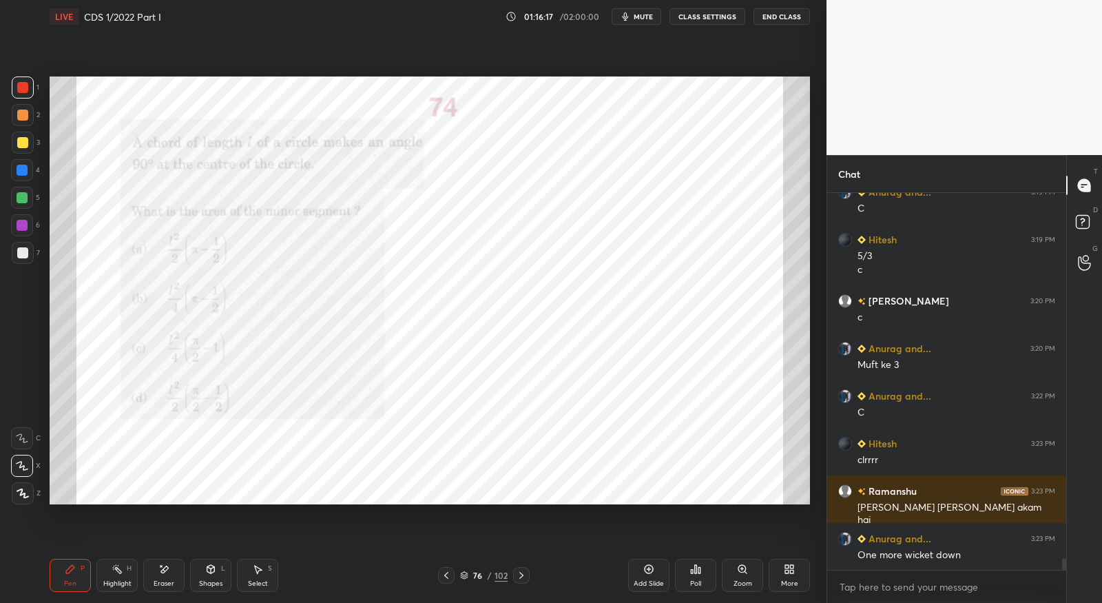
click at [517, 577] on icon at bounding box center [521, 575] width 11 height 11
click at [448, 577] on icon at bounding box center [446, 575] width 11 height 11
click at [524, 573] on icon at bounding box center [521, 575] width 11 height 11
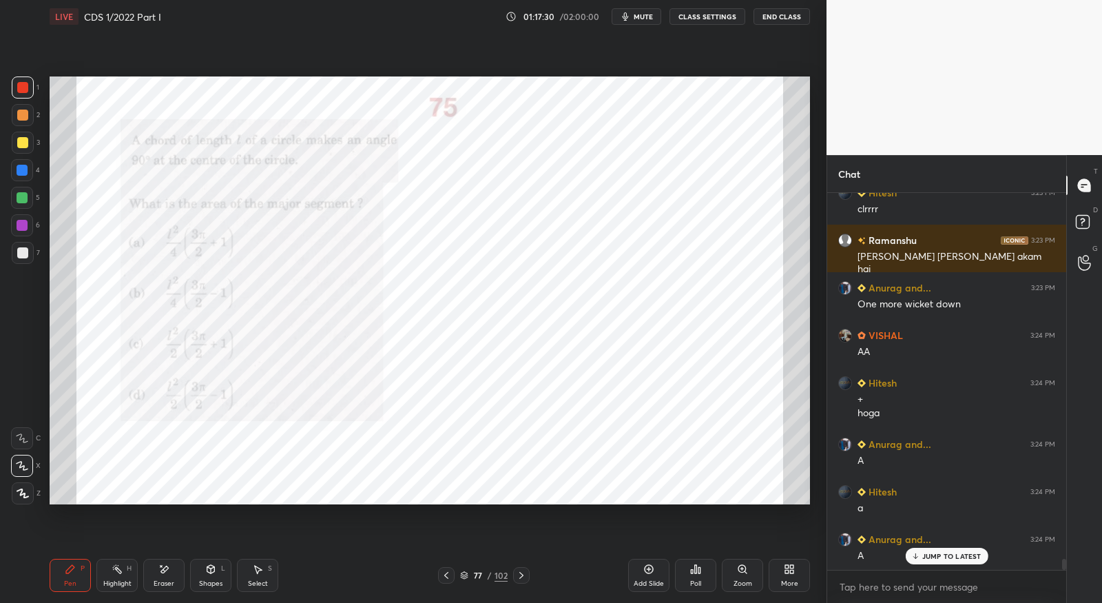
scroll to position [12149, 0]
drag, startPoint x: 161, startPoint y: 572, endPoint x: 163, endPoint y: 557, distance: 14.5
click at [161, 570] on icon at bounding box center [165, 568] width 8 height 7
click at [72, 574] on icon at bounding box center [70, 568] width 11 height 11
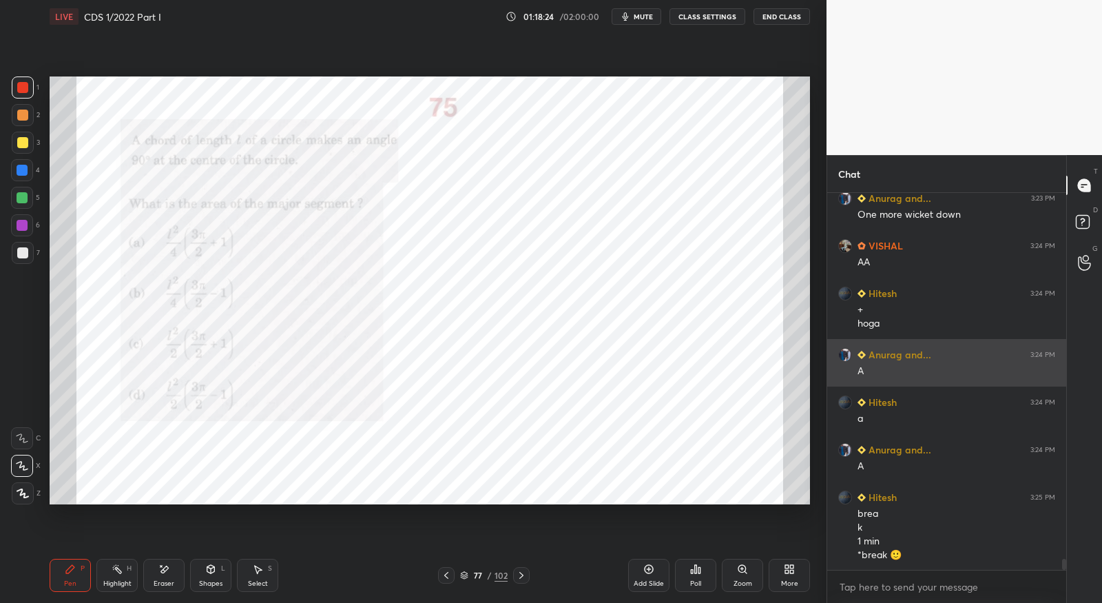
scroll to position [12285, 0]
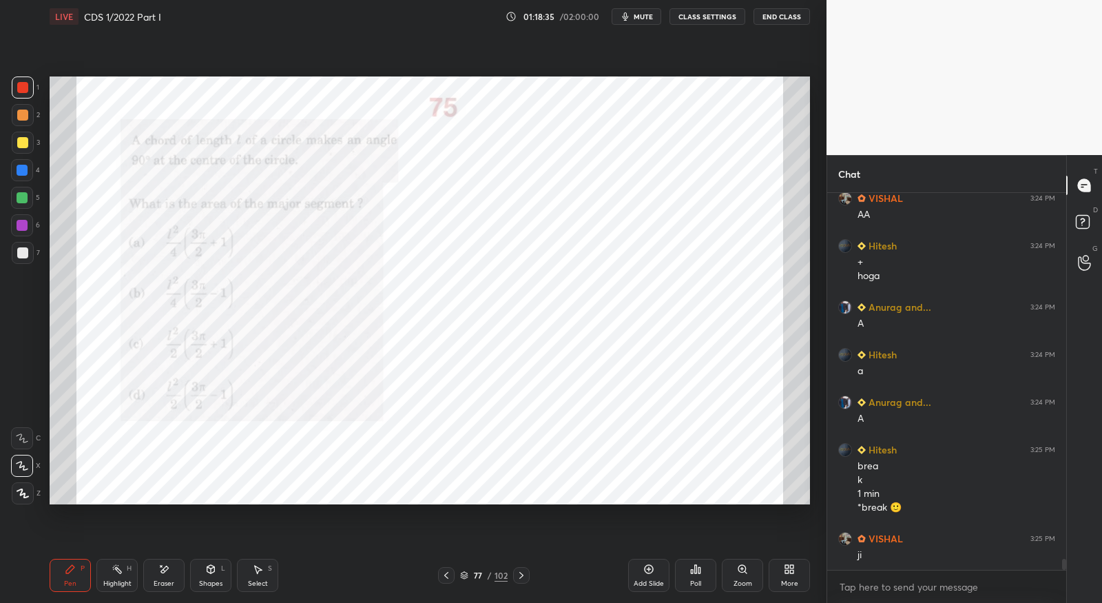
click at [649, 17] on span "mute" at bounding box center [643, 17] width 19 height 10
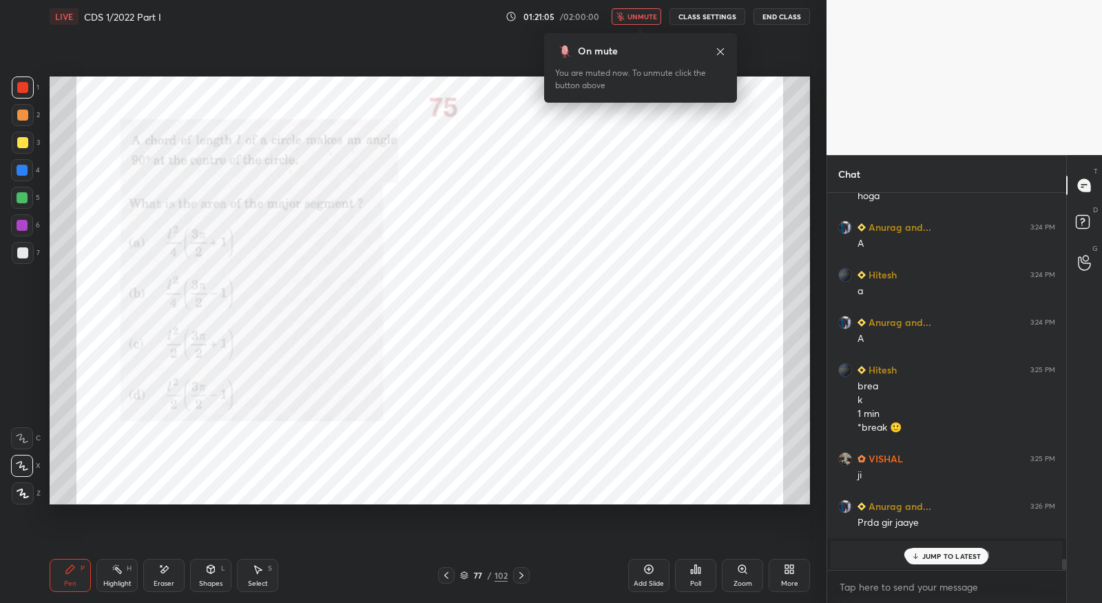
scroll to position [9189, 0]
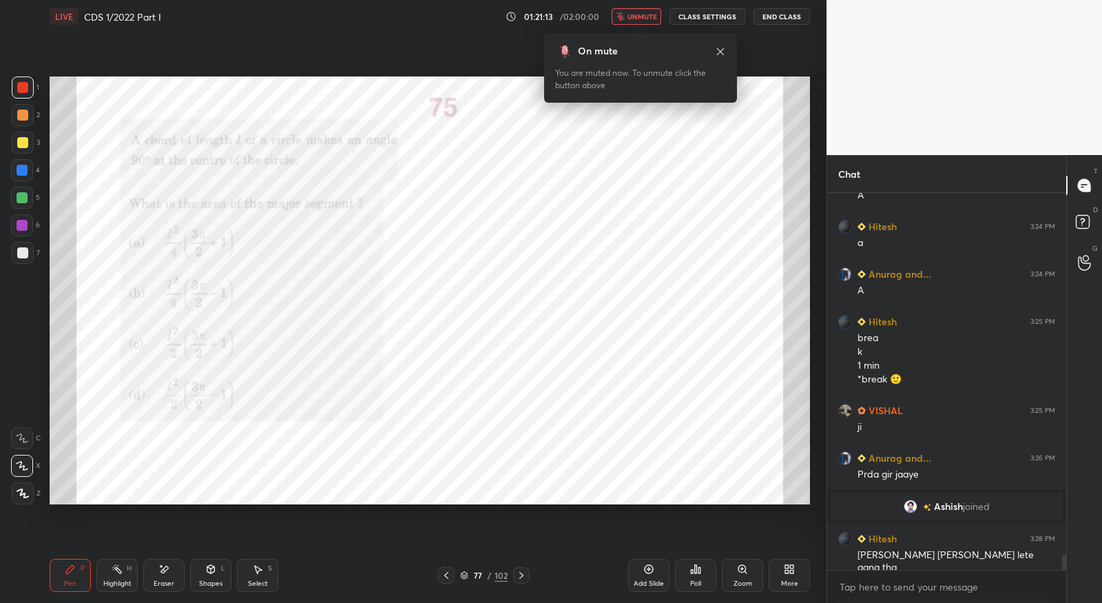
click at [649, 17] on span "unmute" at bounding box center [642, 17] width 30 height 10
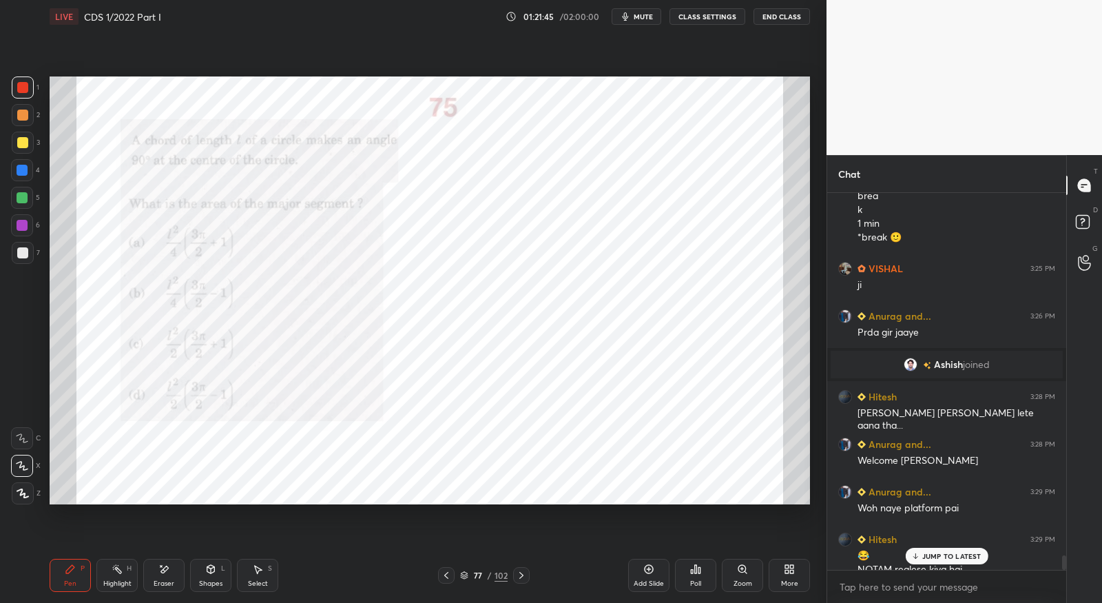
scroll to position [9345, 0]
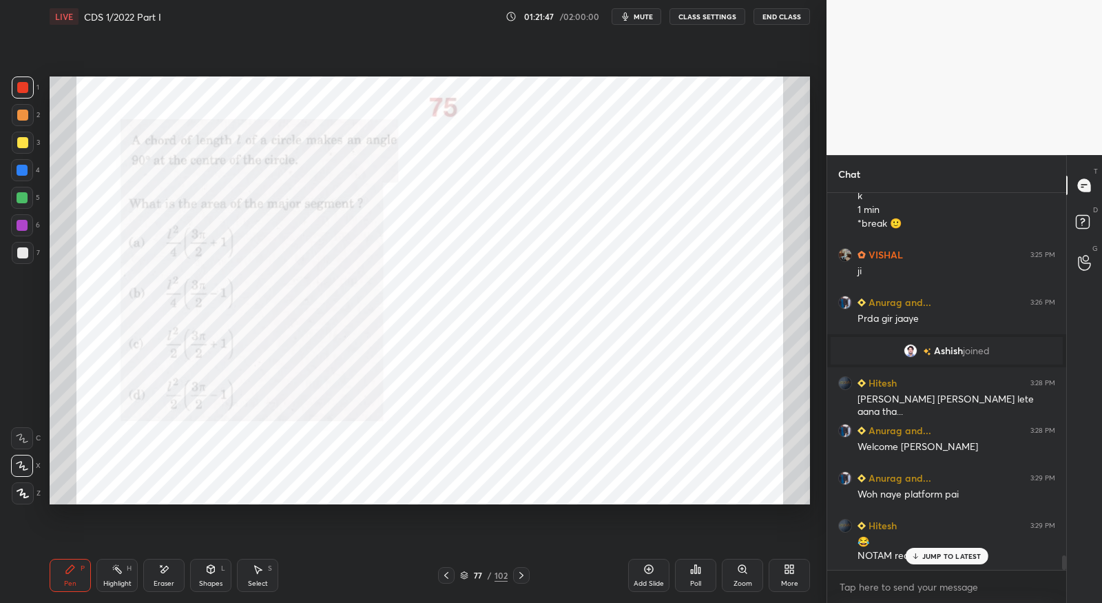
click at [524, 574] on icon at bounding box center [521, 575] width 11 height 11
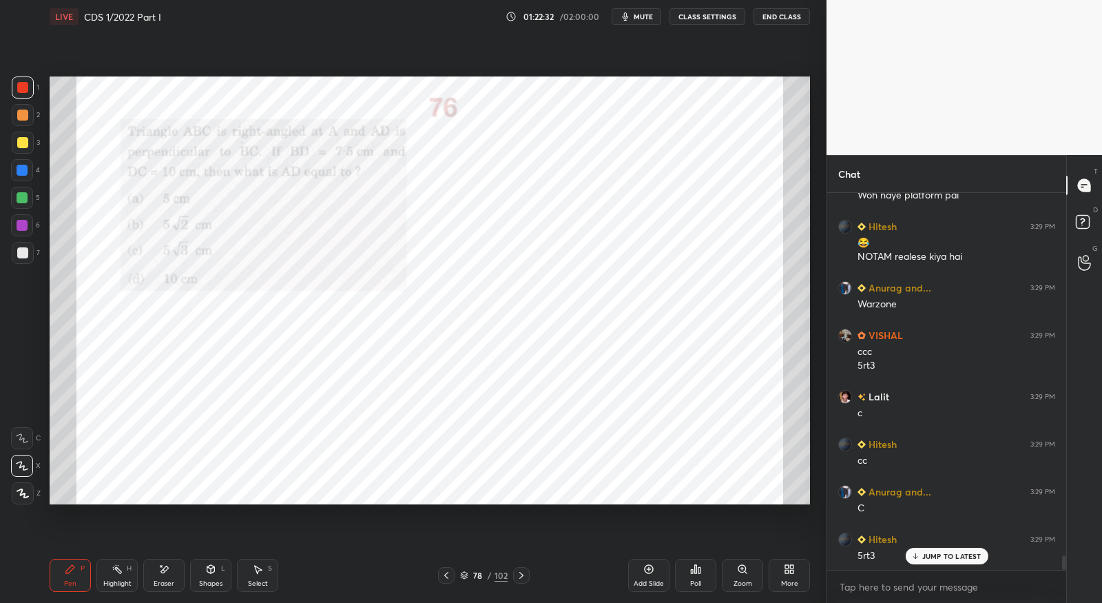
scroll to position [9692, 0]
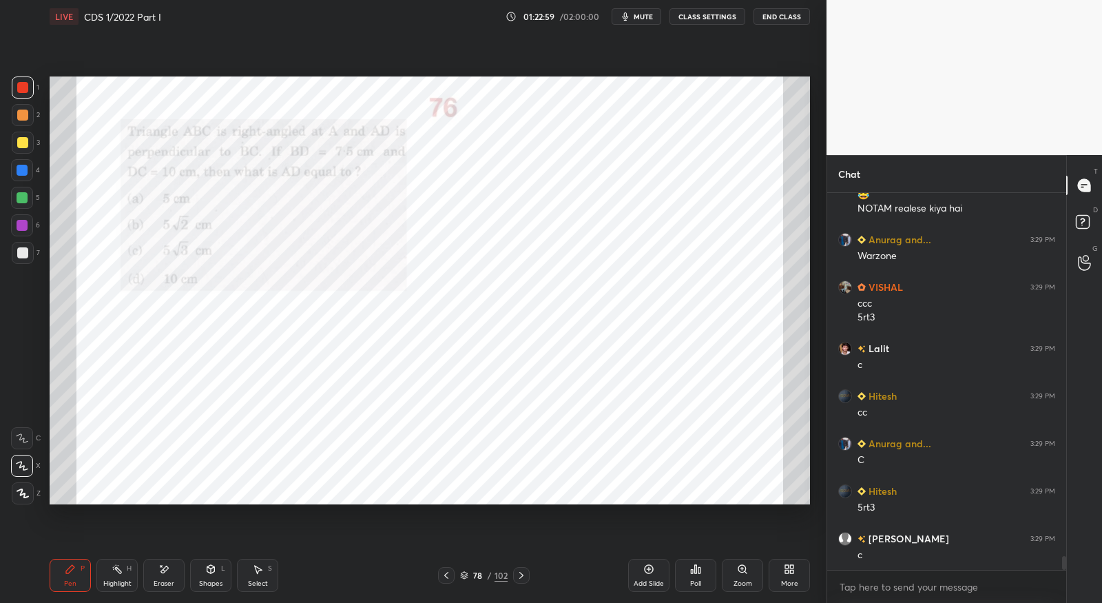
click at [518, 575] on icon at bounding box center [521, 575] width 11 height 11
click at [167, 569] on icon at bounding box center [163, 569] width 11 height 12
drag, startPoint x: 67, startPoint y: 576, endPoint x: 138, endPoint y: 512, distance: 95.6
click at [67, 576] on div "Pen P" at bounding box center [70, 575] width 41 height 33
drag, startPoint x: 169, startPoint y: 576, endPoint x: 193, endPoint y: 562, distance: 28.1
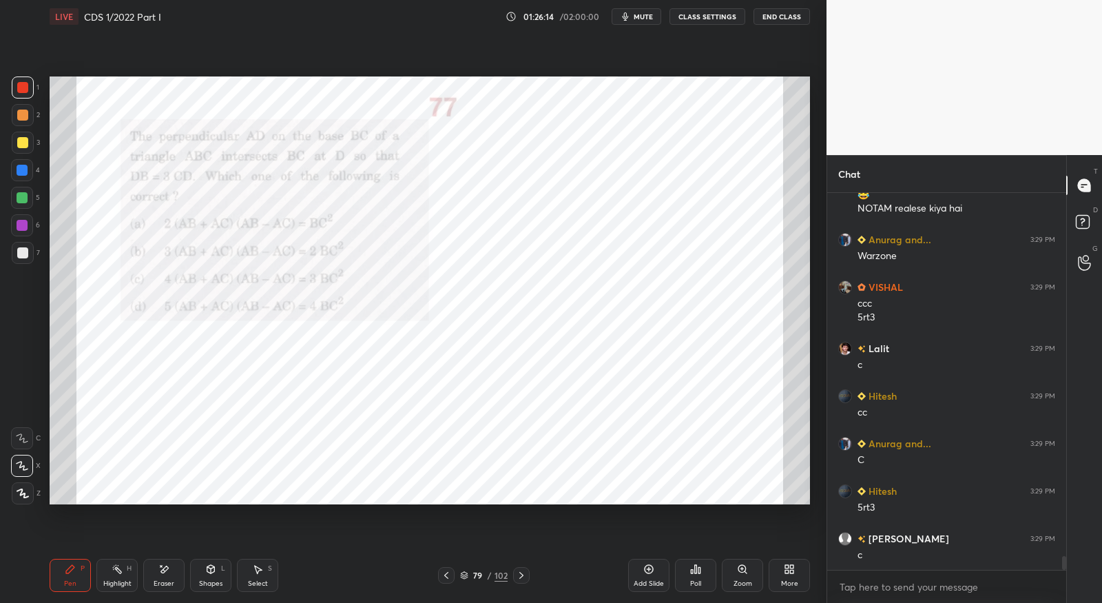
click at [169, 576] on div "Eraser" at bounding box center [163, 575] width 41 height 33
click at [72, 571] on icon at bounding box center [70, 568] width 11 height 11
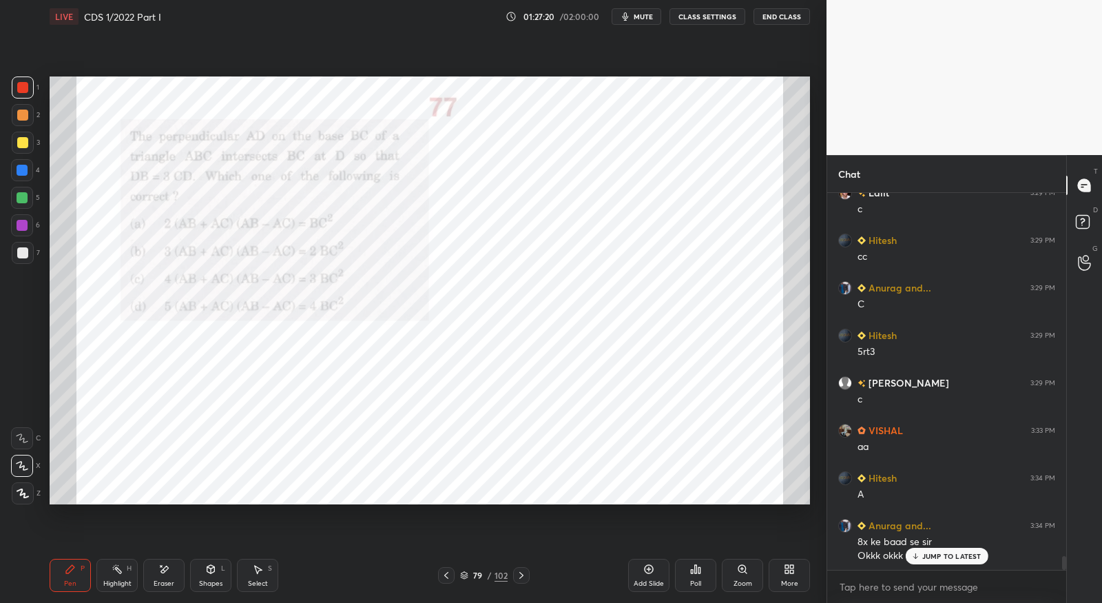
scroll to position [9848, 0]
click at [521, 574] on icon at bounding box center [521, 575] width 4 height 7
click at [647, 19] on span "mute" at bounding box center [643, 17] width 19 height 10
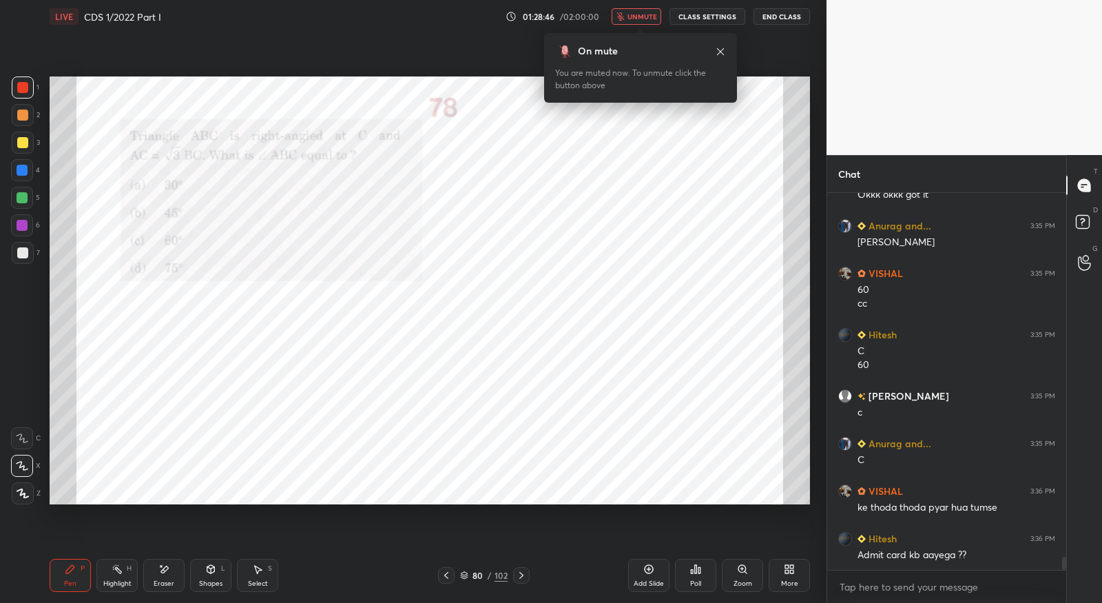
scroll to position [10256, 0]
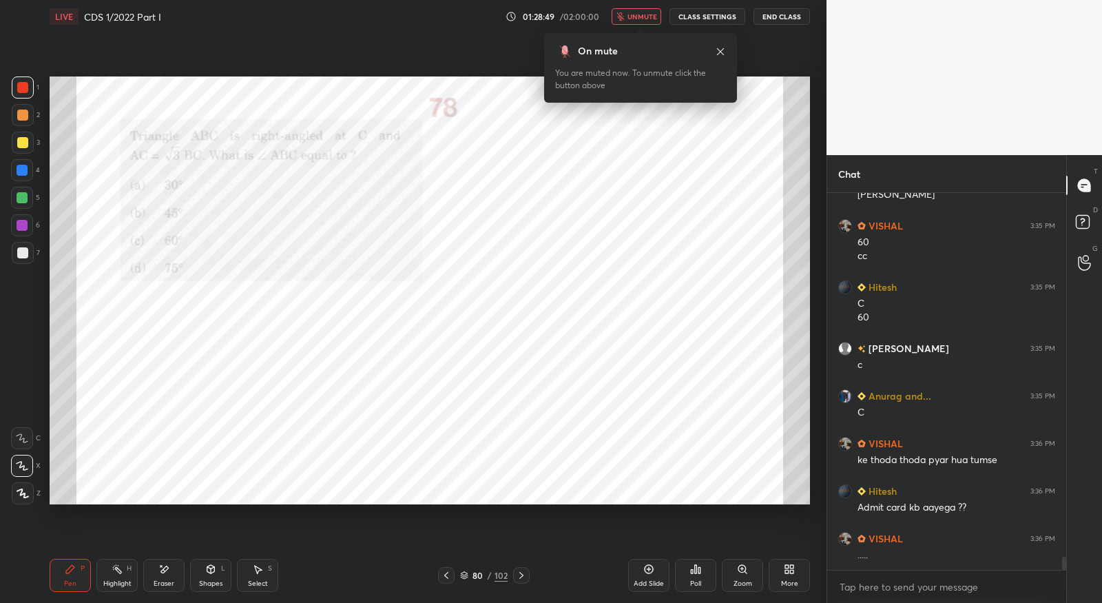
click at [652, 15] on span "unmute" at bounding box center [642, 17] width 30 height 10
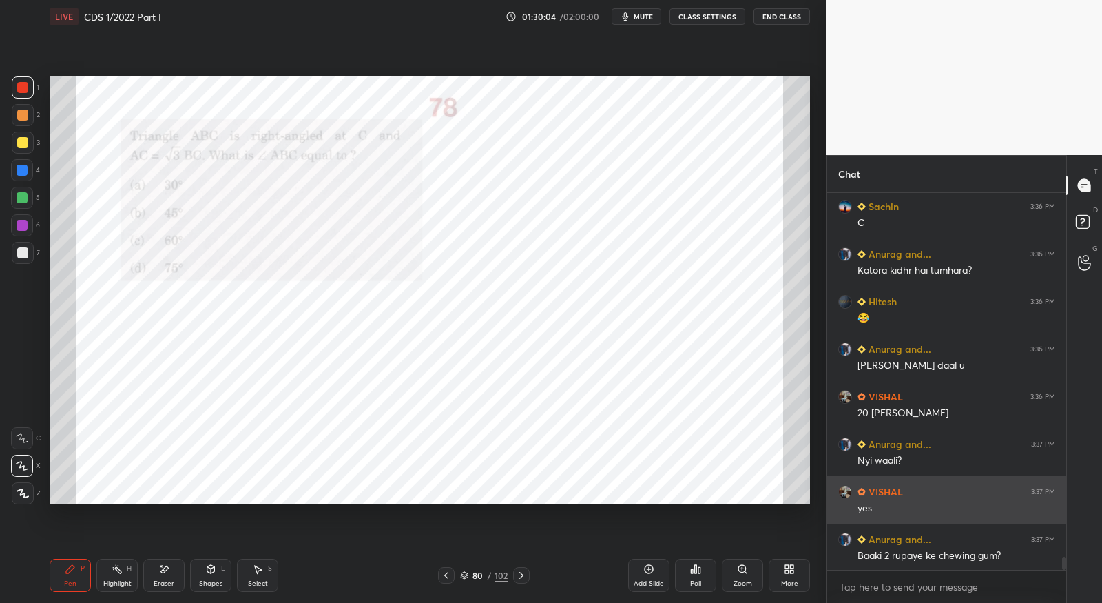
scroll to position [10636, 0]
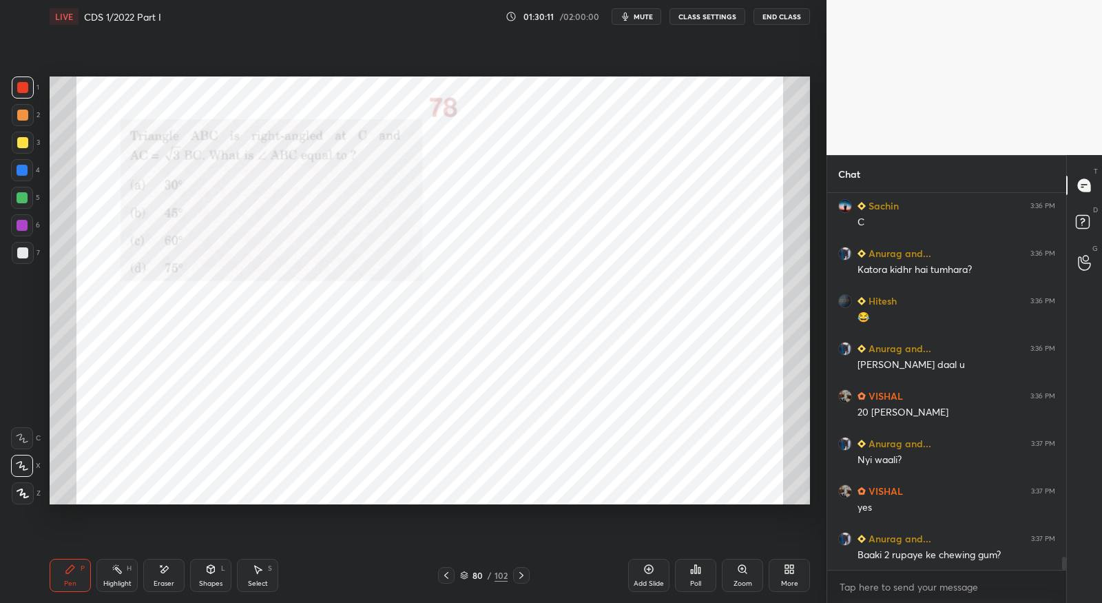
click at [521, 574] on icon at bounding box center [521, 575] width 4 height 7
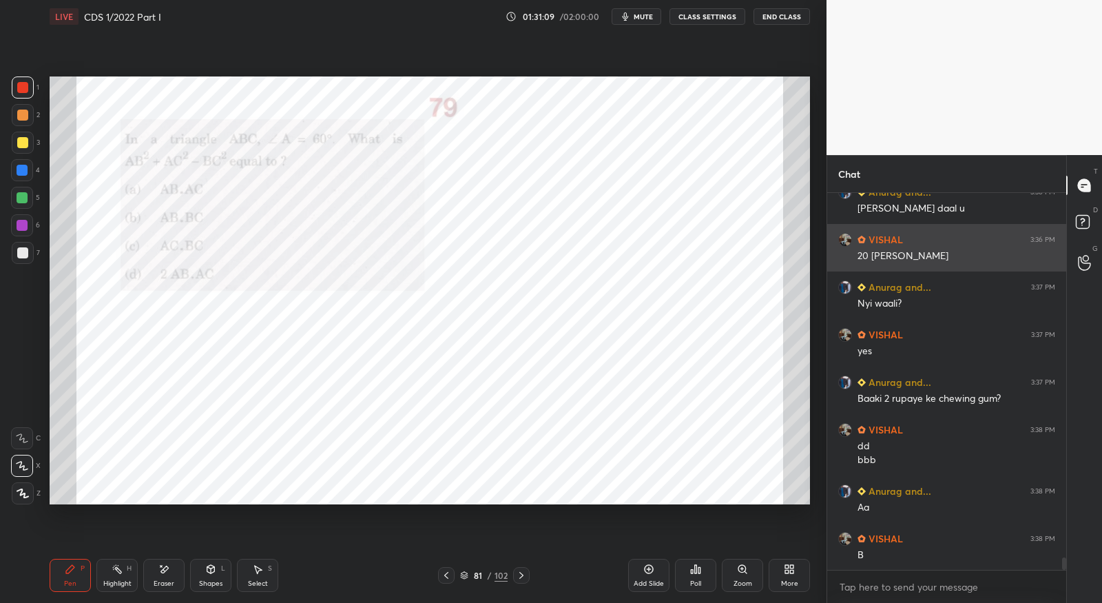
scroll to position [10806, 0]
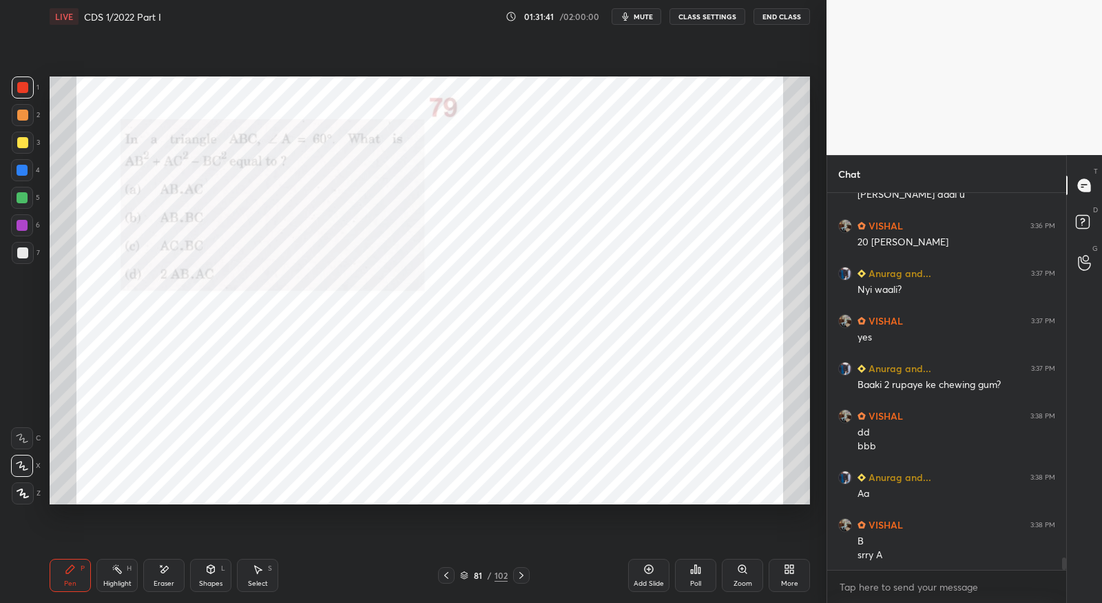
click at [523, 579] on icon at bounding box center [521, 575] width 11 height 11
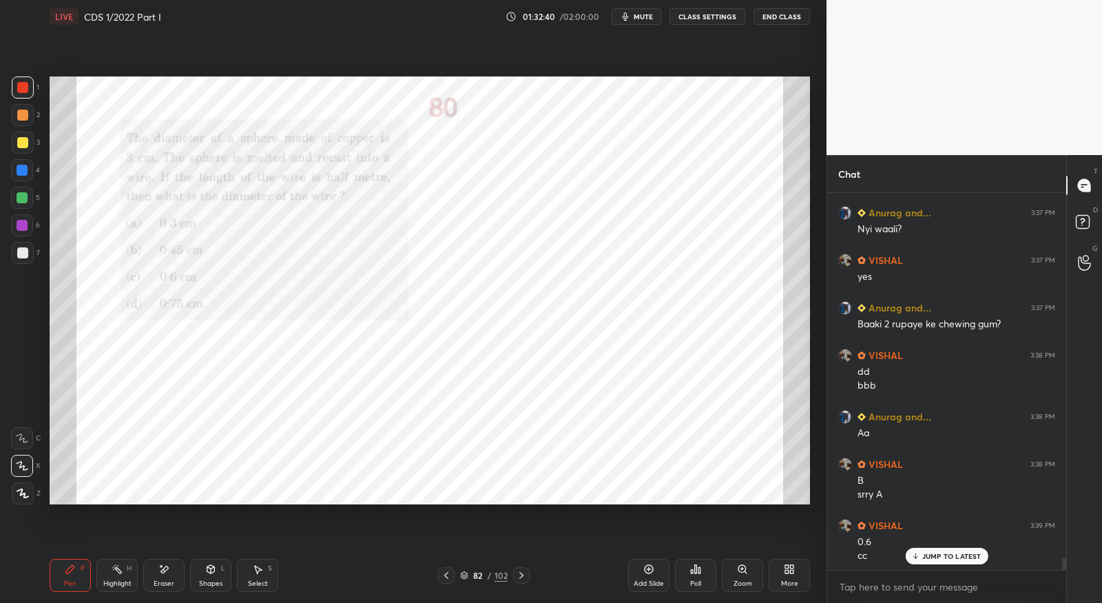
scroll to position [10915, 0]
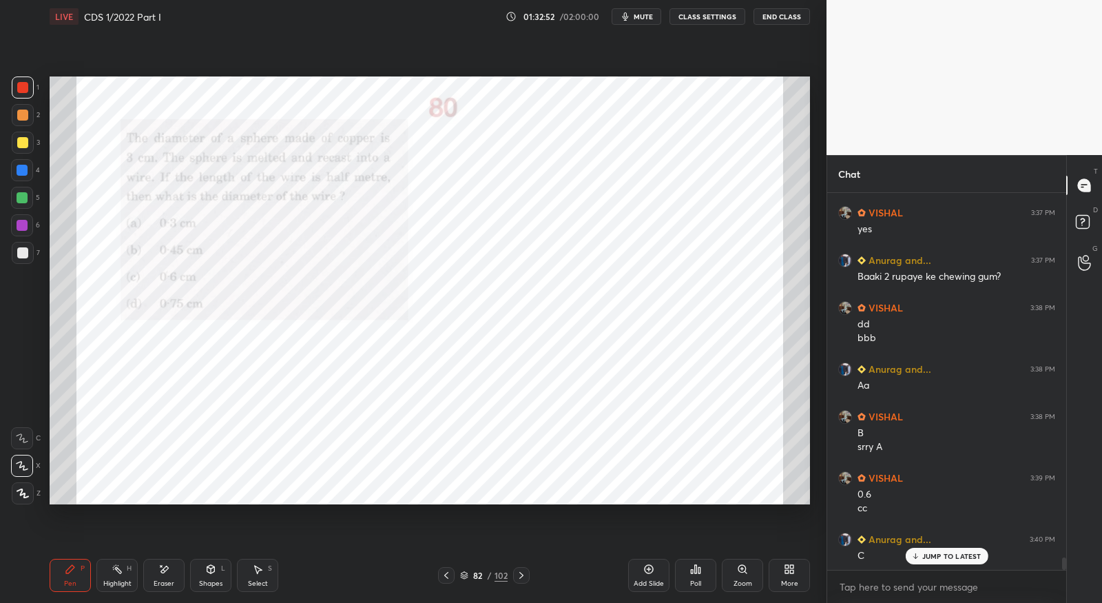
click at [172, 580] on div "Eraser" at bounding box center [164, 583] width 21 height 7
click at [80, 574] on div "Pen P" at bounding box center [70, 575] width 41 height 33
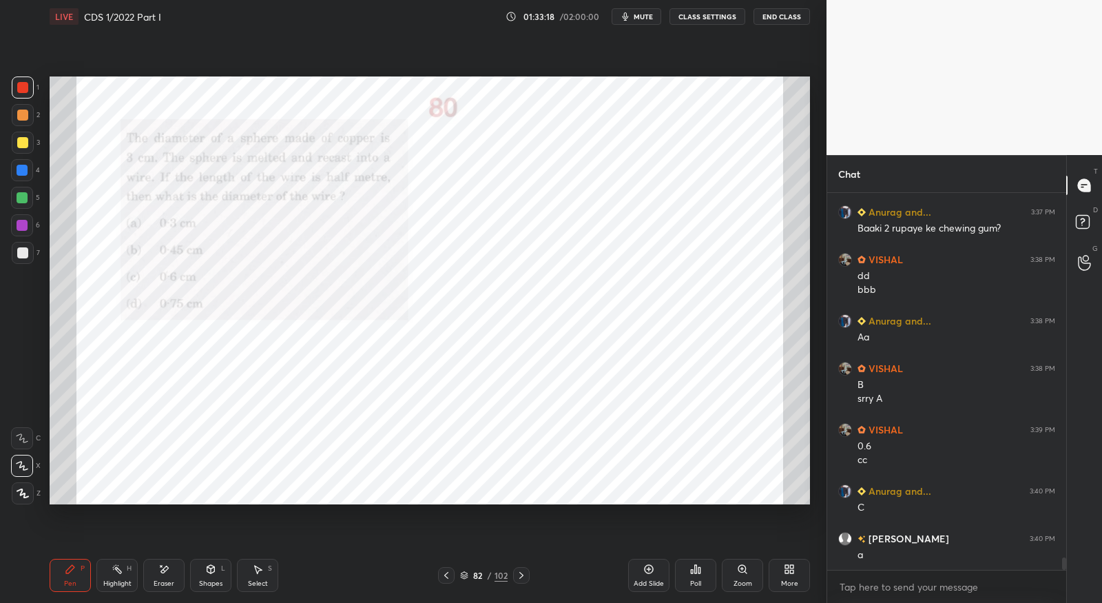
scroll to position [10977, 0]
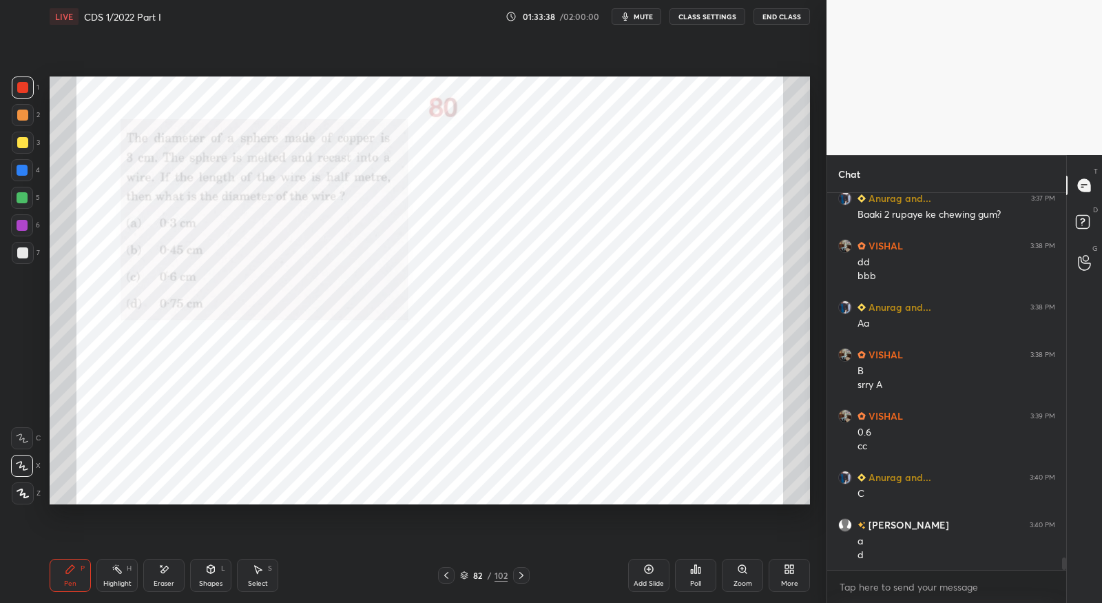
click at [517, 579] on icon at bounding box center [521, 575] width 11 height 11
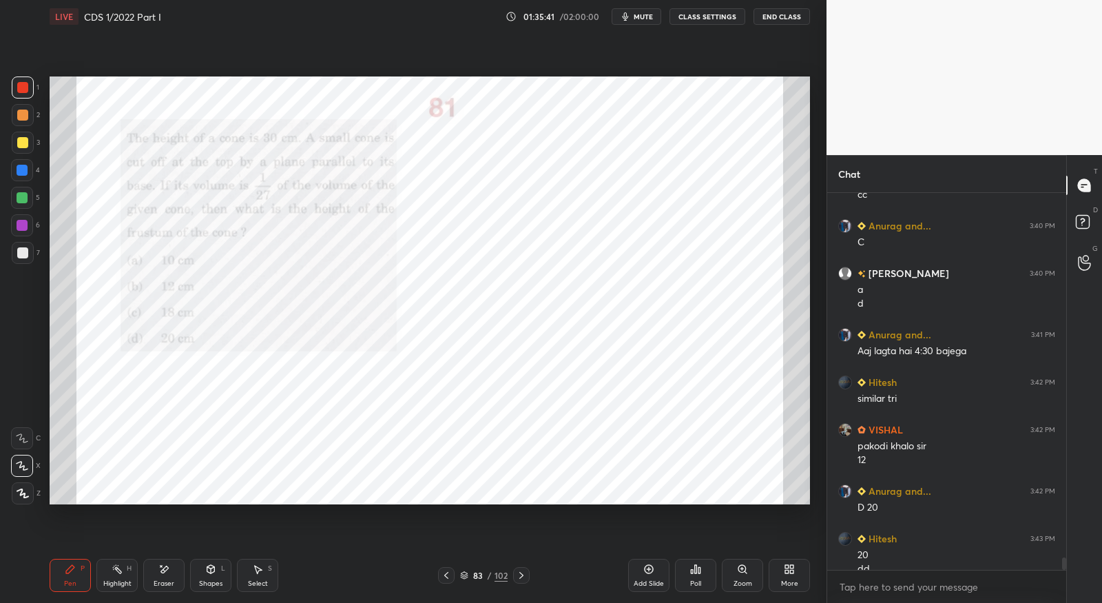
scroll to position [11242, 0]
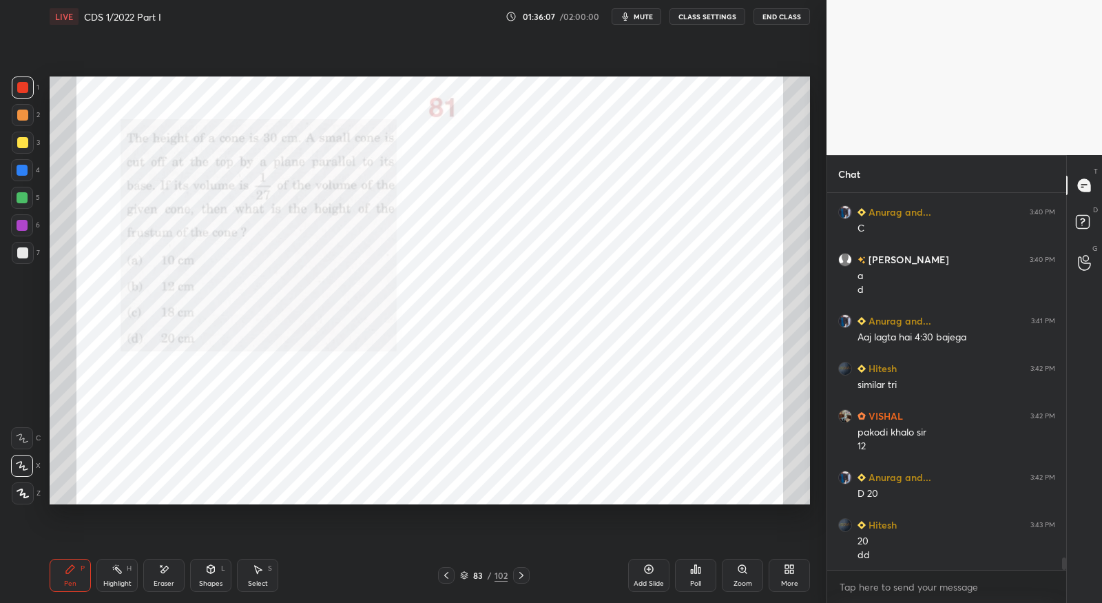
click at [523, 574] on icon at bounding box center [521, 575] width 11 height 11
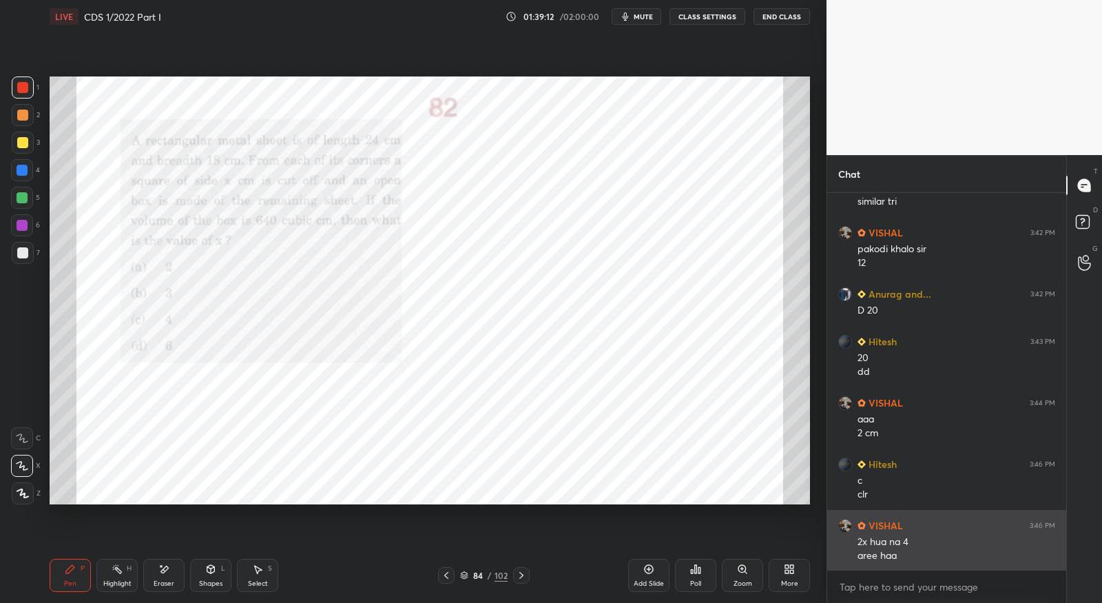
scroll to position [11426, 0]
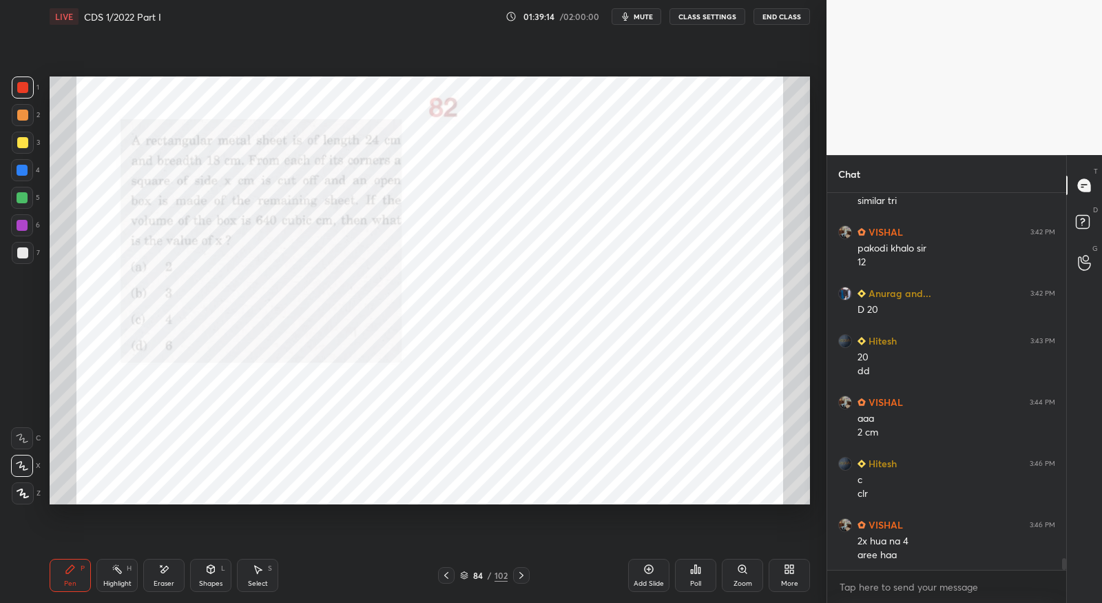
click at [525, 576] on icon at bounding box center [521, 575] width 11 height 11
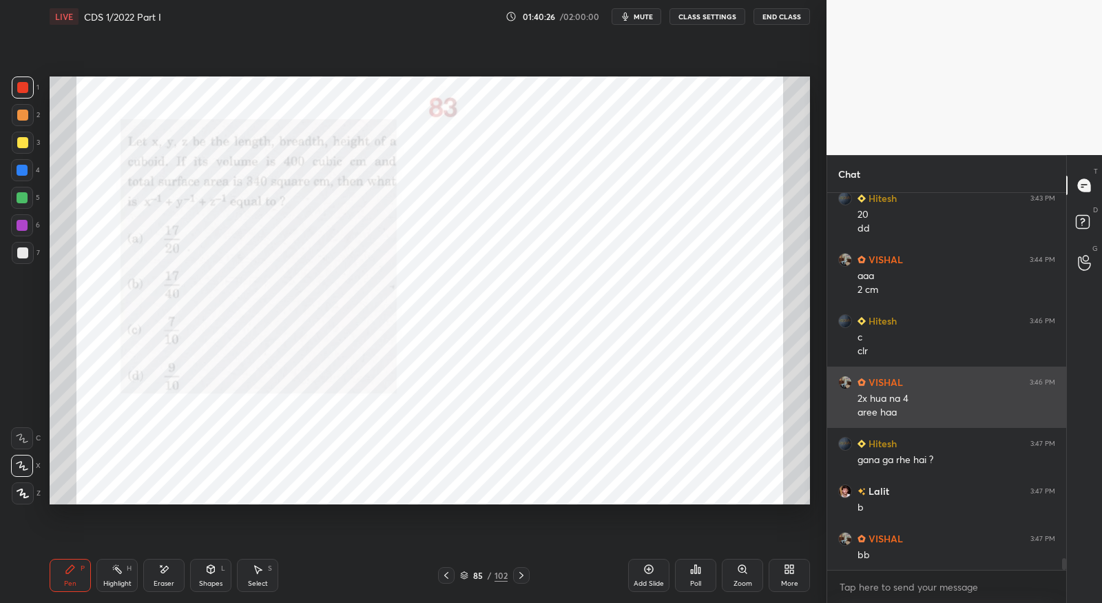
scroll to position [11616, 0]
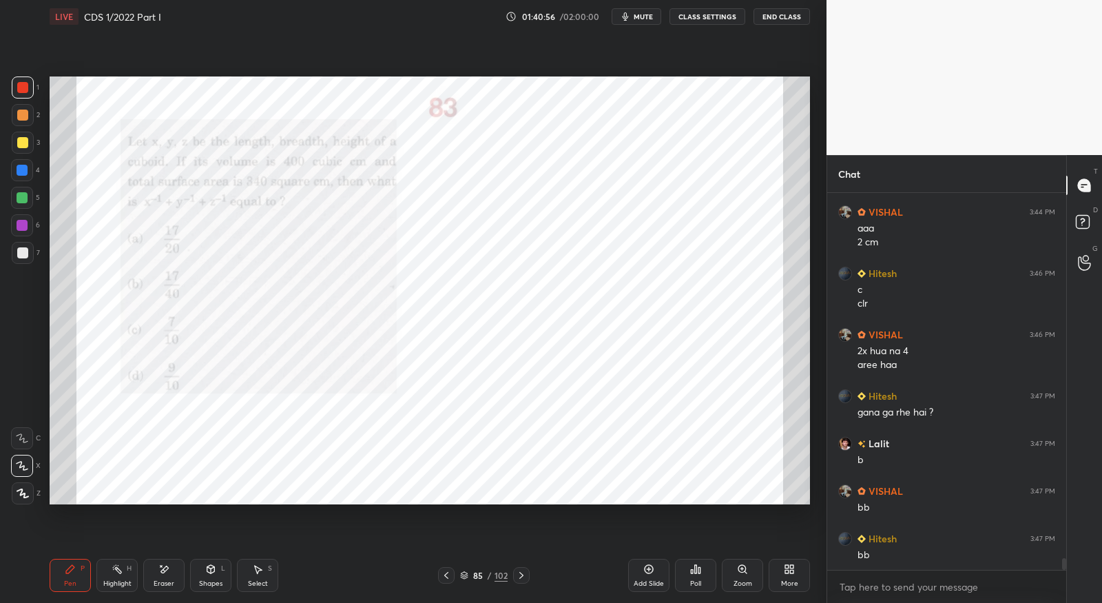
click at [528, 574] on div at bounding box center [521, 575] width 17 height 17
click at [153, 582] on div "Eraser" at bounding box center [163, 575] width 41 height 33
drag, startPoint x: 74, startPoint y: 570, endPoint x: 88, endPoint y: 552, distance: 23.0
click at [74, 571] on icon at bounding box center [70, 568] width 11 height 11
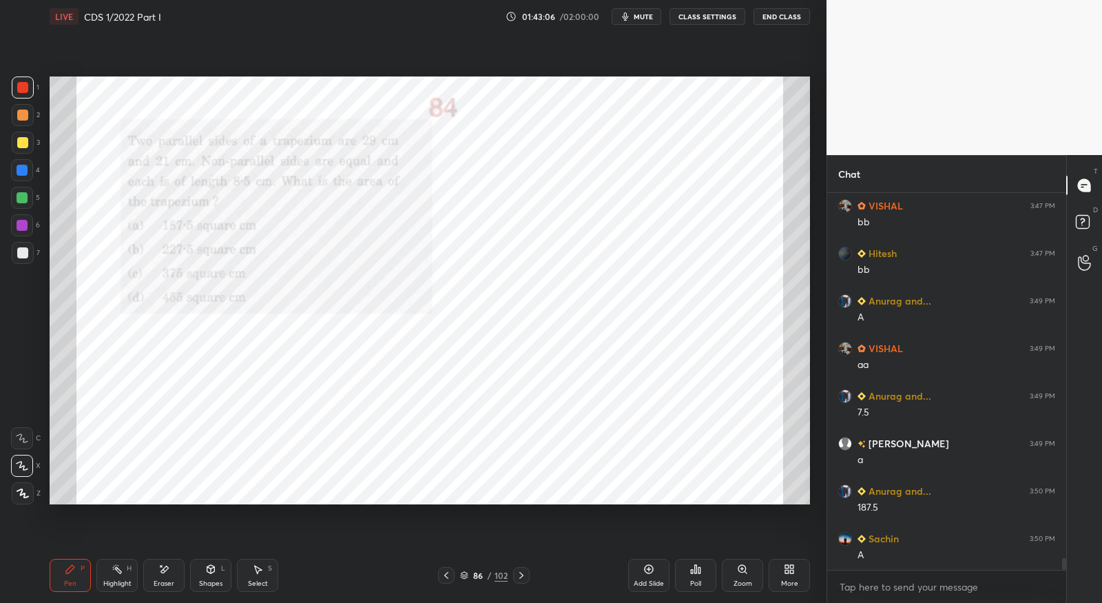
scroll to position [11948, 0]
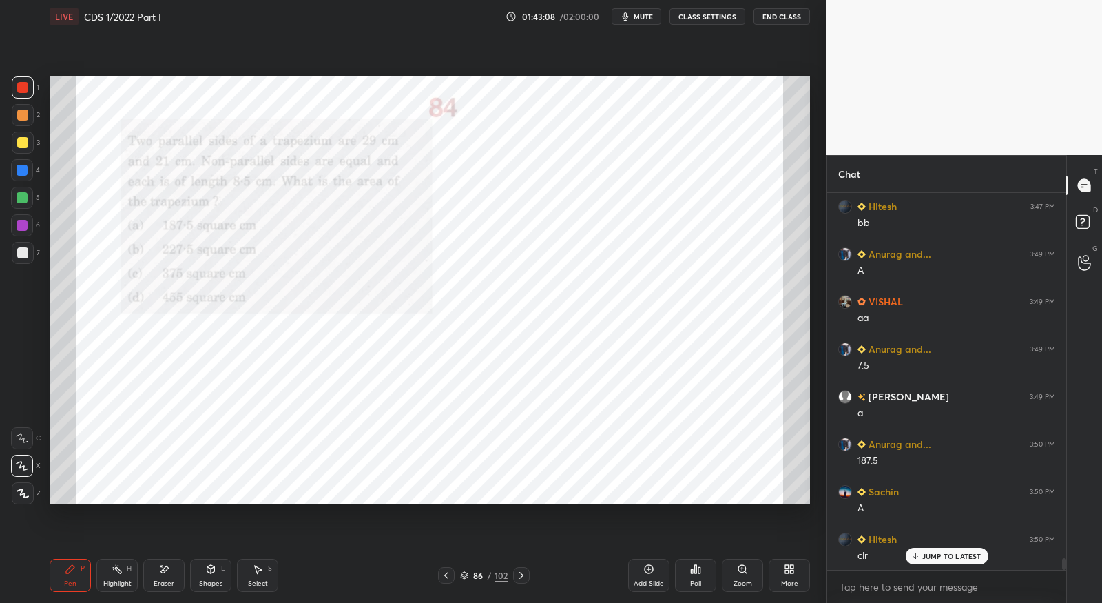
click at [526, 576] on div at bounding box center [521, 575] width 17 height 17
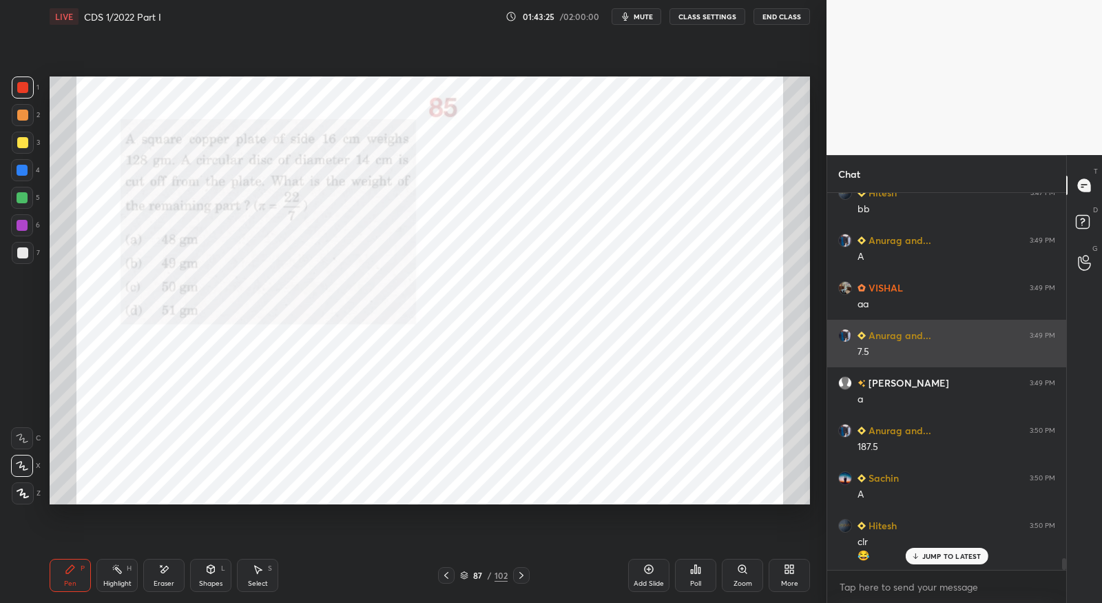
scroll to position [12057, 0]
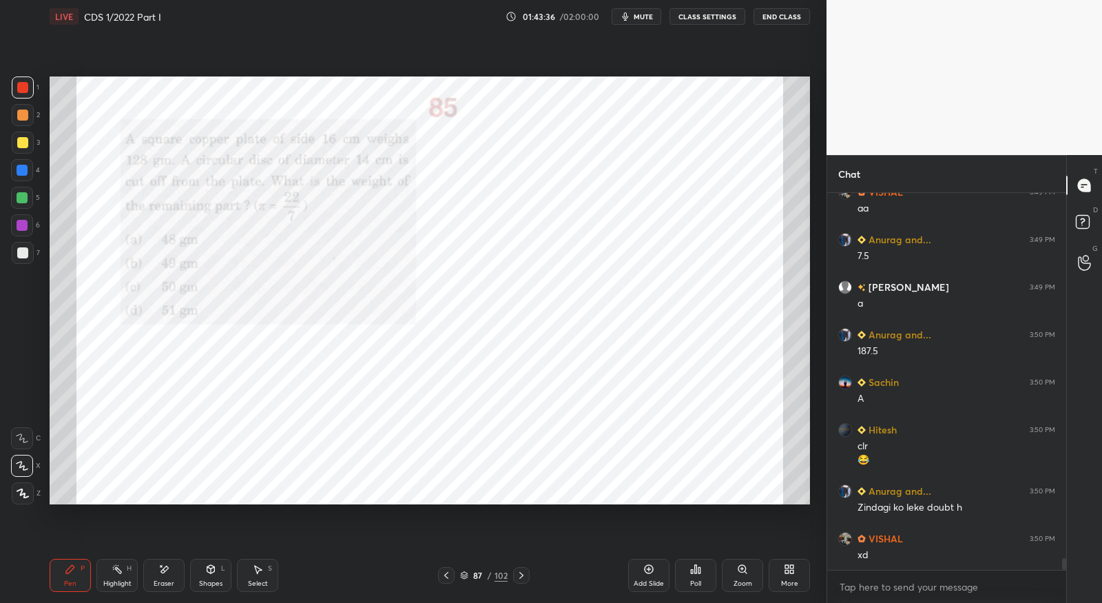
click at [638, 18] on span "mute" at bounding box center [643, 17] width 19 height 10
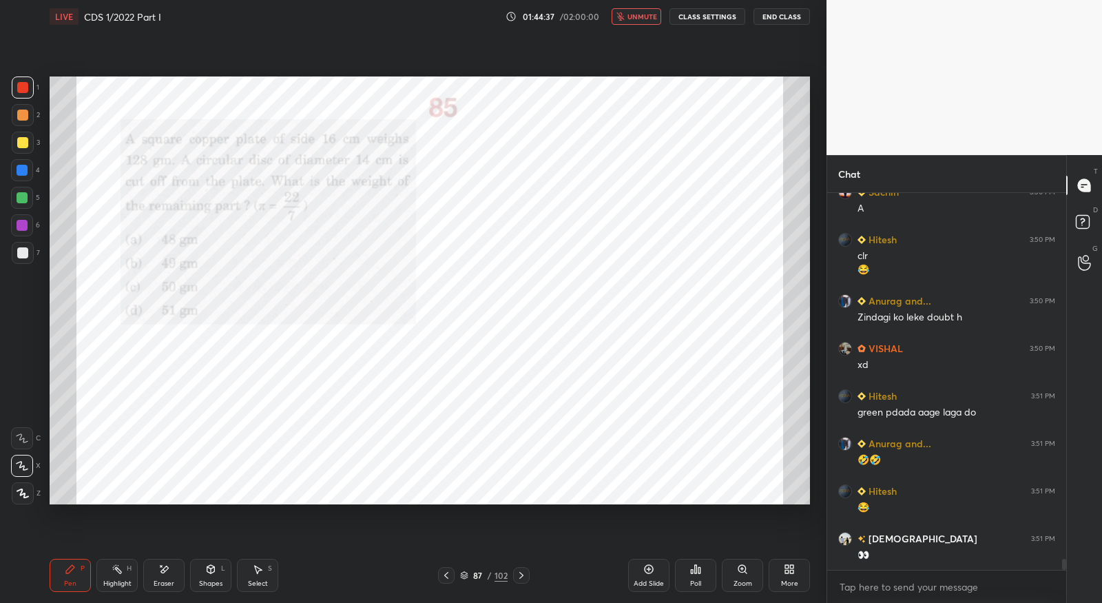
scroll to position [12295, 0]
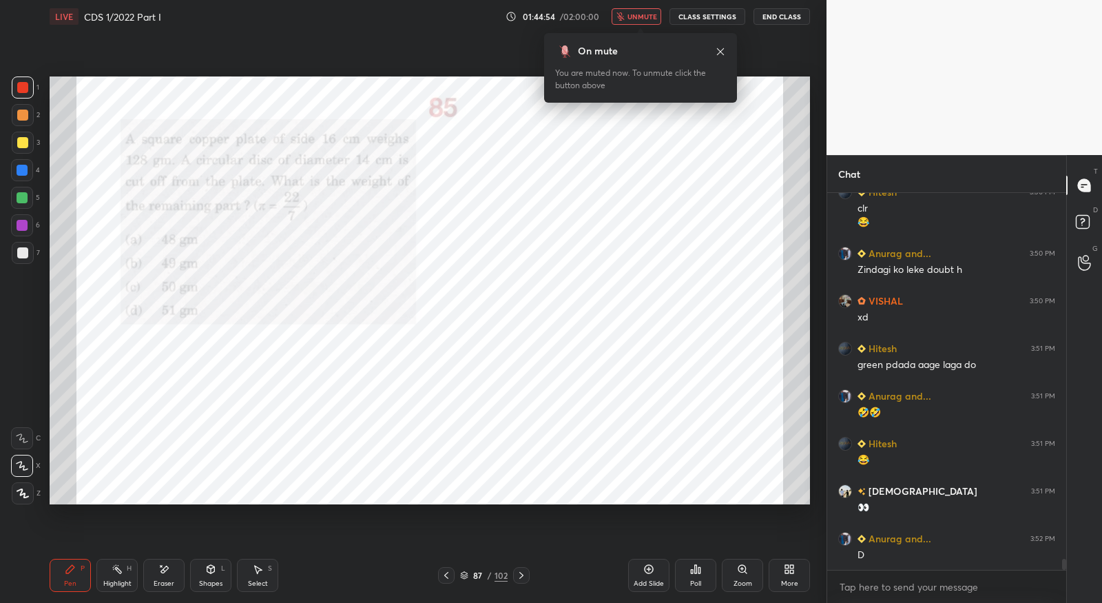
click at [638, 18] on span "unmute" at bounding box center [642, 17] width 30 height 10
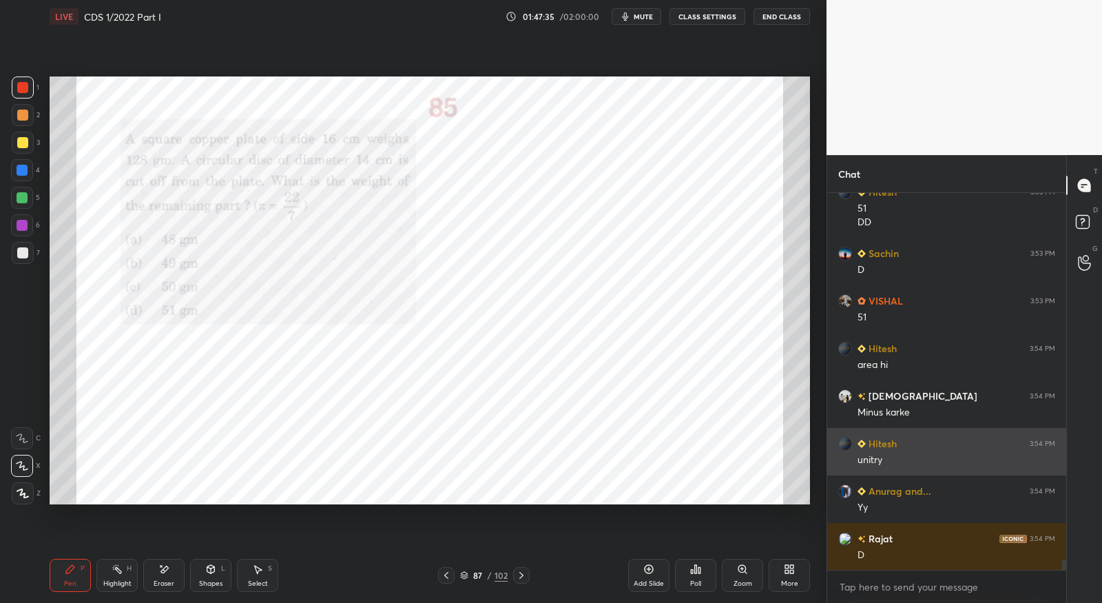
scroll to position [12974, 0]
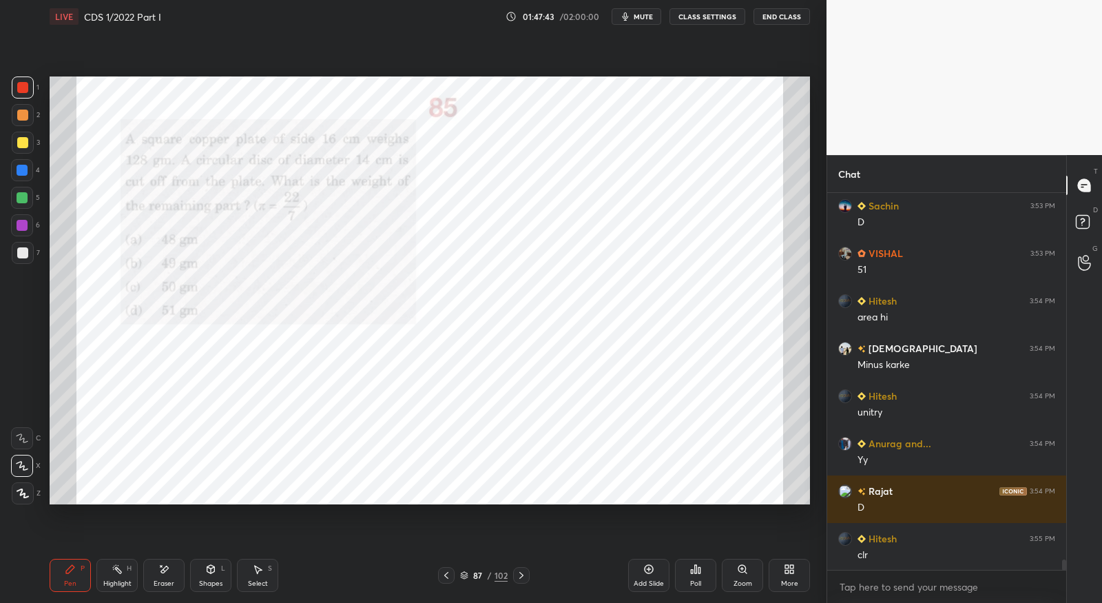
click at [520, 579] on icon at bounding box center [521, 575] width 11 height 11
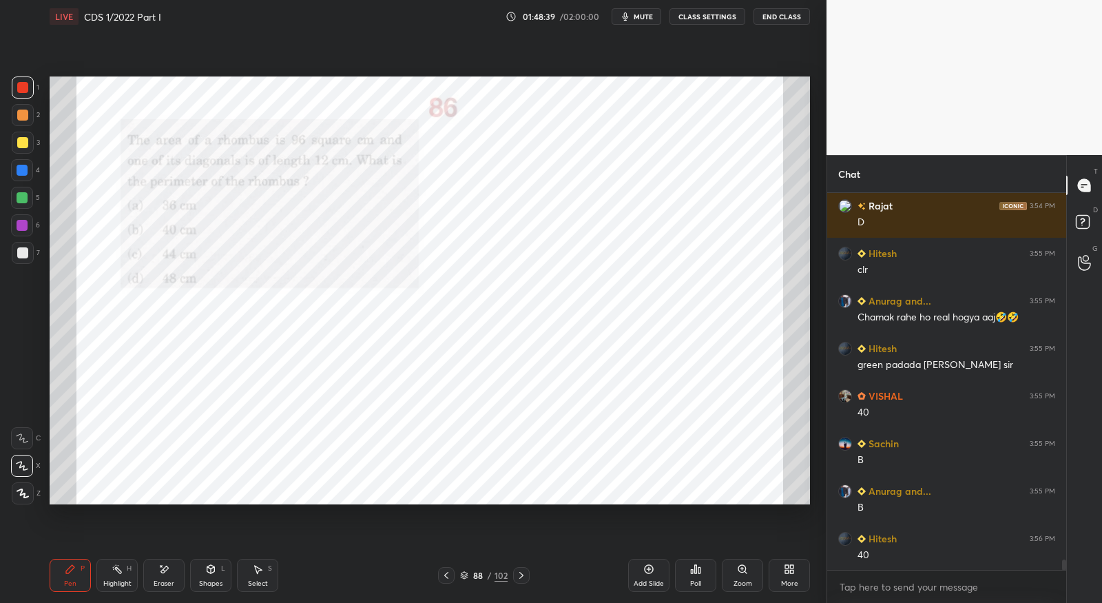
scroll to position [13273, 0]
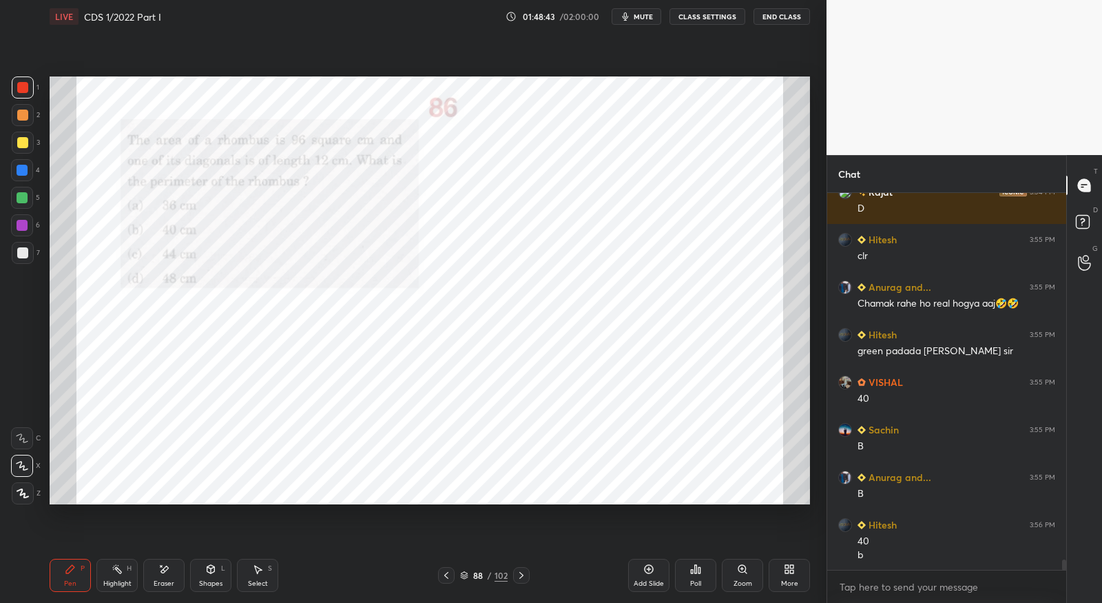
click at [528, 576] on div at bounding box center [521, 575] width 17 height 17
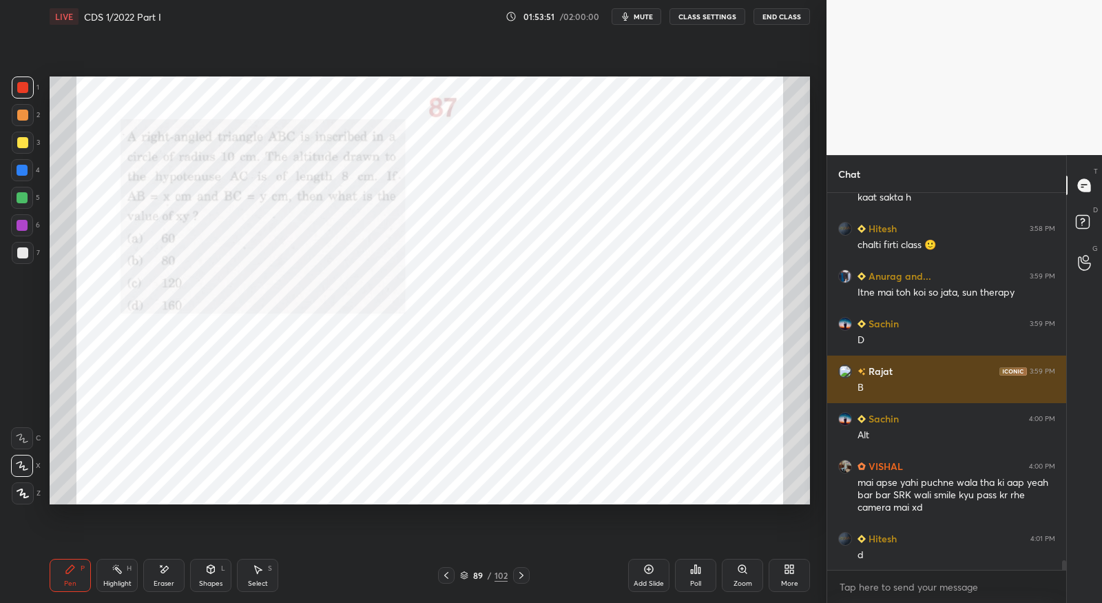
scroll to position [14003, 0]
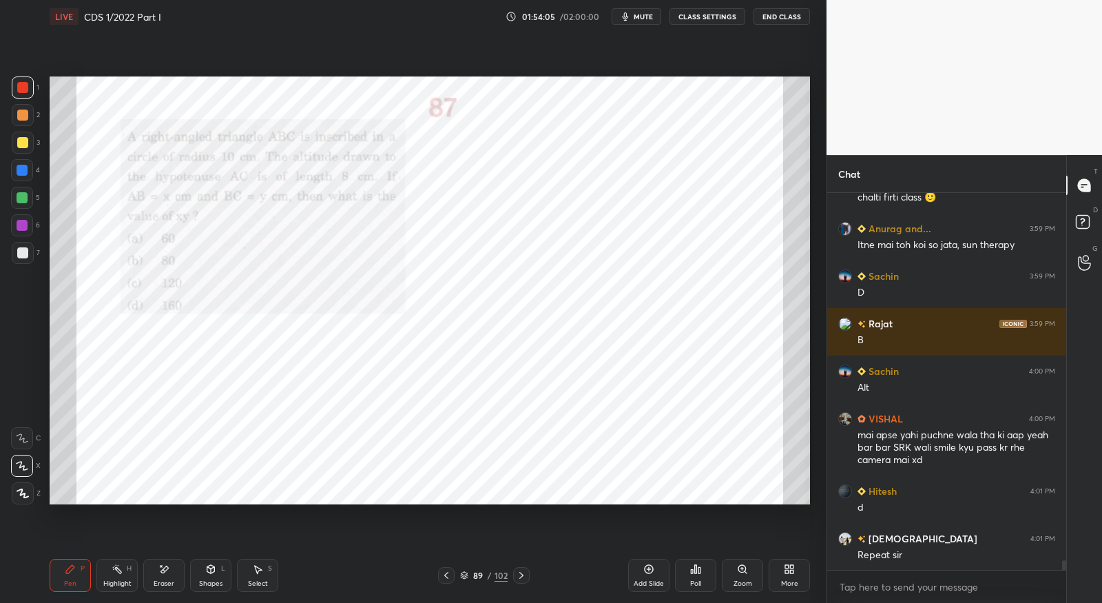
click at [647, 21] on button "mute" at bounding box center [637, 16] width 50 height 17
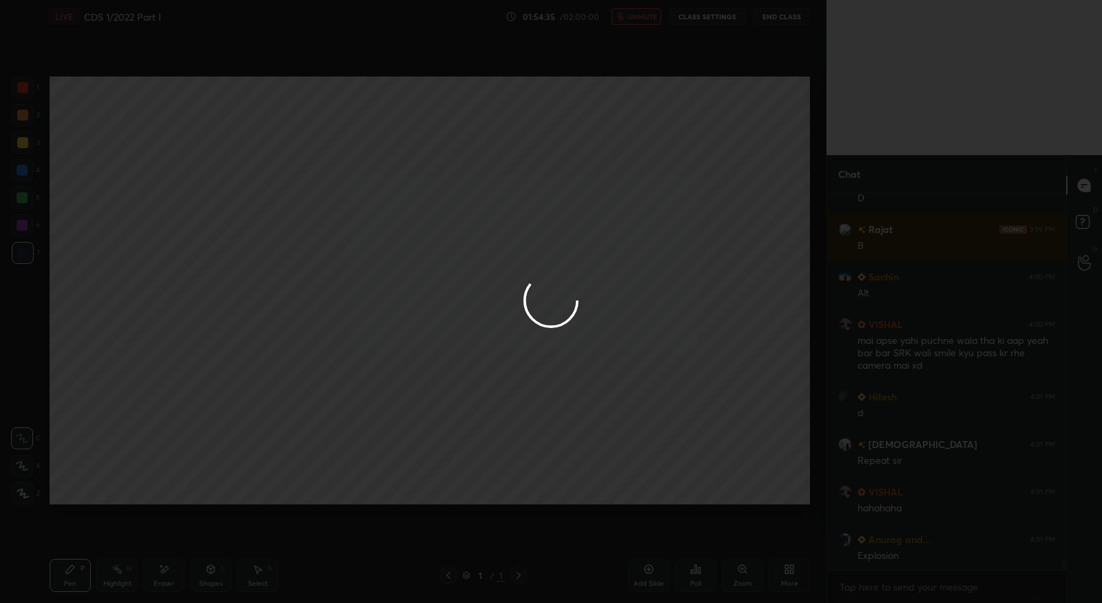
scroll to position [14158, 0]
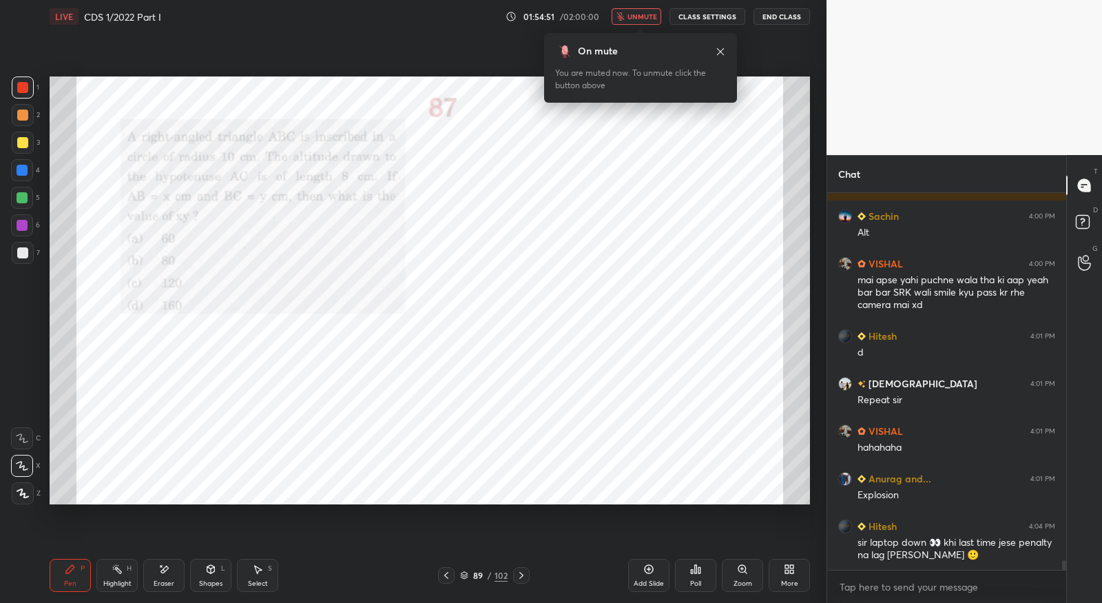
click at [647, 21] on button "unmute" at bounding box center [637, 16] width 50 height 17
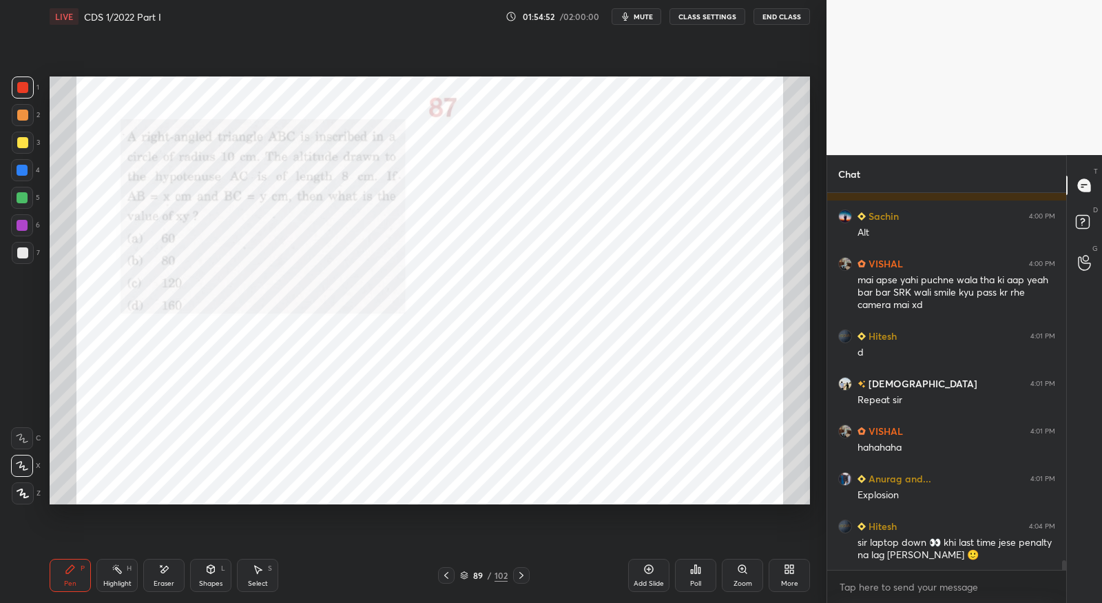
scroll to position [14205, 0]
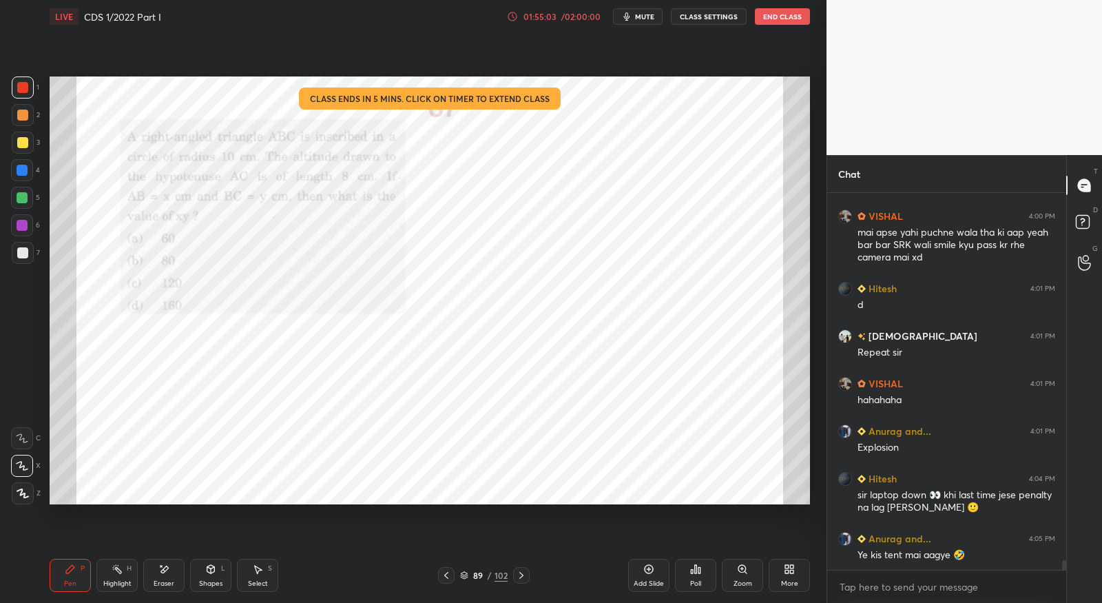
click at [568, 11] on div "01:55:03 / 02:00:00" at bounding box center [554, 16] width 95 height 11
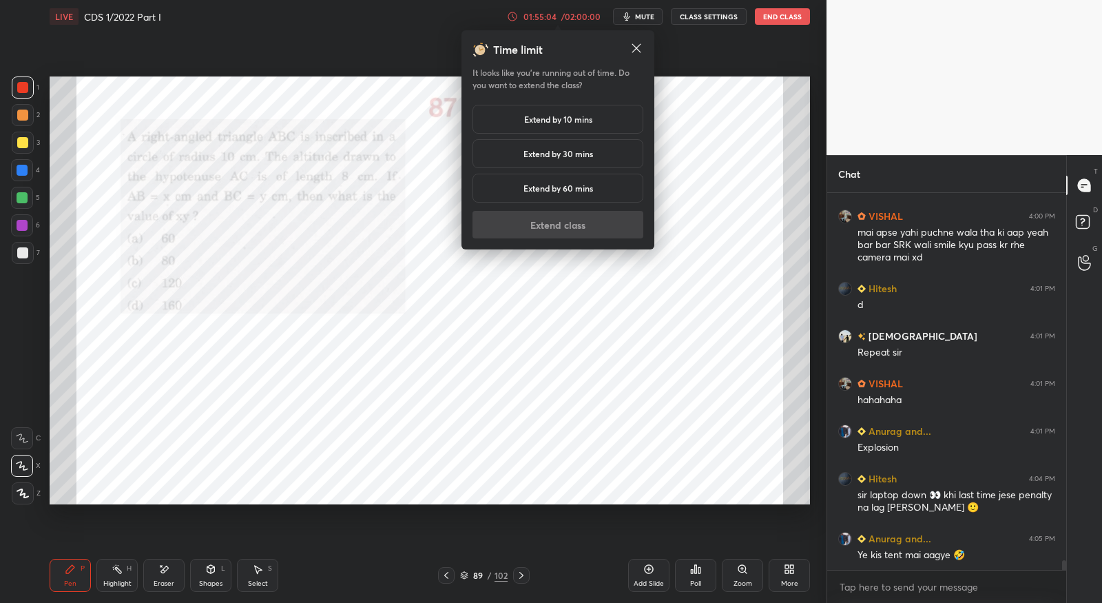
click at [575, 152] on h5 "Extend by 30 mins" at bounding box center [558, 153] width 70 height 12
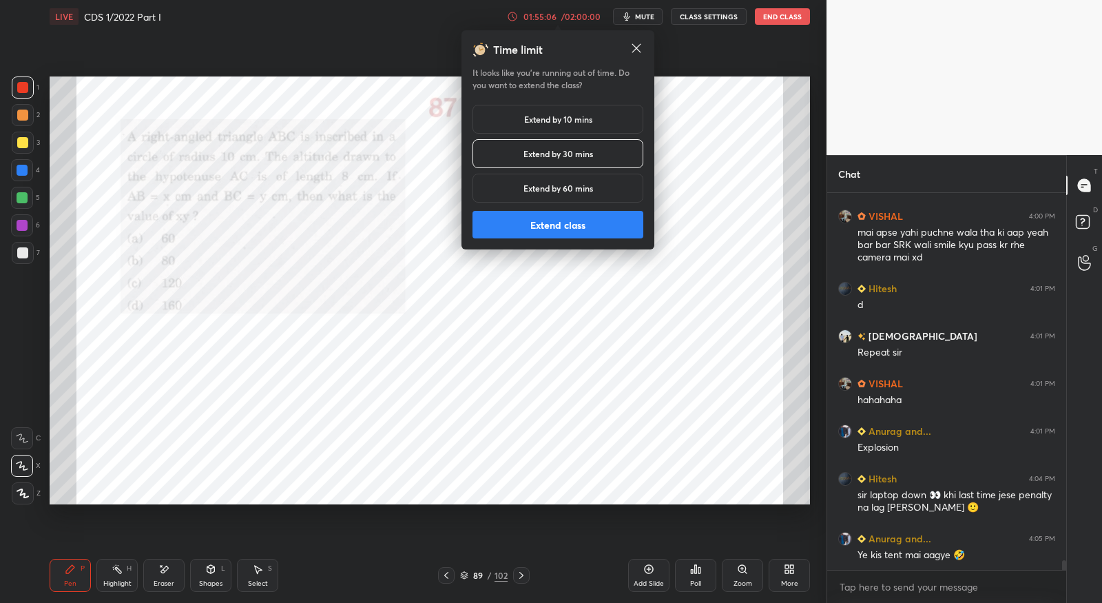
click at [595, 228] on button "Extend class" at bounding box center [557, 225] width 171 height 28
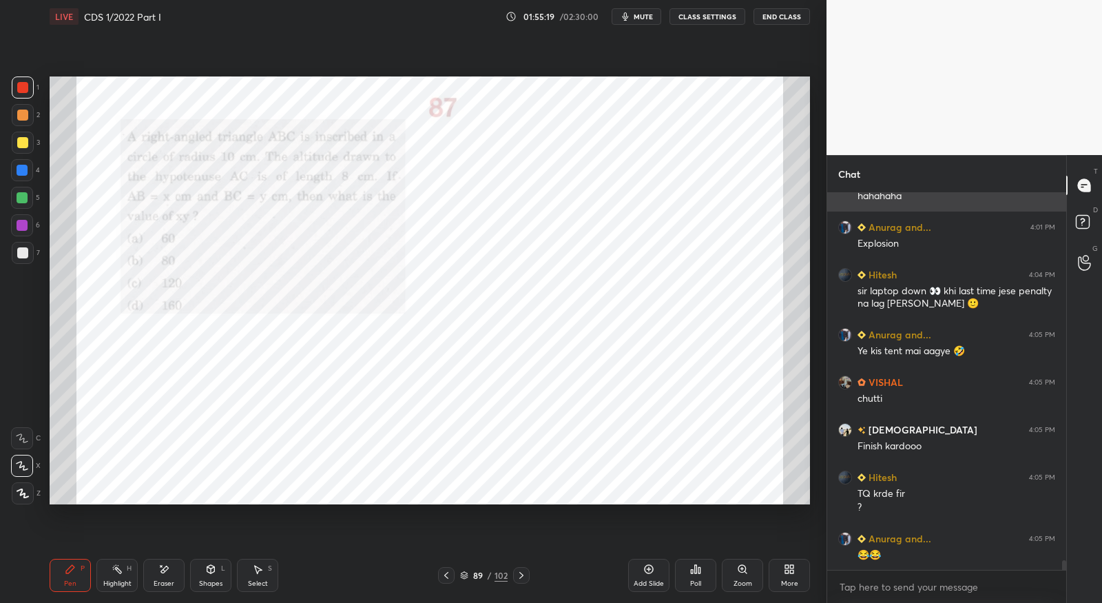
scroll to position [14457, 0]
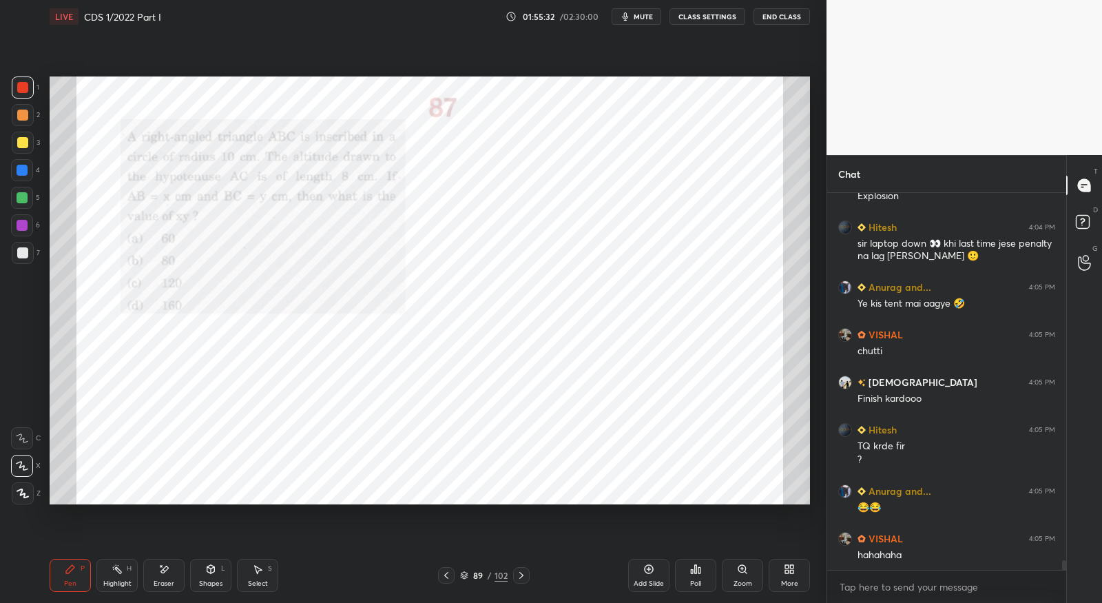
drag, startPoint x: 154, startPoint y: 577, endPoint x: 125, endPoint y: 551, distance: 39.5
click at [154, 578] on div "Eraser" at bounding box center [163, 575] width 41 height 33
drag, startPoint x: 23, startPoint y: 492, endPoint x: 27, endPoint y: 503, distance: 11.8
click at [23, 493] on span "Erase all" at bounding box center [22, 493] width 21 height 10
click at [71, 568] on icon at bounding box center [70, 569] width 8 height 8
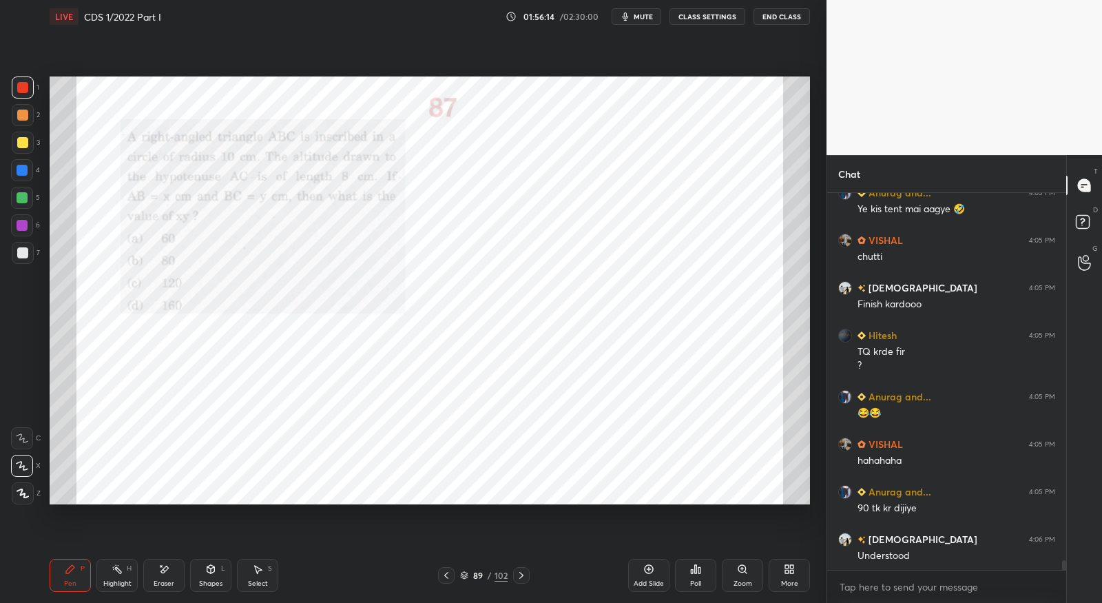
scroll to position [14599, 0]
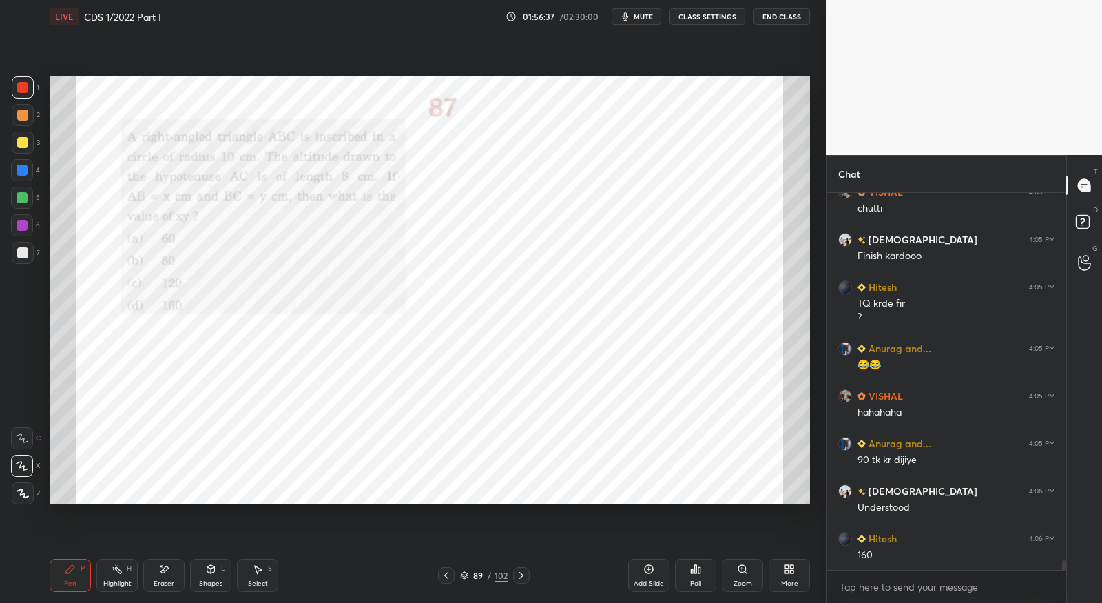
click at [517, 572] on icon at bounding box center [521, 575] width 11 height 11
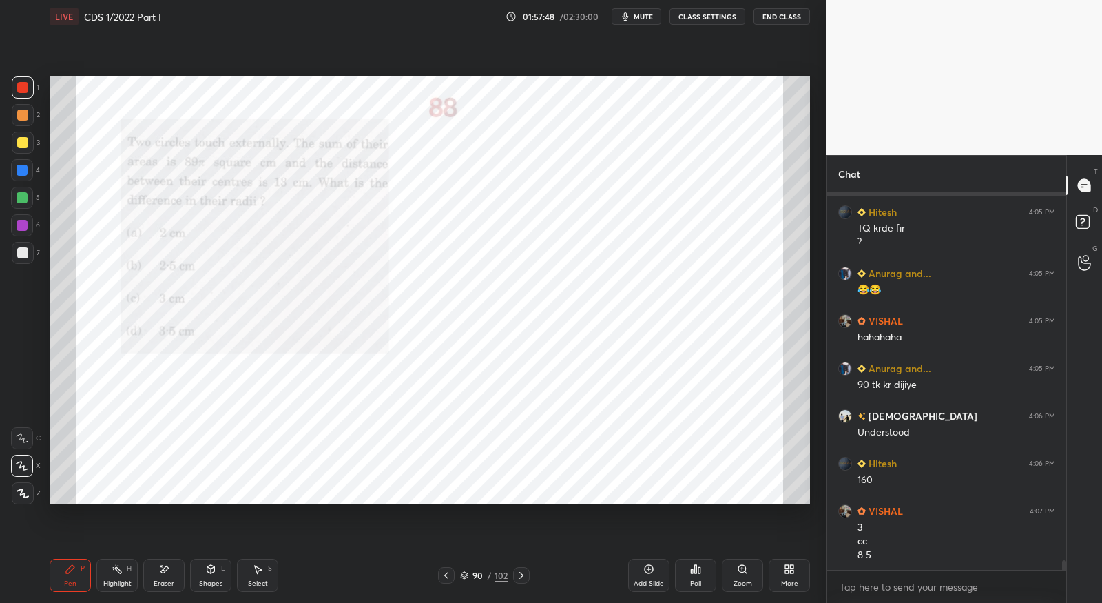
scroll to position [14722, 0]
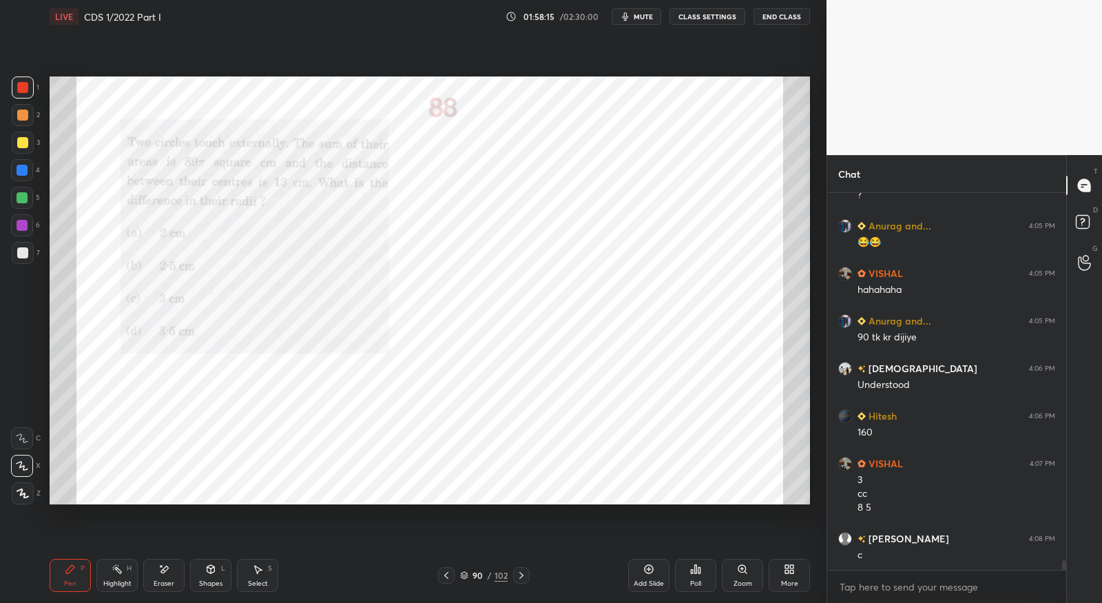
click at [520, 572] on icon at bounding box center [521, 575] width 11 height 11
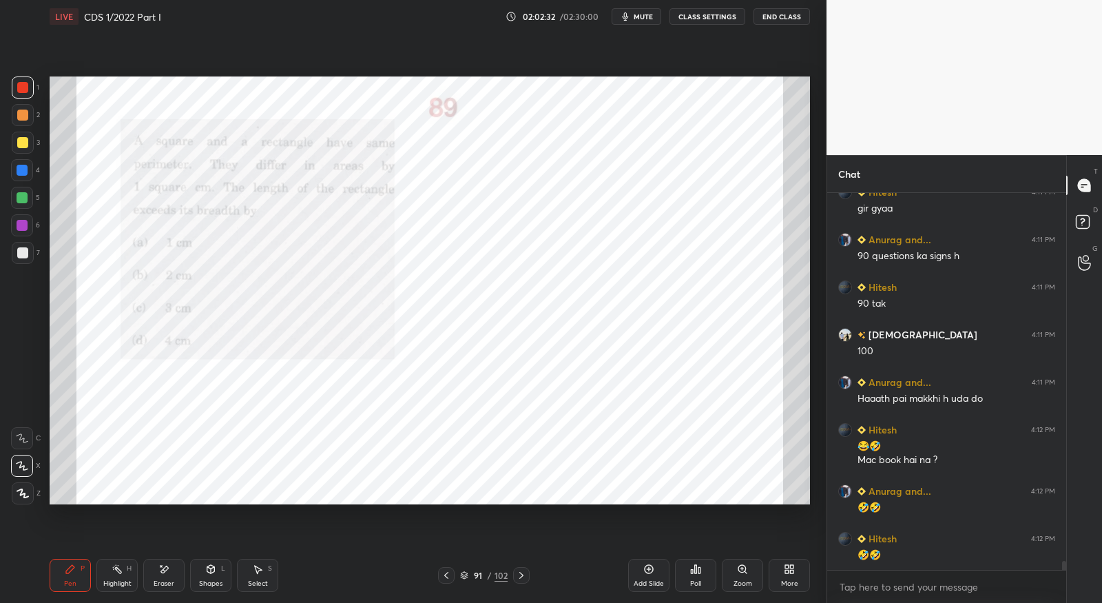
scroll to position [15415, 0]
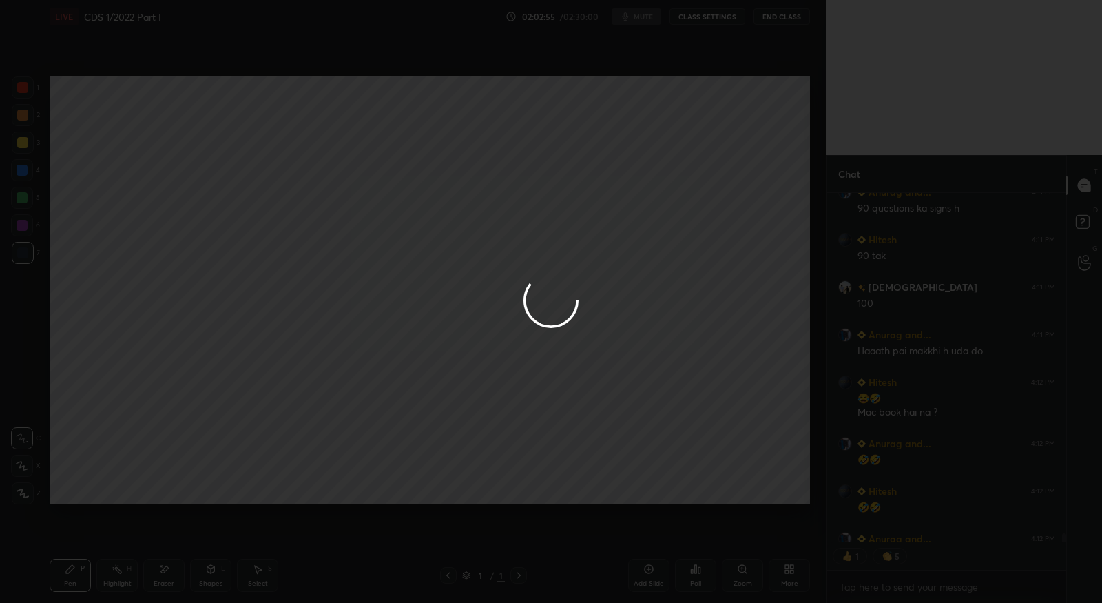
type textarea "x"
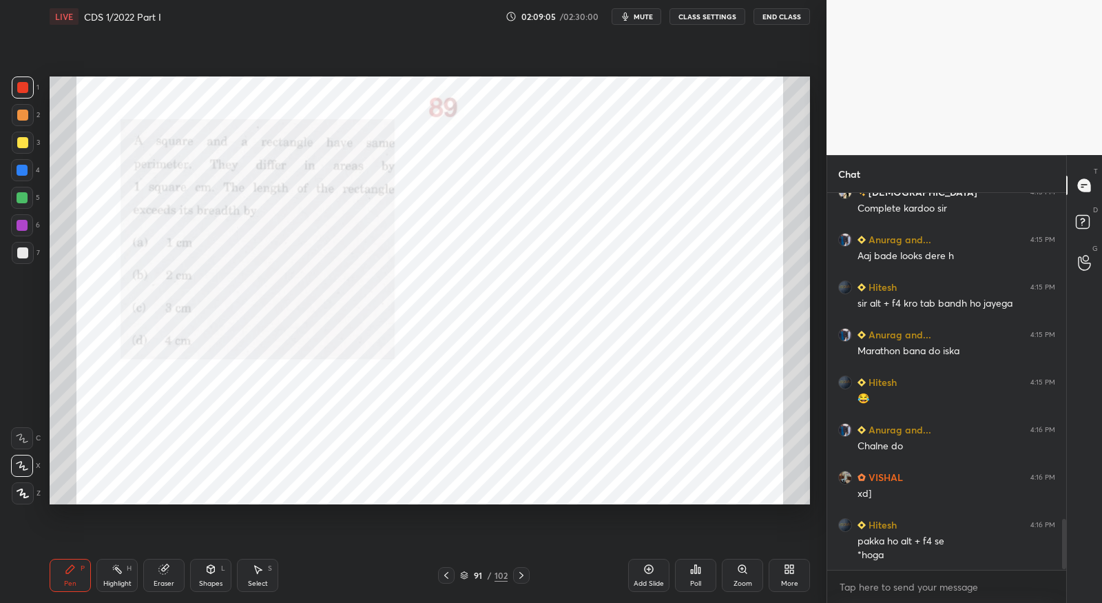
scroll to position [2453, 0]
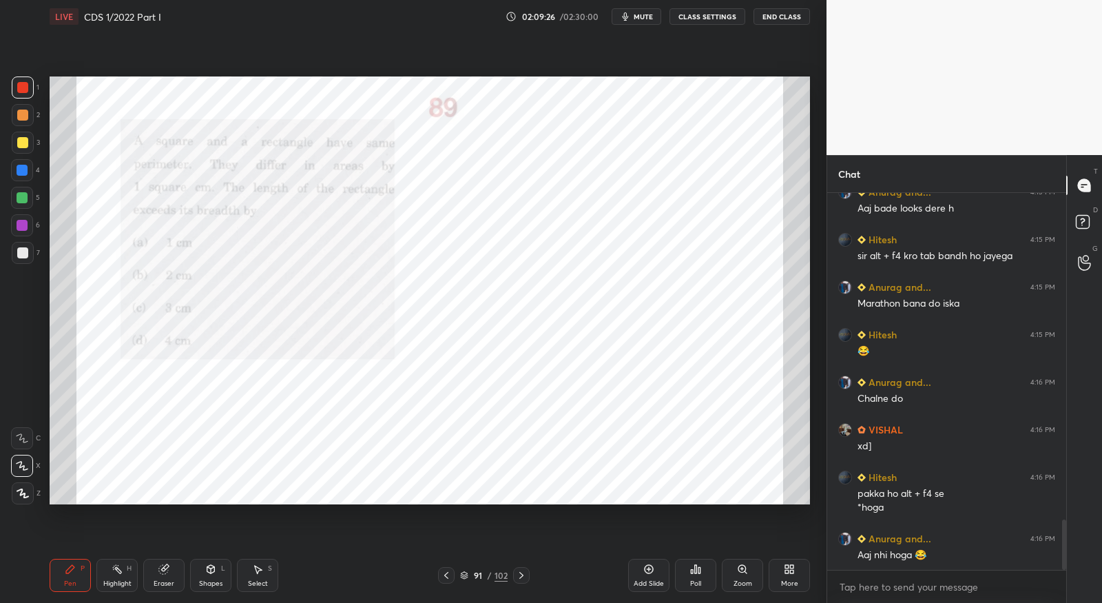
click at [773, 16] on button "End Class" at bounding box center [781, 16] width 56 height 17
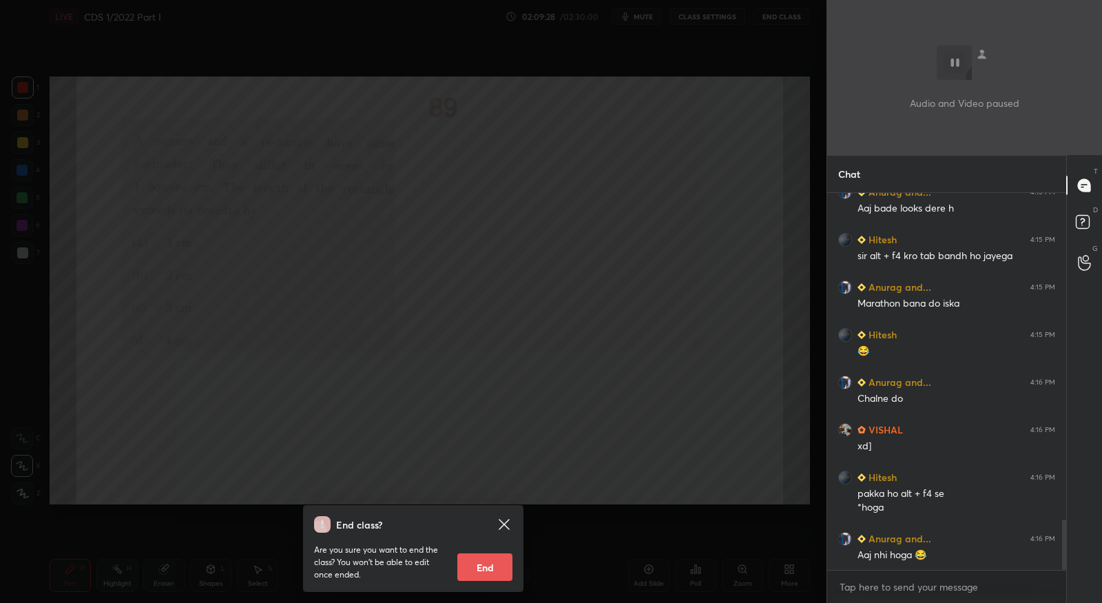
click at [489, 561] on button "End" at bounding box center [484, 567] width 55 height 28
type textarea "x"
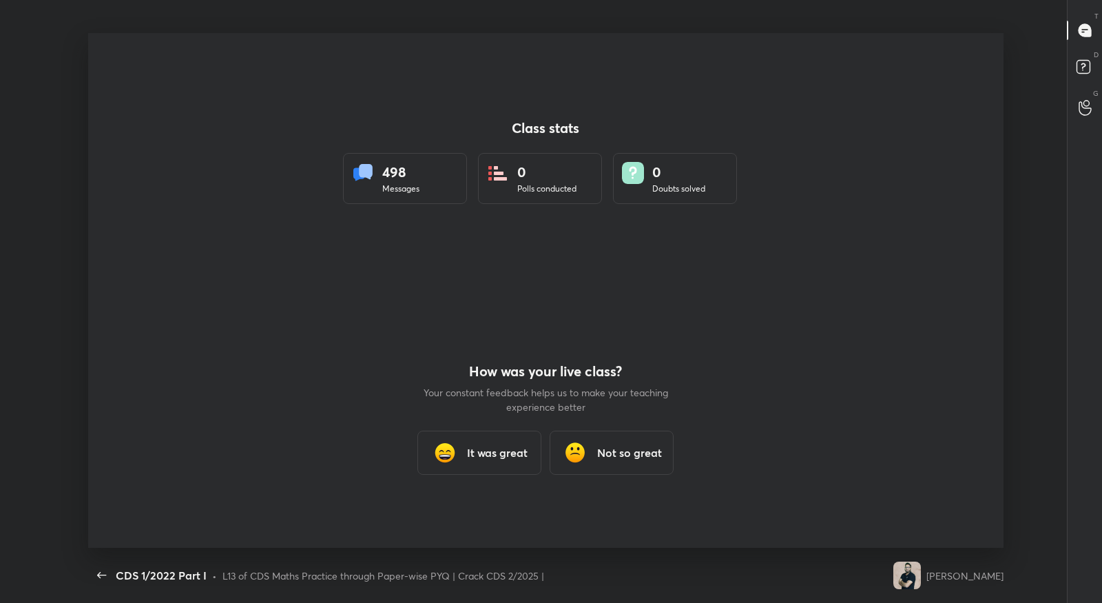
scroll to position [0, 0]
